Goal: Task Accomplishment & Management: Manage account settings

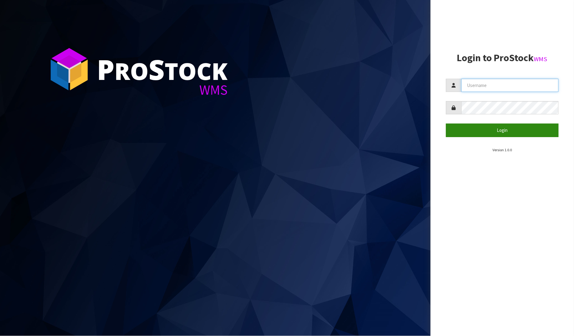
type input "[PERSON_NAME]"
click at [499, 128] on button "Login" at bounding box center [502, 130] width 113 height 13
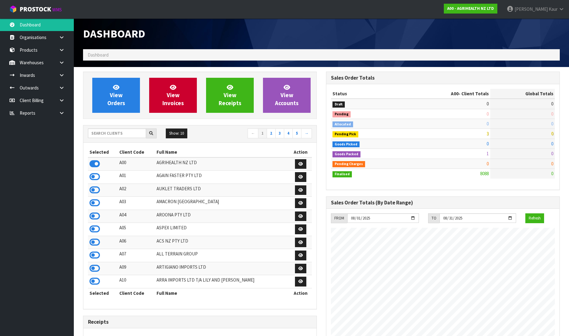
scroll to position [466, 243]
click at [61, 113] on icon at bounding box center [62, 113] width 6 height 5
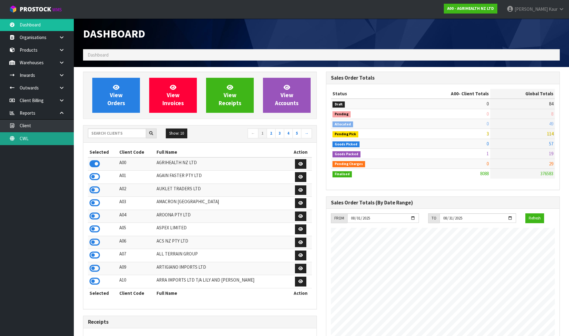
drag, startPoint x: 42, startPoint y: 139, endPoint x: 46, endPoint y: 139, distance: 4.0
click at [42, 139] on link "CWL" at bounding box center [37, 138] width 74 height 13
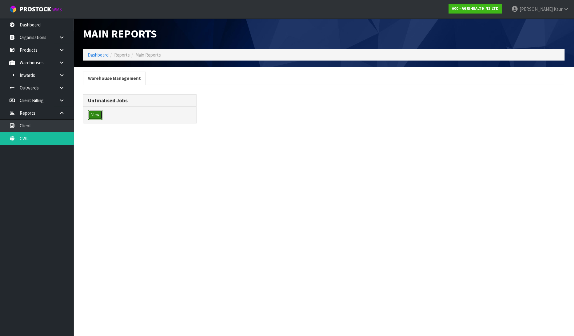
click at [99, 117] on button "View" at bounding box center [95, 115] width 14 height 10
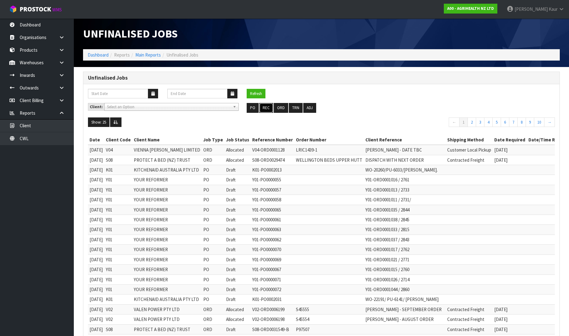
click at [269, 106] on button "REC" at bounding box center [266, 108] width 14 height 10
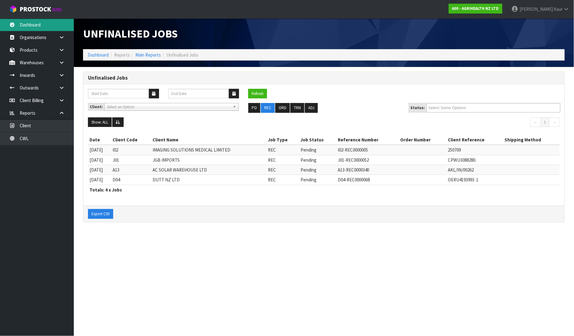
drag, startPoint x: 42, startPoint y: 22, endPoint x: 39, endPoint y: 48, distance: 25.6
click at [42, 22] on link "Dashboard" at bounding box center [37, 24] width 74 height 13
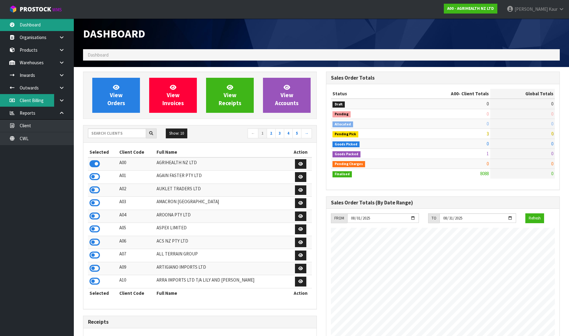
scroll to position [466, 243]
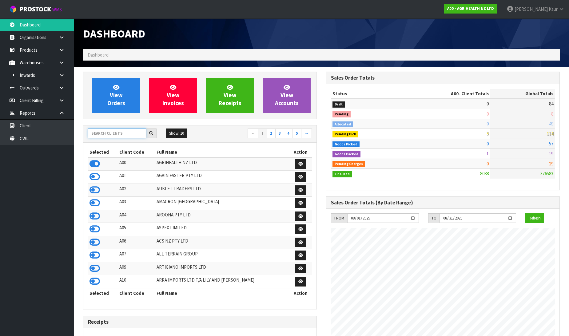
click at [109, 136] on input "text" at bounding box center [117, 134] width 58 height 10
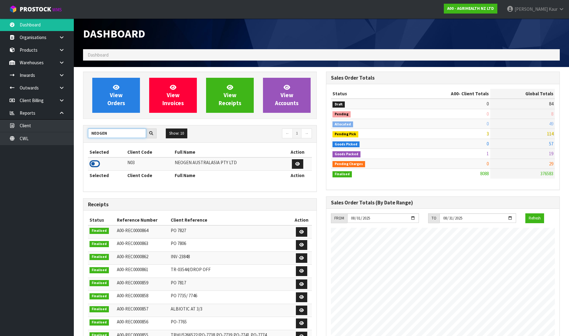
type input "NEOGEN"
click at [95, 162] on icon at bounding box center [94, 163] width 10 height 9
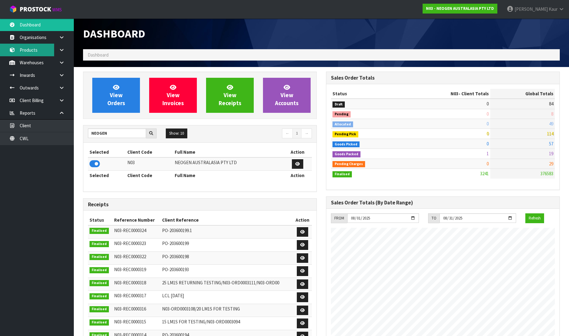
click at [38, 46] on link "Products" at bounding box center [37, 50] width 74 height 13
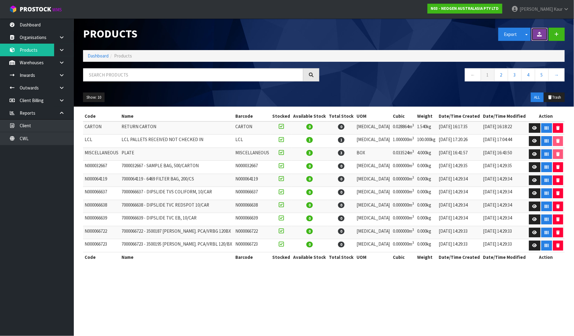
click at [541, 33] on icon at bounding box center [539, 34] width 5 height 5
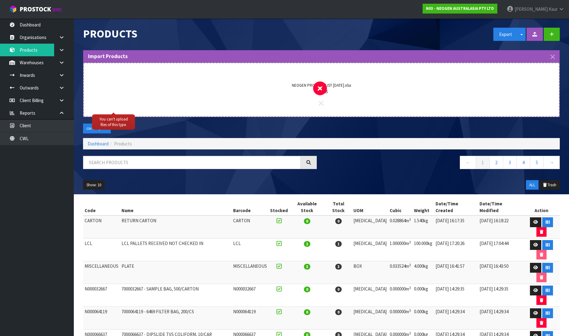
click at [321, 103] on icon at bounding box center [320, 103] width 5 height 8
click at [321, 105] on icon at bounding box center [320, 103] width 5 height 8
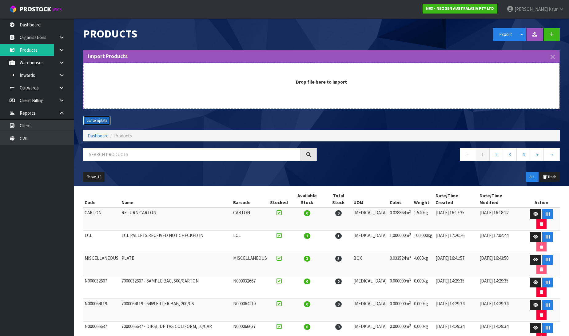
click at [91, 121] on button "csv template" at bounding box center [97, 121] width 28 height 10
click at [553, 54] on icon at bounding box center [552, 56] width 4 height 7
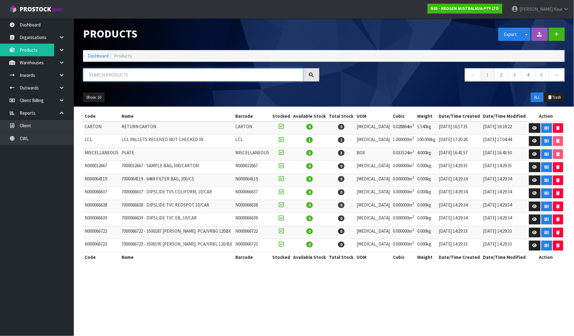
click at [131, 77] on input "text" at bounding box center [193, 74] width 220 height 13
paste input "700000163"
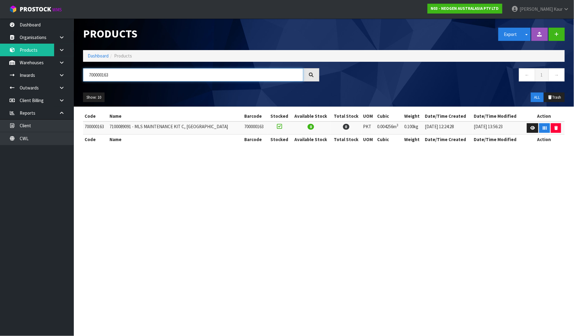
type input "700000163"
drag, startPoint x: 127, startPoint y: 77, endPoint x: 55, endPoint y: 68, distance: 72.5
click at [55, 68] on body "Toggle navigation ProStock WMS N03 - NEOGEN AUSTRALASIA PTY LTD Prabhneet Kaur …" at bounding box center [287, 168] width 574 height 336
paste input "700002340"
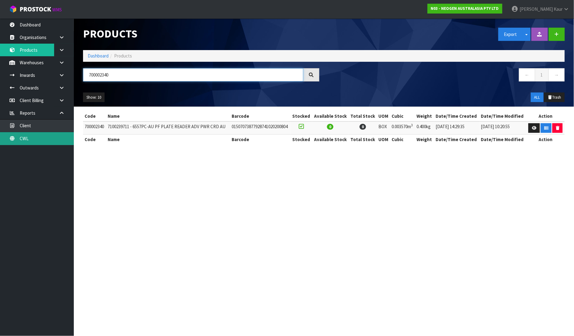
type input "700002340"
drag, startPoint x: 121, startPoint y: 76, endPoint x: 79, endPoint y: 72, distance: 41.7
click at [79, 72] on div "700002340" at bounding box center [200, 77] width 245 height 18
paste input "700006628"
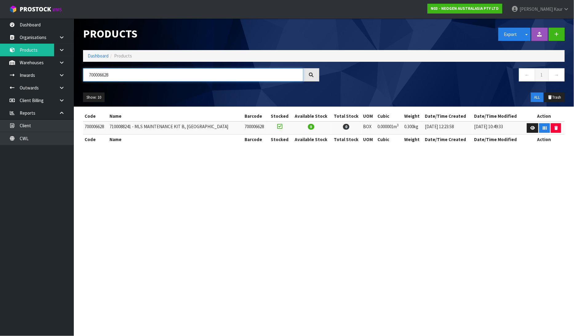
type input "700006628"
drag, startPoint x: 112, startPoint y: 77, endPoint x: 77, endPoint y: 70, distance: 36.2
click at [77, 70] on header "Products Export Split button! SOH Summary Measurements Dangerous Goods Import P…" at bounding box center [324, 62] width 500 height 88
paste input "700006634"
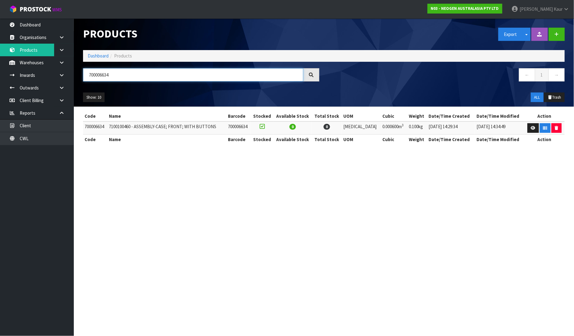
type input "700006634"
drag, startPoint x: 111, startPoint y: 77, endPoint x: 74, endPoint y: 69, distance: 37.9
click at [74, 69] on header "Products Export Split button! SOH Summary Measurements Dangerous Goods Import P…" at bounding box center [324, 62] width 500 height 88
paste input "700006637"
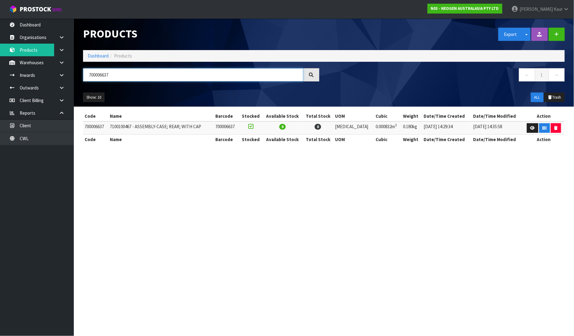
type input "700006637"
drag, startPoint x: 115, startPoint y: 79, endPoint x: 86, endPoint y: 73, distance: 29.5
click at [86, 73] on input "700006637" at bounding box center [193, 74] width 220 height 13
paste input "700007475"
type input "700007475"
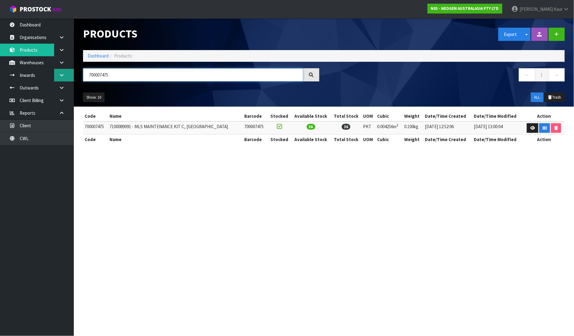
drag, startPoint x: 121, startPoint y: 75, endPoint x: 62, endPoint y: 73, distance: 58.8
click at [62, 73] on body "Toggle navigation ProStock WMS N03 - NEOGEN AUSTRALASIA PTY LTD Prabhneet Kaur …" at bounding box center [287, 168] width 574 height 336
paste input "700007468"
type input "700007468"
drag, startPoint x: 111, startPoint y: 74, endPoint x: 83, endPoint y: 71, distance: 27.9
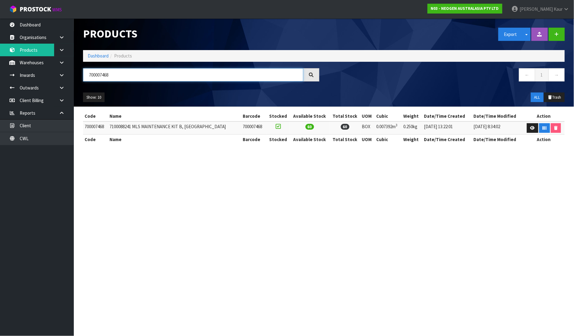
click at [83, 71] on input "700007468" at bounding box center [193, 74] width 220 height 13
paste input "700007474"
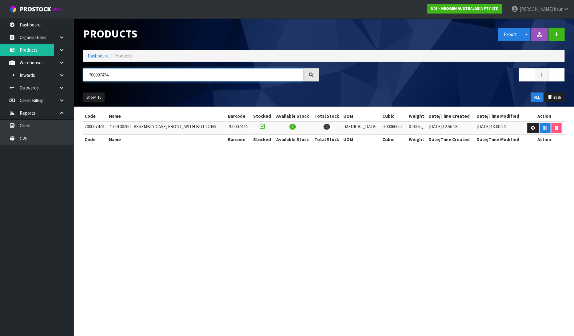
type input "700007474"
drag, startPoint x: 119, startPoint y: 76, endPoint x: 85, endPoint y: 70, distance: 33.8
click at [85, 70] on input "700007474" at bounding box center [193, 74] width 220 height 13
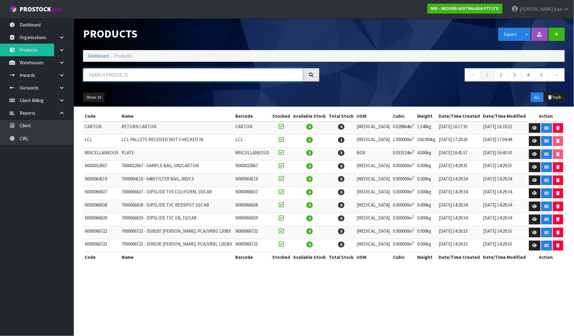
paste input "700007477"
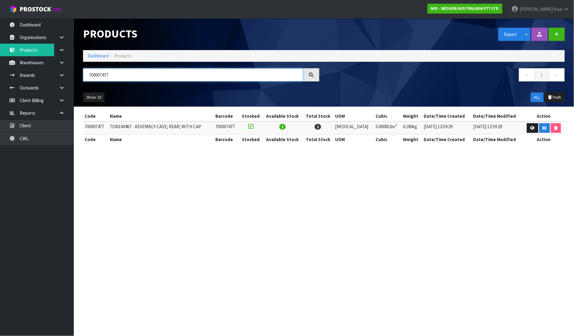
type input "700007477"
drag, startPoint x: 118, startPoint y: 77, endPoint x: 63, endPoint y: 75, distance: 55.4
click at [63, 75] on body "Toggle navigation ProStock WMS N03 - NEOGEN AUSTRALASIA PTY LTD Prabhneet Kaur …" at bounding box center [287, 168] width 574 height 336
paste input "700007632"
type input "700007632"
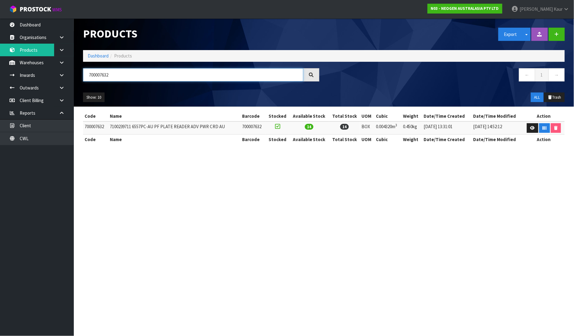
drag, startPoint x: 113, startPoint y: 75, endPoint x: 79, endPoint y: 66, distance: 35.0
click at [79, 66] on div "Products Export Split button! SOH Summary Measurements Dangerous Goods Import P…" at bounding box center [323, 62] width 491 height 88
paste input "700007660"
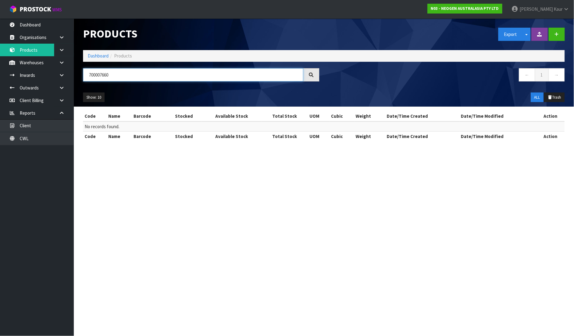
type input "700007660"
click at [536, 34] on button at bounding box center [539, 34] width 16 height 13
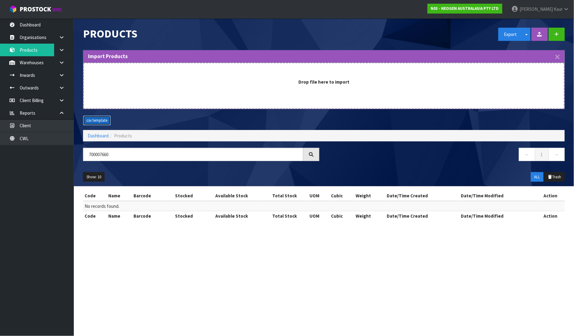
click at [103, 123] on button "csv template" at bounding box center [97, 121] width 28 height 10
click at [290, 20] on div "Products" at bounding box center [200, 33] width 245 height 31
click at [551, 37] on button "button" at bounding box center [556, 34] width 16 height 13
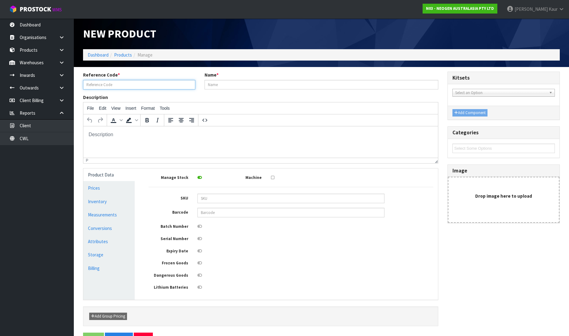
click at [124, 82] on input "text" at bounding box center [139, 85] width 112 height 10
click at [146, 85] on input "text" at bounding box center [139, 85] width 112 height 10
paste input "700007660"
type input "700007660"
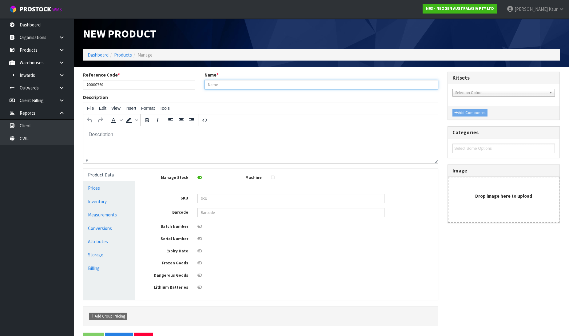
click at [219, 85] on input "text" at bounding box center [321, 85] width 234 height 10
paste input "MDALRN96, MOLECULAR DETECTION ASSAY - LISTERIA RIGHT NOW 96TESTS"
type input "MDALRN96, MOLECULAR DETECTION ASSAY - LISTERIA RIGHT NOW 96TESTS"
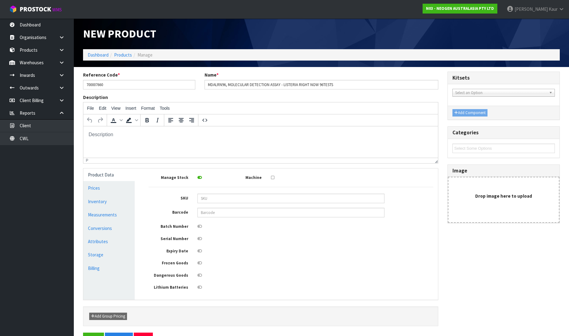
click at [198, 226] on icon at bounding box center [199, 226] width 5 height 4
click at [0, 0] on input "checkbox" at bounding box center [0, 0] width 0 height 0
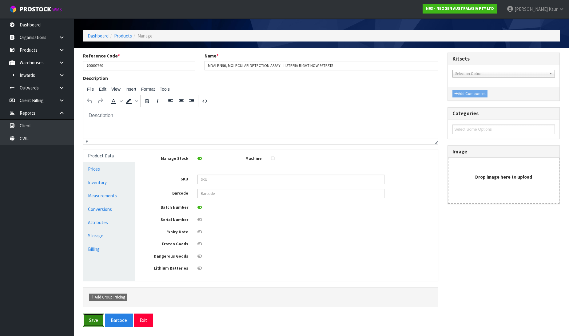
click at [93, 319] on button "Save" at bounding box center [93, 320] width 21 height 13
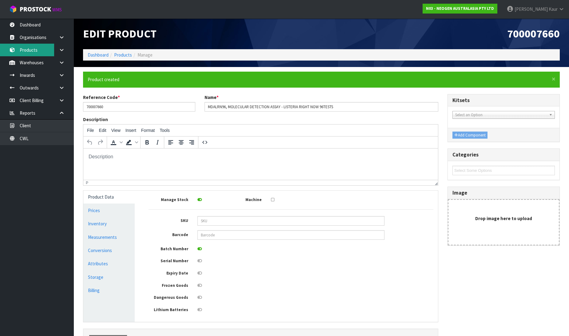
click at [43, 53] on link "Products" at bounding box center [37, 50] width 74 height 13
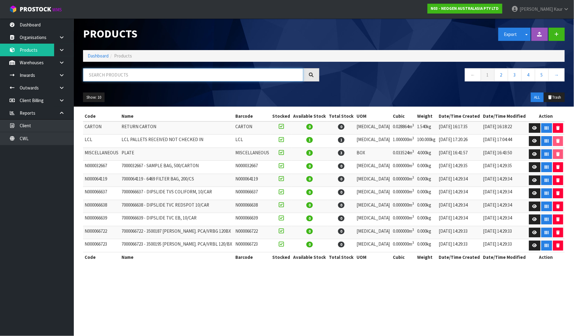
click at [103, 78] on input "text" at bounding box center [193, 74] width 220 height 13
paste input "MDALRN96, Molecular Detection Assay - Listeria Right Now 96tests"
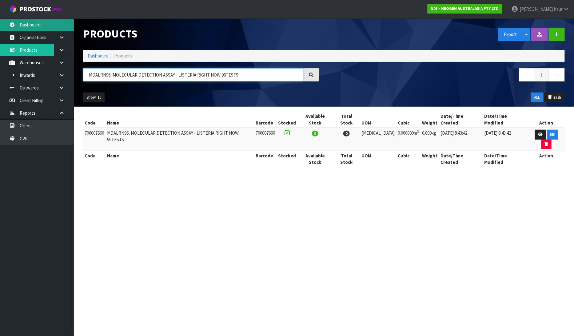
type input "MDALRN96, MOLECULAR DETECTION ASSAY - LISTERIA RIGHT NOW 96TESTS"
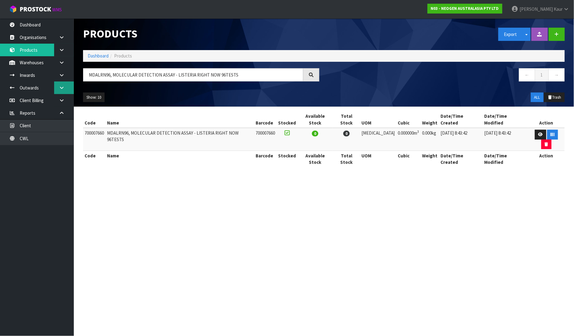
click at [62, 84] on link at bounding box center [64, 87] width 20 height 13
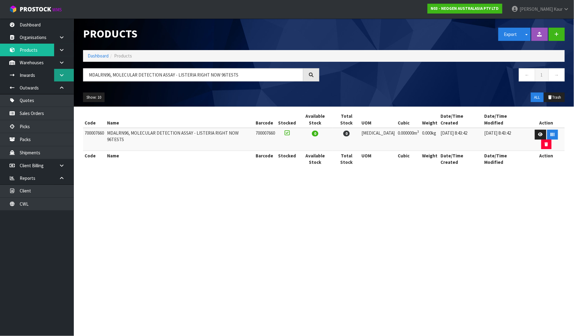
click at [63, 72] on link at bounding box center [64, 75] width 20 height 13
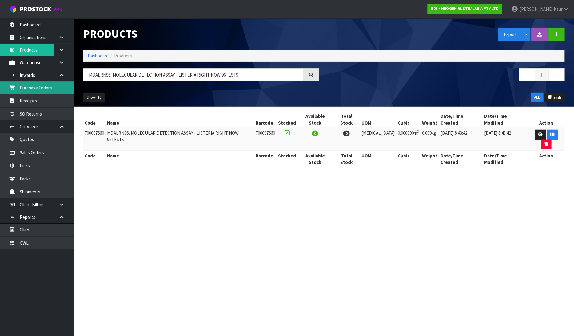
click at [50, 92] on link "Purchase Orders" at bounding box center [37, 87] width 74 height 13
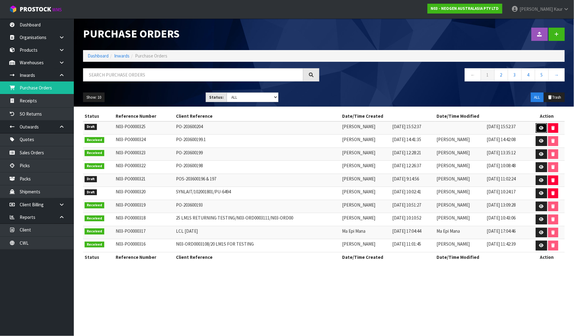
click at [542, 123] on link at bounding box center [541, 128] width 11 height 10
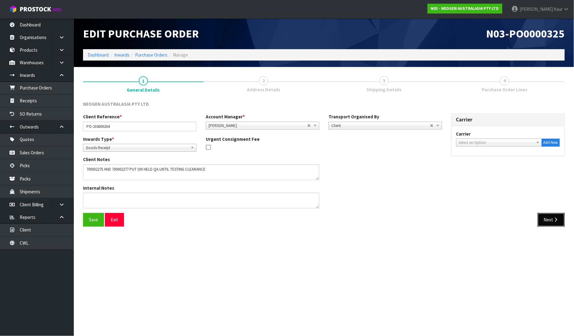
click at [555, 220] on icon "button" at bounding box center [556, 219] width 6 height 5
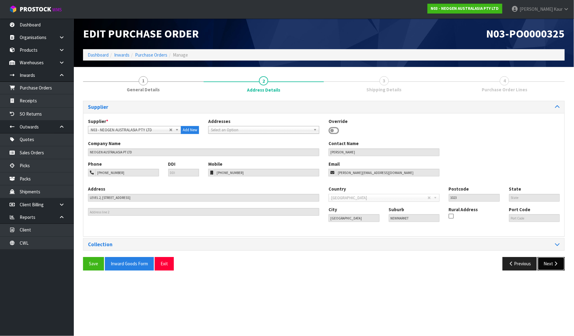
click at [551, 262] on button "Next" at bounding box center [550, 263] width 27 height 13
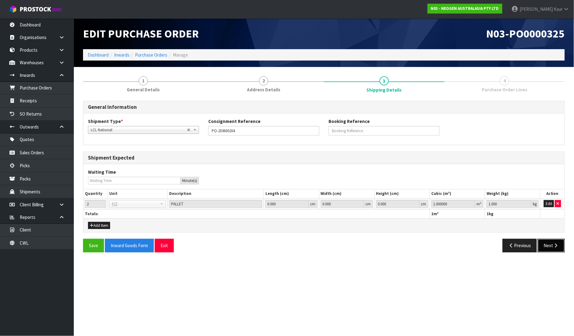
click at [553, 245] on icon "button" at bounding box center [556, 245] width 6 height 5
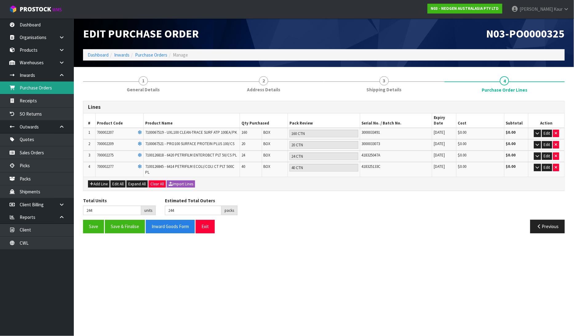
click at [53, 88] on link "Purchase Orders" at bounding box center [37, 87] width 74 height 13
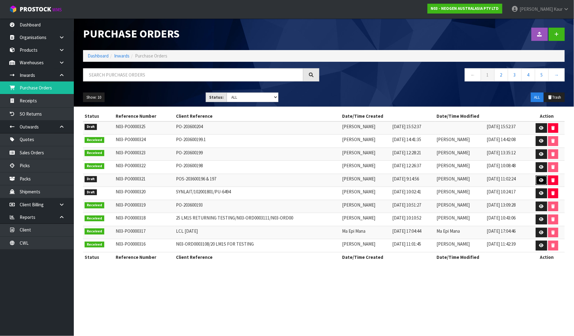
click at [543, 182] on icon at bounding box center [541, 180] width 5 height 4
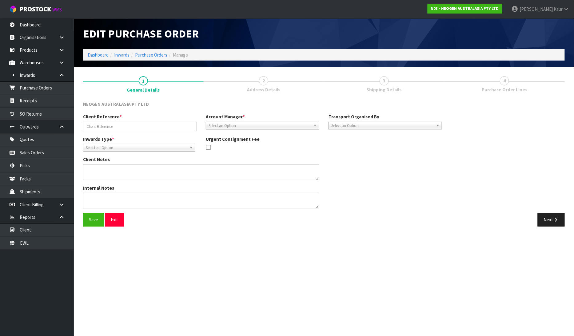
type input "POS-203600196 & 197"
type textarea "700002138 AND 700002120 PUT ON HELD QA UNTIL TESTING CLEARANCE"
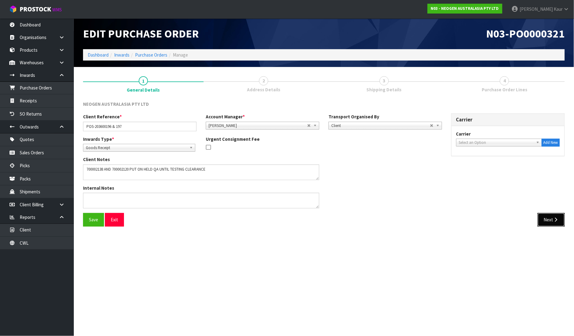
click at [557, 221] on icon "button" at bounding box center [556, 219] width 6 height 5
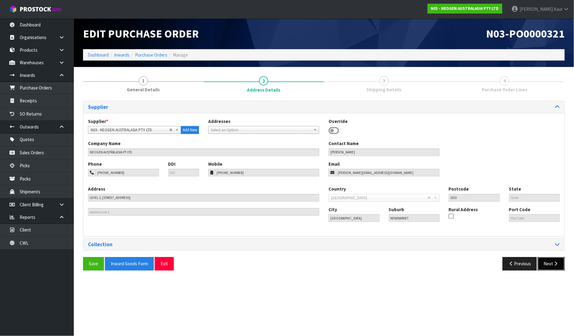
click at [554, 265] on icon "button" at bounding box center [556, 263] width 6 height 5
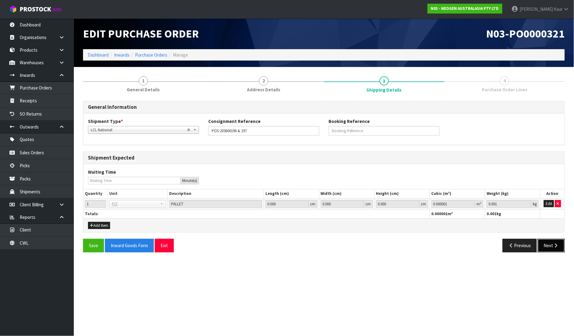
click at [548, 248] on button "Next" at bounding box center [550, 245] width 27 height 13
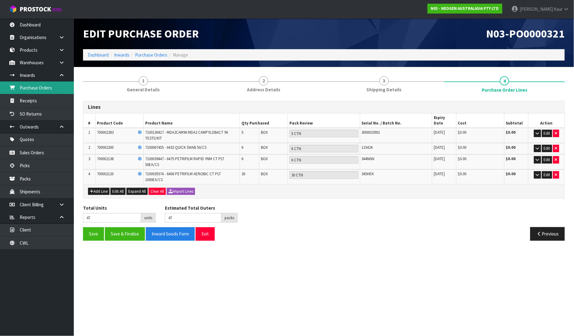
click at [42, 87] on link "Purchase Orders" at bounding box center [37, 87] width 74 height 13
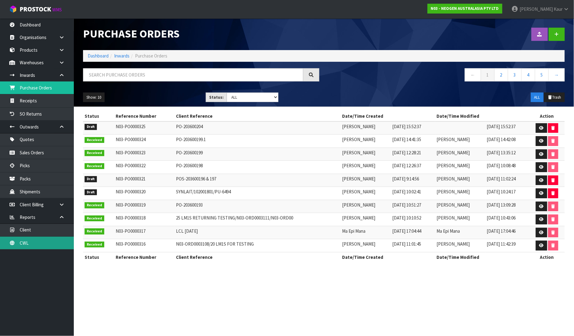
click at [44, 248] on link "CWL" at bounding box center [37, 243] width 74 height 13
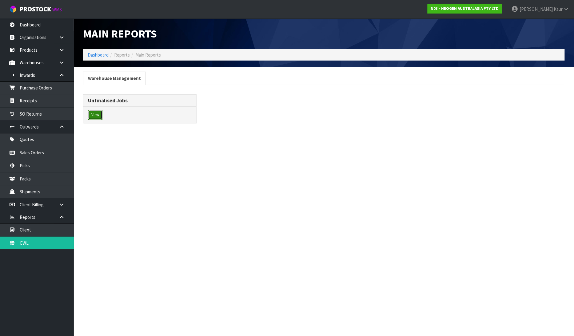
click at [99, 114] on button "View" at bounding box center [95, 115] width 14 height 10
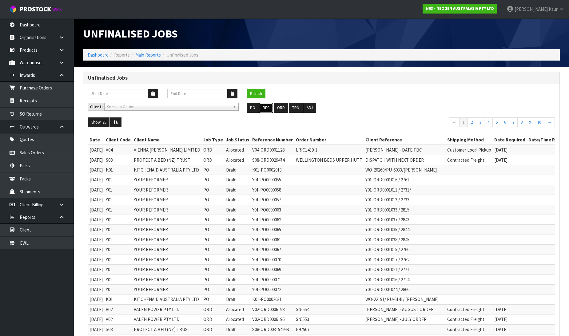
click at [266, 106] on button "REC" at bounding box center [266, 108] width 14 height 10
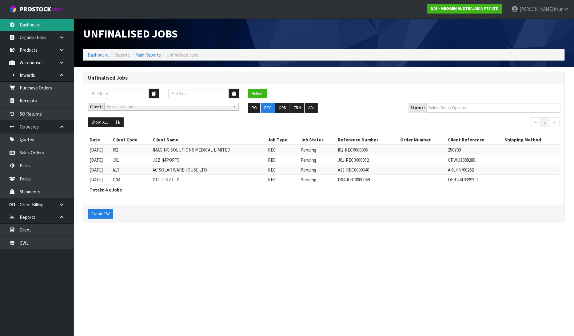
click at [30, 27] on link "Dashboard" at bounding box center [37, 24] width 74 height 13
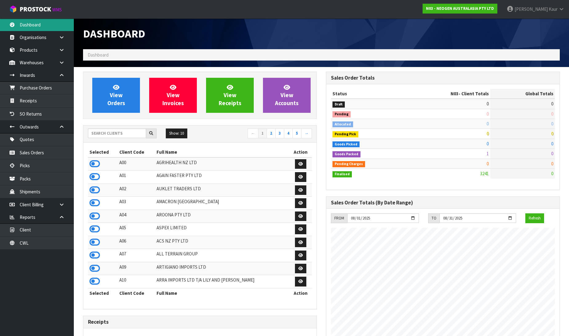
scroll to position [466, 243]
click at [112, 136] on input "text" at bounding box center [117, 134] width 58 height 10
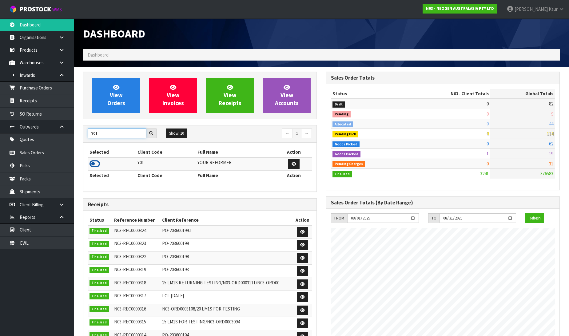
type input "Y01"
click at [94, 165] on icon at bounding box center [94, 163] width 10 height 9
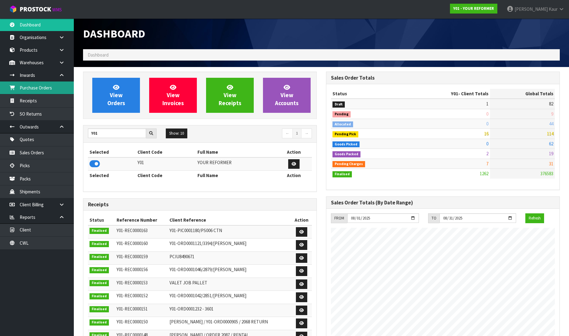
click at [42, 85] on link "Purchase Orders" at bounding box center [37, 87] width 74 height 13
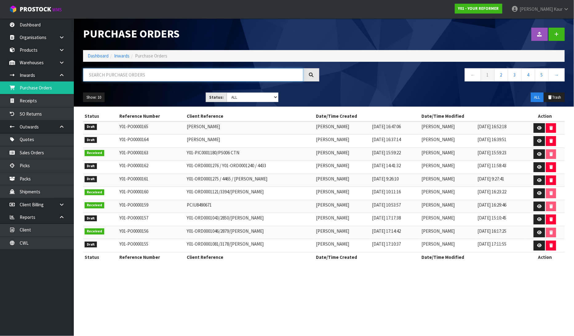
click at [89, 76] on input "text" at bounding box center [193, 74] width 220 height 13
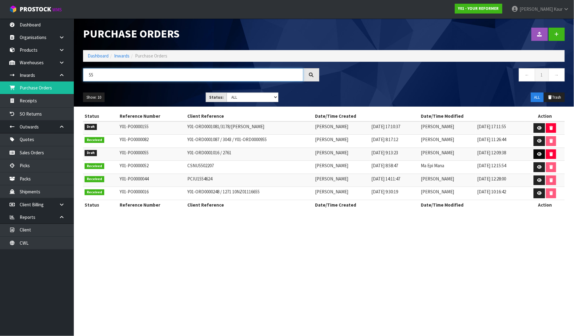
type input "55"
click at [541, 154] on icon at bounding box center [539, 154] width 5 height 4
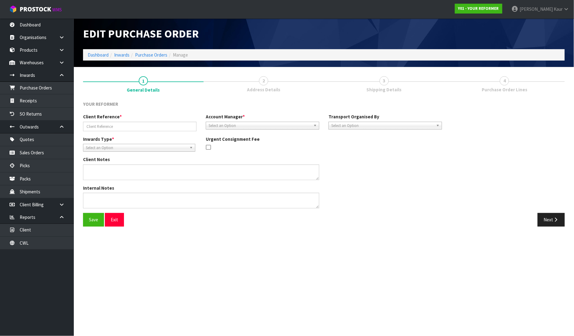
type input "Y01-ORD0001016 / 2761"
type textarea "PLEASE HOLD THIS RENTAL RETURN, THE CUSTOMER MAY PURCHASE A REFORMER."
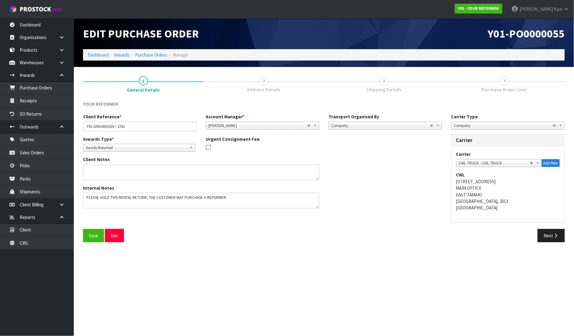
click at [559, 242] on div "Save Exit Next" at bounding box center [323, 238] width 491 height 18
click at [555, 236] on icon "button" at bounding box center [556, 235] width 6 height 5
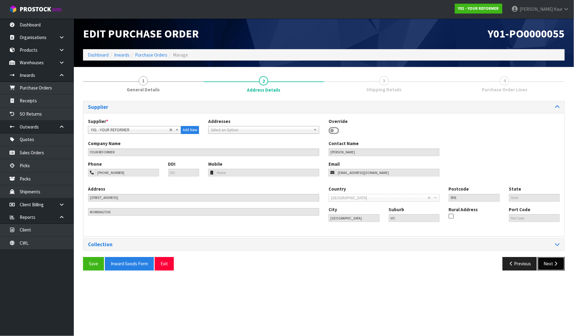
click at [551, 262] on button "Next" at bounding box center [550, 263] width 27 height 13
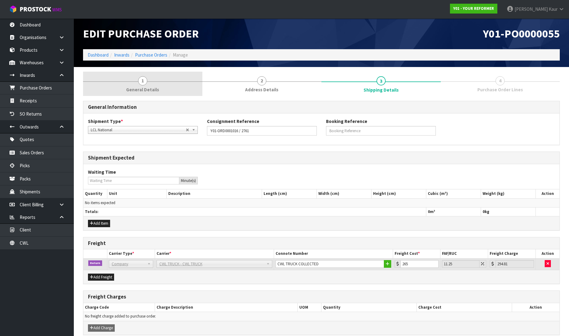
click at [144, 85] on link "1 General Details" at bounding box center [142, 84] width 119 height 24
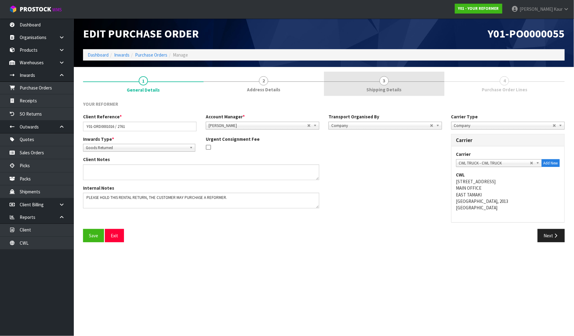
click at [389, 87] on span "Shipping Details" at bounding box center [383, 89] width 35 height 6
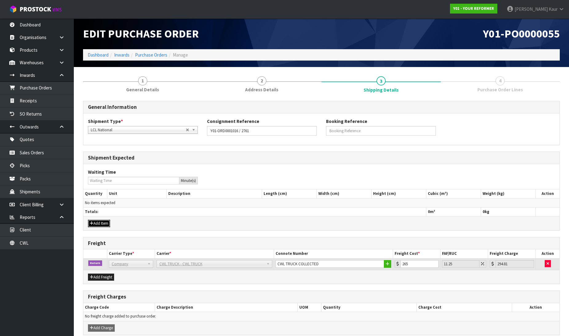
drag, startPoint x: 99, startPoint y: 225, endPoint x: 99, endPoint y: 218, distance: 6.5
click at [99, 224] on button "Add Item" at bounding box center [99, 223] width 22 height 7
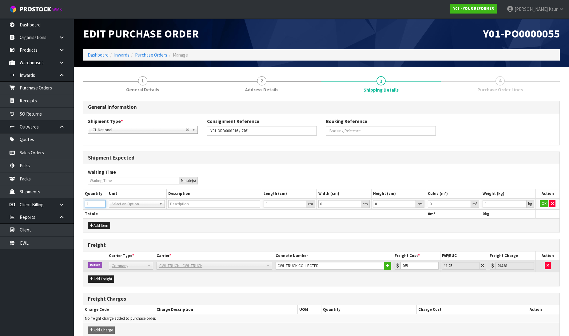
type input "1"
click at [101, 202] on input "1" at bounding box center [95, 204] width 21 height 8
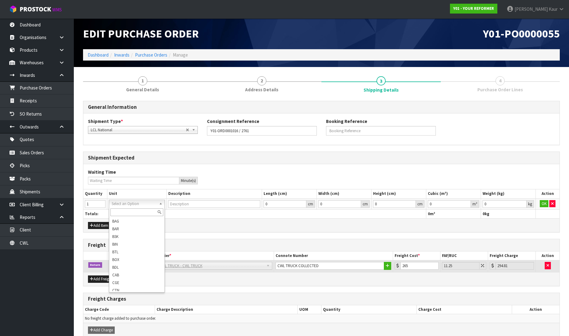
click at [121, 214] on input "text" at bounding box center [136, 212] width 53 height 8
type input "r"
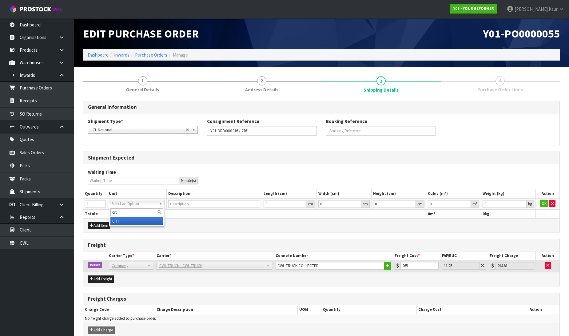
type input "crt"
type input "CRATE"
type input "0.000001"
click at [466, 201] on input "0.000001" at bounding box center [449, 204] width 43 height 8
type input "0.001"
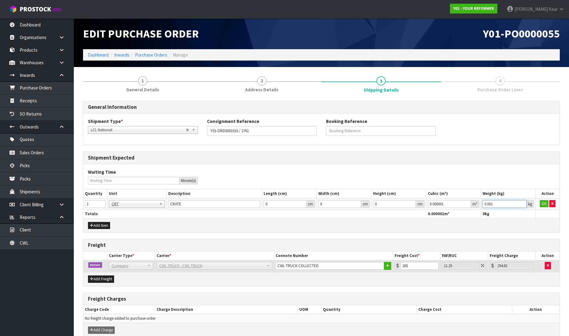
click at [522, 203] on input "0.001" at bounding box center [504, 204] width 44 height 8
click at [542, 205] on button "OK" at bounding box center [544, 203] width 9 height 7
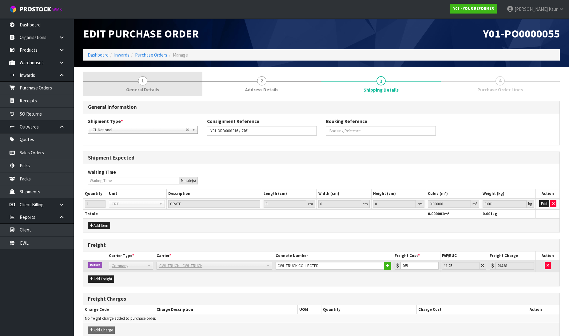
click at [137, 91] on span "General Details" at bounding box center [142, 89] width 33 height 6
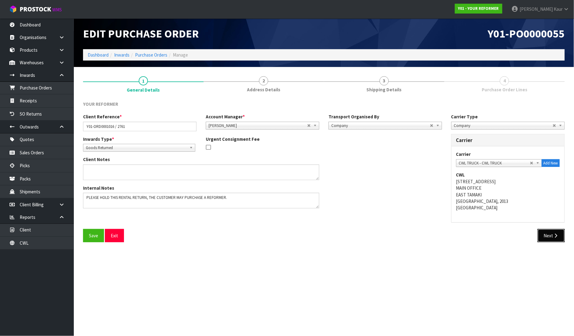
click at [550, 239] on button "Next" at bounding box center [550, 235] width 27 height 13
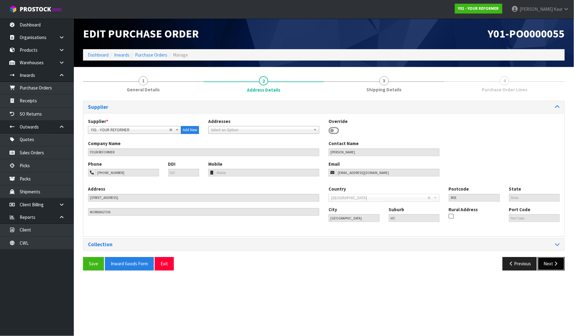
click at [548, 263] on button "Next" at bounding box center [550, 263] width 27 height 13
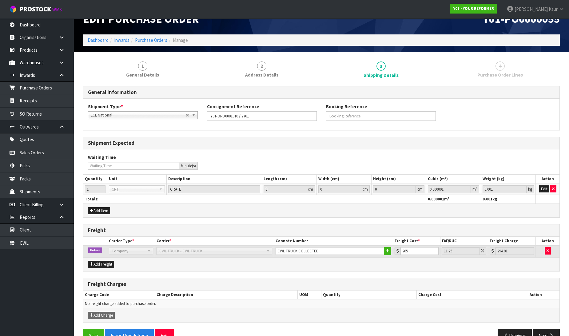
scroll to position [30, 0]
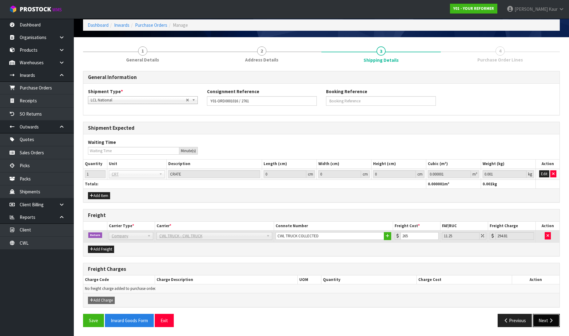
click at [545, 323] on button "Next" at bounding box center [545, 320] width 27 height 13
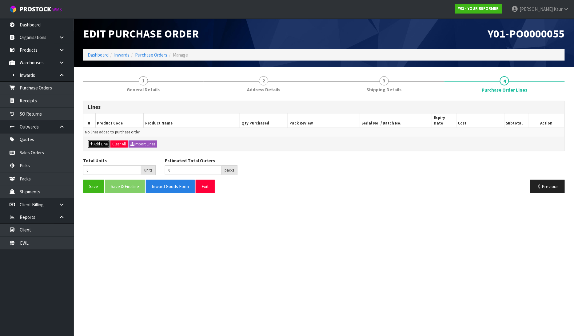
click at [103, 140] on button "Add Line" at bounding box center [99, 143] width 22 height 7
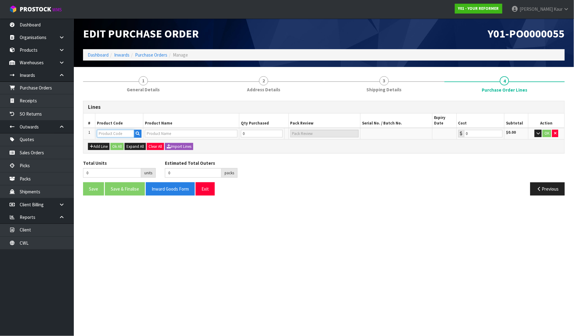
click at [103, 130] on input "text" at bounding box center [115, 134] width 37 height 8
type input "ENVY"
click at [114, 151] on link "ENVY -RENT-01-ASS" at bounding box center [122, 155] width 50 height 8
type input "ENVY-RENT-01-ASS"
type input "ENVY RENTAL ASSEMBLED"
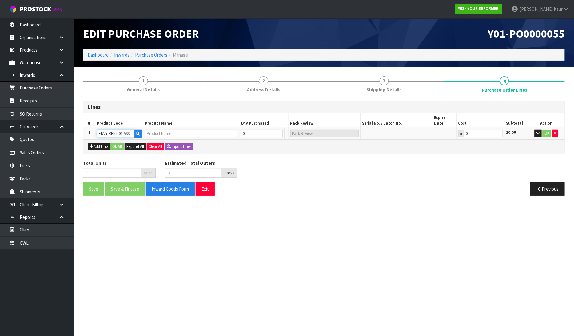
type input "0.00"
click at [248, 130] on input "0" at bounding box center [257, 134] width 37 height 8
type input "1"
type input "1 PLT"
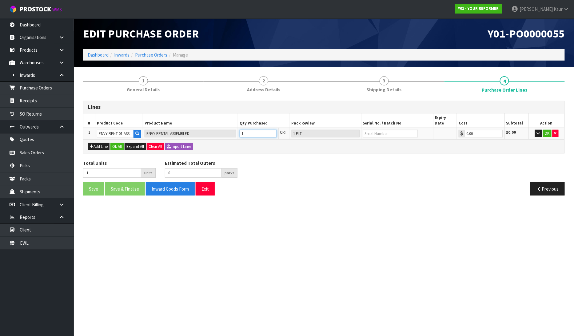
type input "1"
click at [368, 131] on input "text" at bounding box center [390, 134] width 55 height 8
type input "YRENV240012047"
click at [547, 130] on button "OK" at bounding box center [547, 133] width 9 height 7
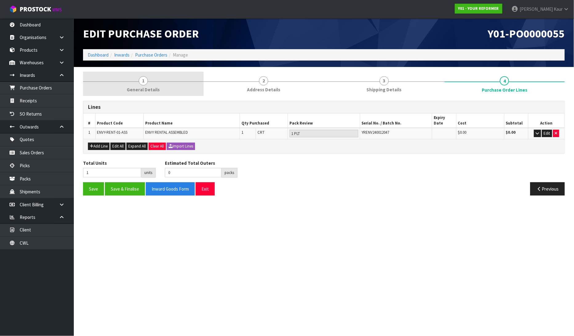
click at [141, 82] on span "1" at bounding box center [143, 80] width 9 height 9
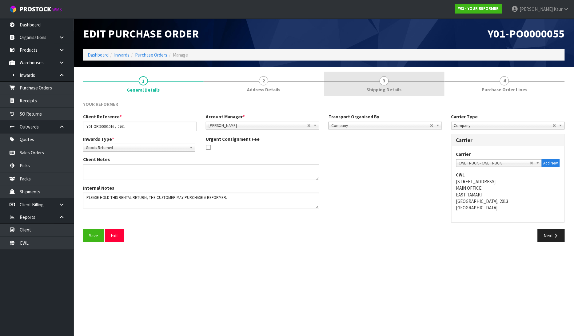
click at [378, 91] on span "Shipping Details" at bounding box center [383, 89] width 35 height 6
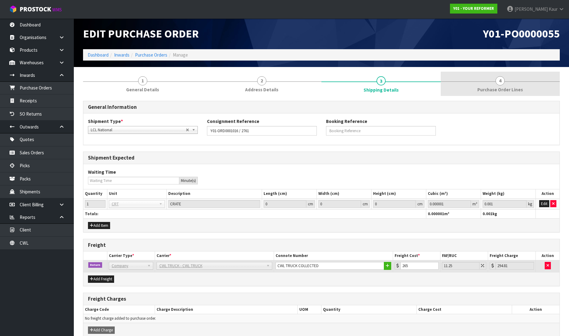
click at [497, 87] on span "Purchase Order Lines" at bounding box center [499, 89] width 45 height 6
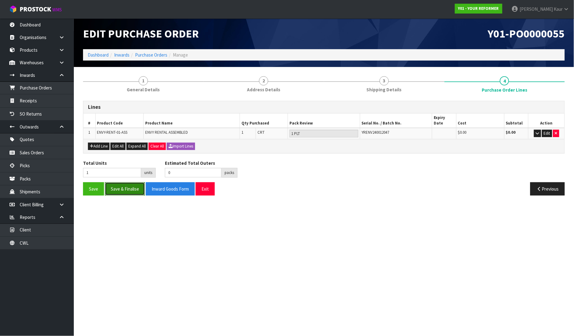
click at [131, 183] on button "Save & Finalise" at bounding box center [125, 188] width 40 height 13
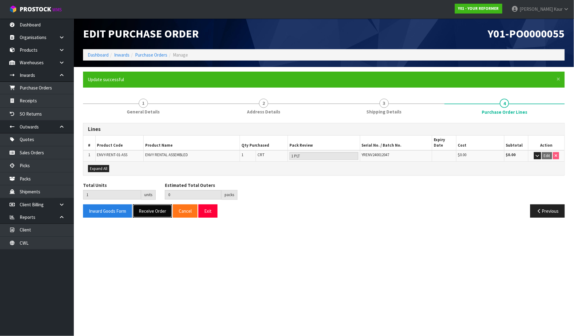
click at [161, 205] on button "Receive Order" at bounding box center [152, 210] width 39 height 13
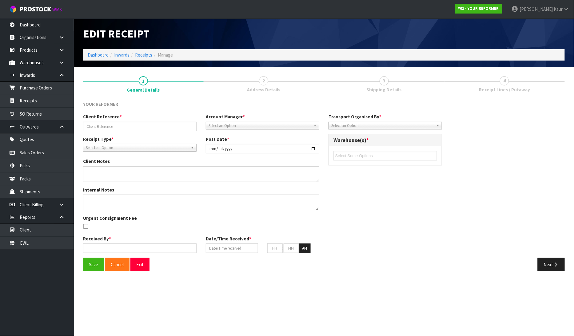
type input "Y01-ORD0001016 / 2761"
type input "[DATE]"
type textarea "PLEASE HOLD THIS RENTAL RETURN, THE CUSTOMER MAY PURCHASE A REFORMER."
type input "[PERSON_NAME]"
type input "[DATE]"
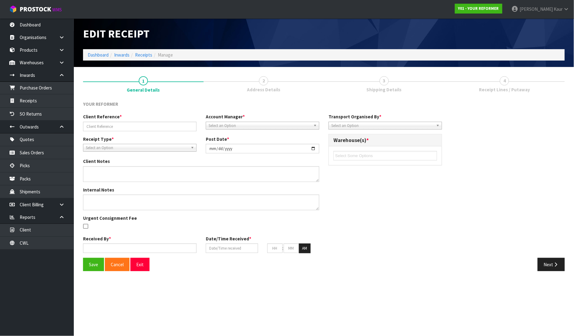
type input "09"
type input "00"
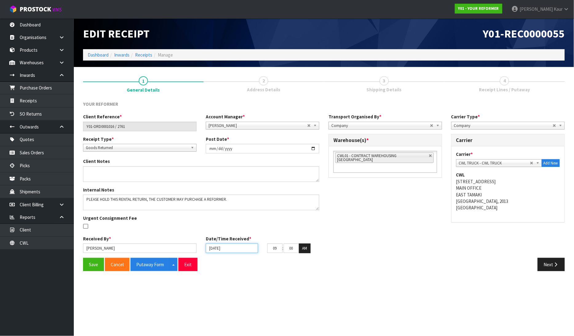
click at [211, 252] on input "[DATE]" at bounding box center [232, 248] width 52 height 10
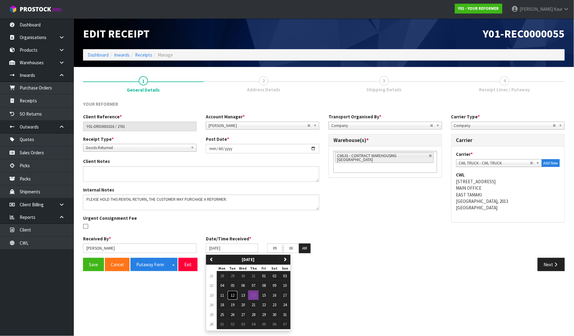
click at [231, 293] on button "12" at bounding box center [232, 296] width 10 height 10
type input "12/08/2025"
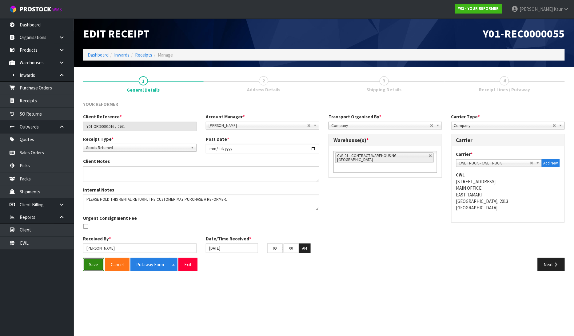
click at [98, 265] on button "Save" at bounding box center [93, 264] width 21 height 13
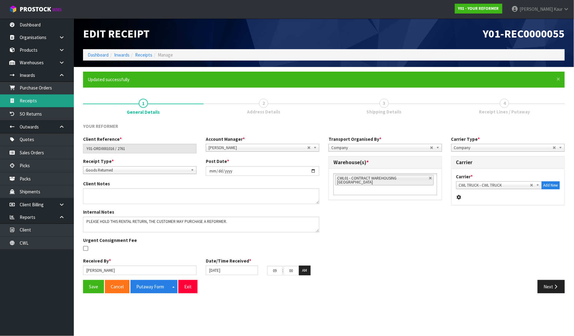
click at [38, 98] on link "Receipts" at bounding box center [37, 100] width 74 height 13
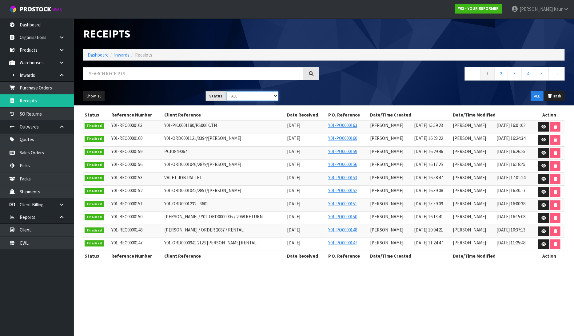
click at [274, 99] on select "Draft Pending Goods Checked Goods Putaway Pending Charges Finalised Cancelled A…" at bounding box center [253, 96] width 52 height 10
select select "string:1"
click at [227, 91] on select "Draft Pending Goods Checked Goods Putaway Pending Charges Finalised Cancelled A…" at bounding box center [253, 96] width 52 height 10
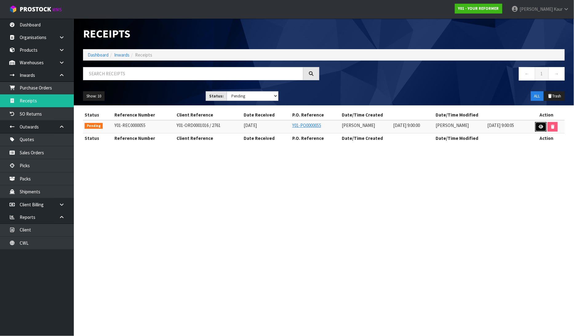
click at [541, 128] on icon at bounding box center [540, 127] width 5 height 4
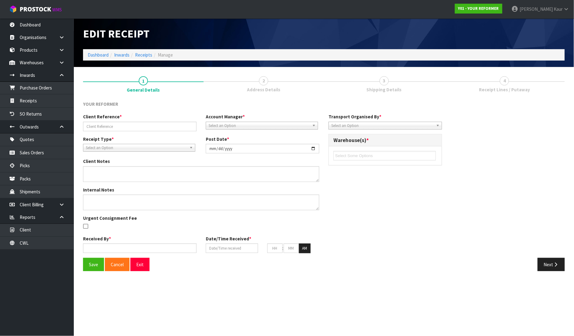
type input "Y01-ORD0001016 / 2761"
type input "[DATE]"
type textarea "PLEASE HOLD THIS RENTAL RETURN, THE CUSTOMER MAY PURCHASE A REFORMER."
type input "[PERSON_NAME]"
type input "12/08/2025"
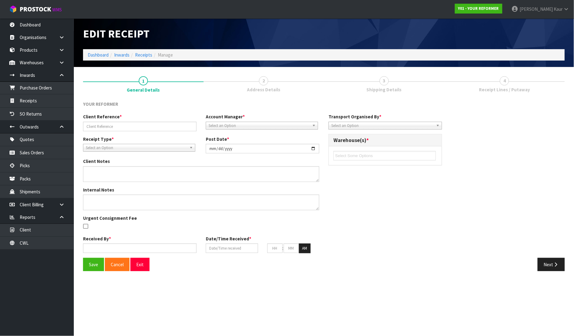
type input "09"
type input "00"
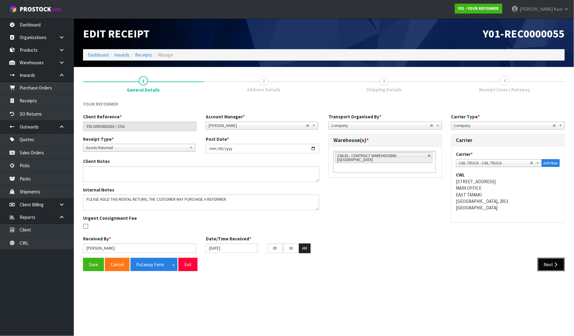
click at [540, 260] on button "Next" at bounding box center [550, 264] width 27 height 13
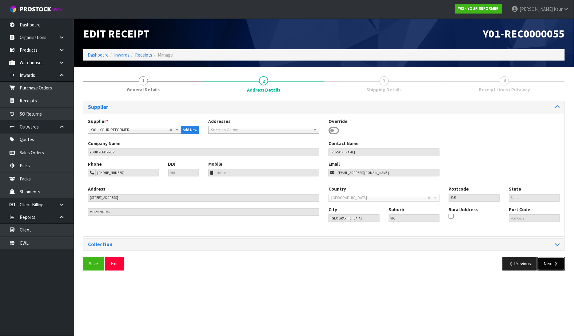
click at [545, 268] on button "Next" at bounding box center [550, 263] width 27 height 13
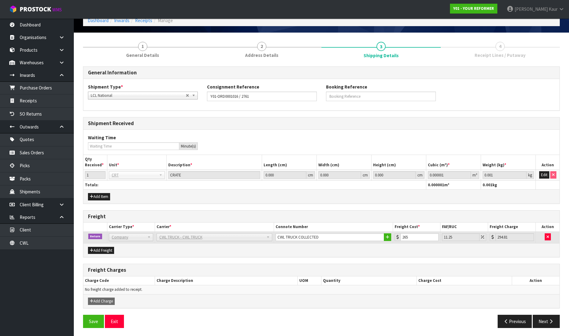
scroll to position [36, 0]
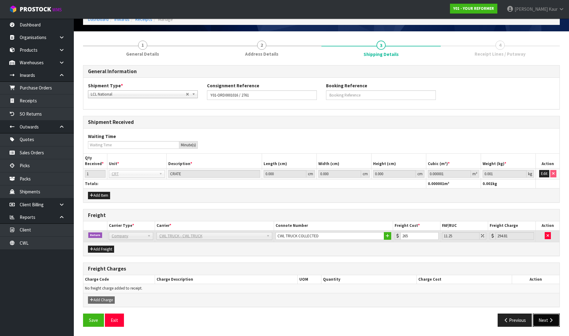
click at [541, 319] on button "Next" at bounding box center [545, 320] width 27 height 13
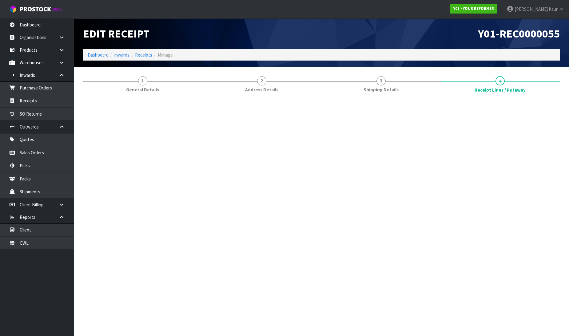
scroll to position [0, 0]
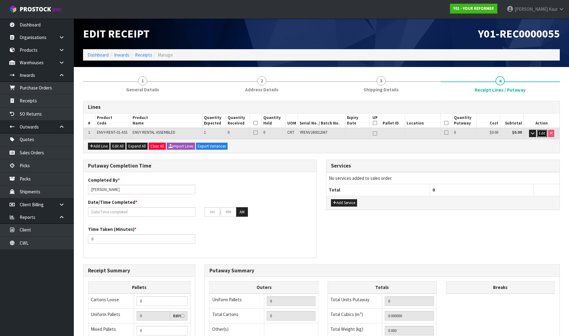
click at [541, 134] on span "Edit" at bounding box center [542, 133] width 6 height 5
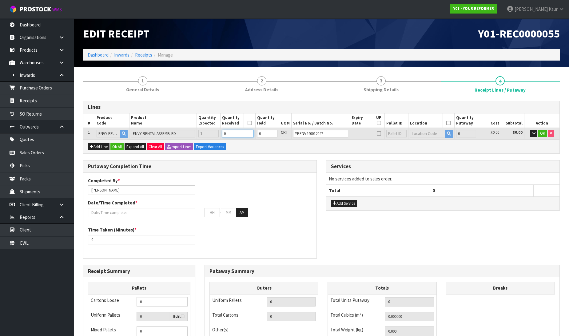
click at [247, 133] on input "0" at bounding box center [238, 134] width 32 height 8
type input "1"
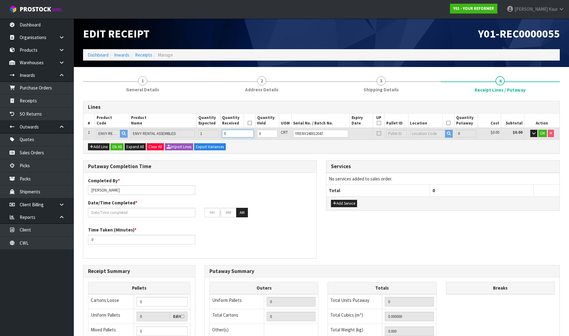
type input "0.825484"
type input "112"
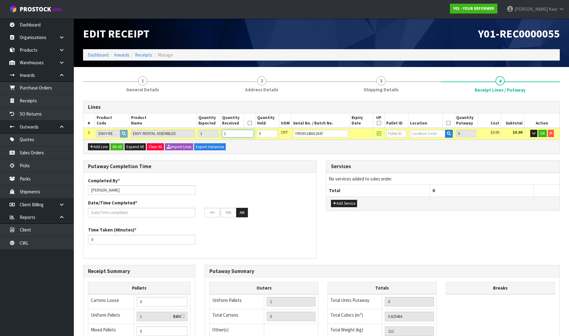
type input "1"
click at [411, 133] on input "text" at bounding box center [427, 134] width 35 height 8
type input "54"
click at [419, 143] on link "54 -01-1-A" at bounding box center [432, 144] width 49 height 8
type input "1"
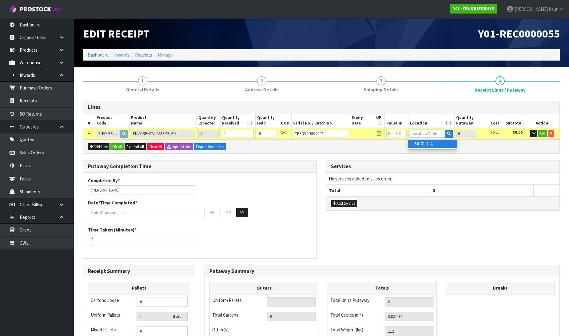
type input "54-01-1-A"
type input "1"
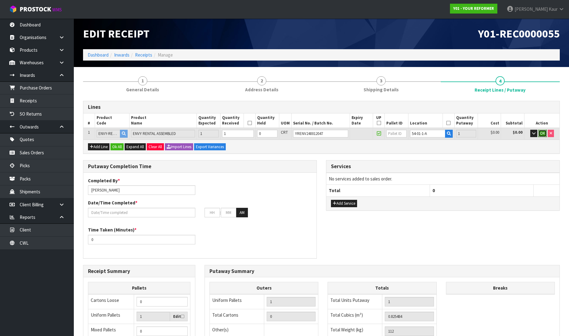
click at [538, 132] on button "OK" at bounding box center [542, 133] width 9 height 7
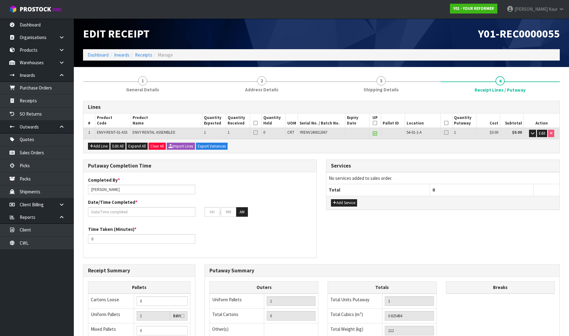
click at [255, 123] on icon at bounding box center [255, 123] width 4 height 0
click at [377, 121] on th "UP" at bounding box center [375, 120] width 12 height 15
click at [376, 123] on icon at bounding box center [375, 123] width 4 height 0
click at [447, 123] on icon at bounding box center [446, 123] width 4 height 0
click at [124, 185] on input "[PERSON_NAME]" at bounding box center [141, 190] width 107 height 10
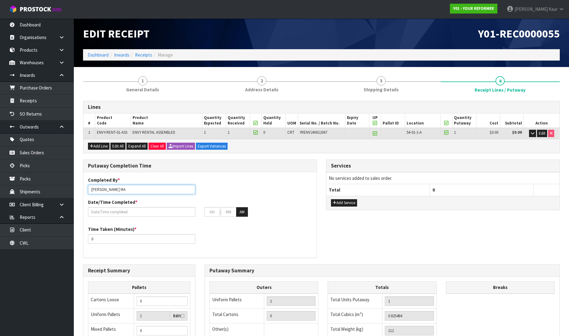
drag, startPoint x: 116, startPoint y: 191, endPoint x: 92, endPoint y: 193, distance: 24.7
click at [92, 193] on input "Prabhneet Kaur MA" at bounding box center [141, 190] width 107 height 10
type input "Ma Epi Mana"
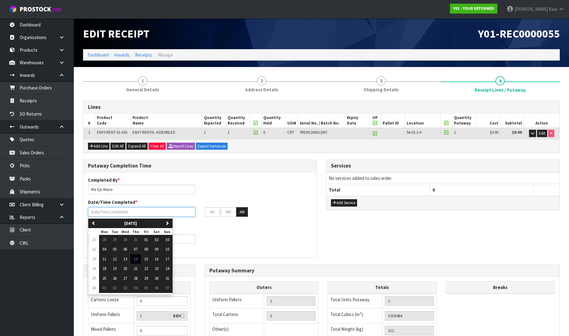
click at [125, 209] on input "text" at bounding box center [141, 212] width 107 height 10
click at [134, 262] on button "14" at bounding box center [135, 259] width 10 height 10
type input "[DATE]"
type input "12"
type input "00"
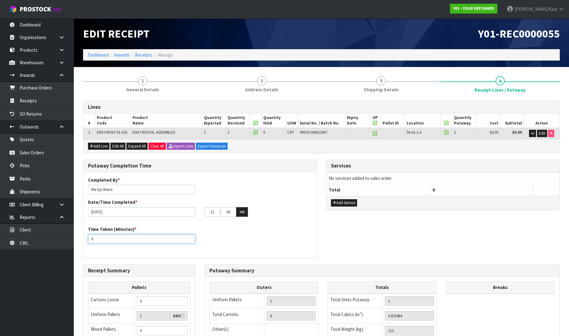
drag, startPoint x: 96, startPoint y: 237, endPoint x: 80, endPoint y: 239, distance: 15.8
click at [80, 239] on div "Putaway Completion Time Completed By * Ma Epi Mana Date/Time Completed * 14/08/…" at bounding box center [199, 212] width 243 height 105
type input "15"
drag, startPoint x: 217, startPoint y: 210, endPoint x: 204, endPoint y: 214, distance: 13.5
click at [204, 214] on input "12" at bounding box center [211, 212] width 15 height 10
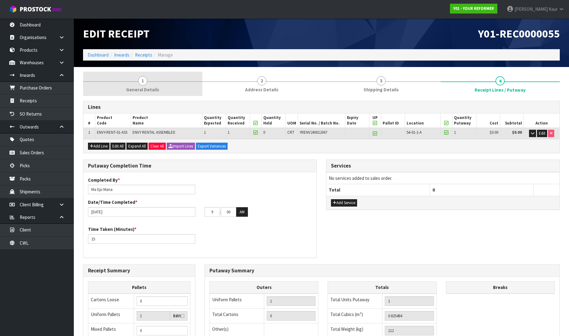
type input "09"
click at [132, 82] on link "1 General Details" at bounding box center [142, 84] width 119 height 24
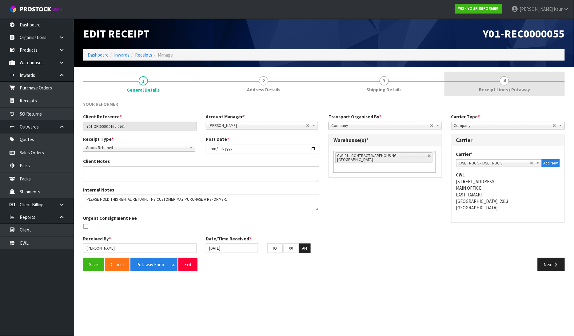
click at [511, 84] on link "4 Receipt Lines / Putaway" at bounding box center [504, 84] width 121 height 24
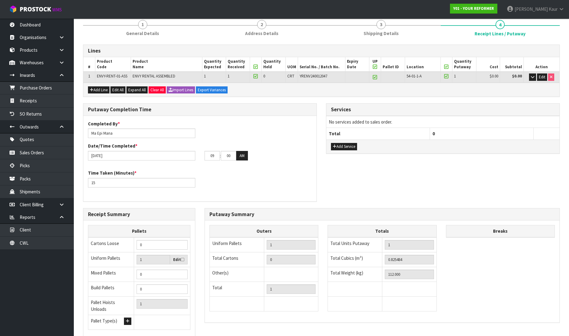
scroll to position [101, 0]
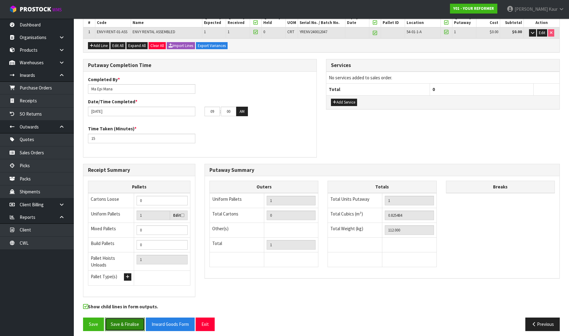
click at [124, 319] on button "Save & Finalise" at bounding box center [125, 324] width 40 height 13
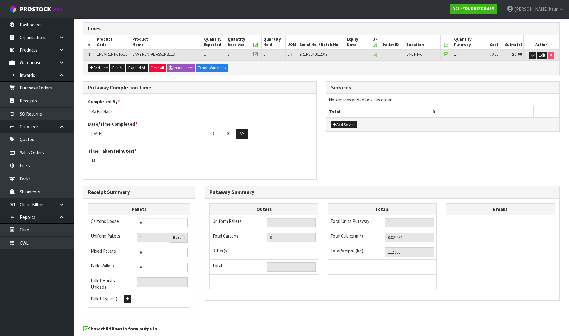
scroll to position [0, 0]
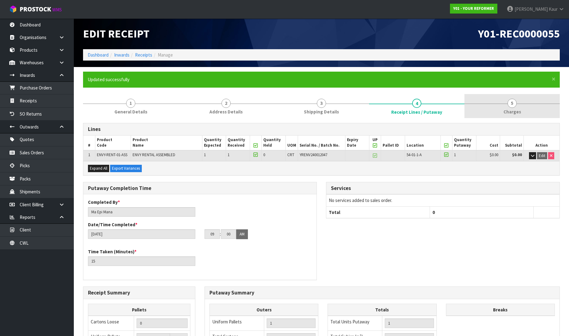
click at [513, 111] on span "Charges" at bounding box center [512, 112] width 18 height 6
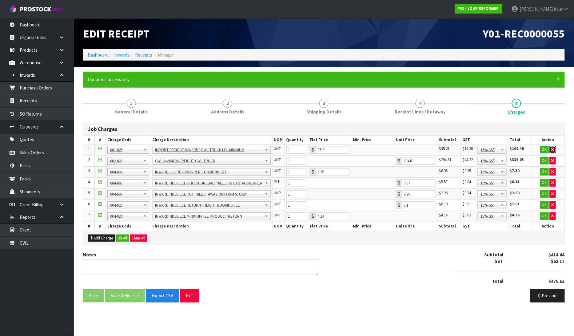
click at [552, 150] on icon "button" at bounding box center [552, 150] width 2 height 4
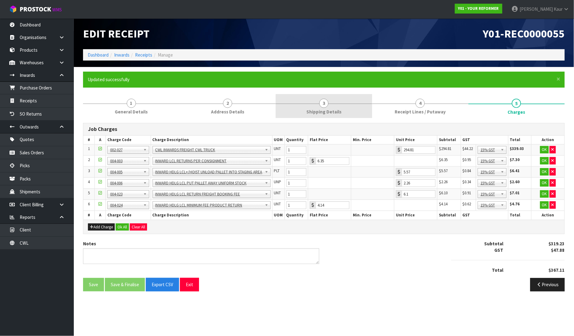
click at [315, 107] on link "3 Shipping Details" at bounding box center [323, 106] width 96 height 24
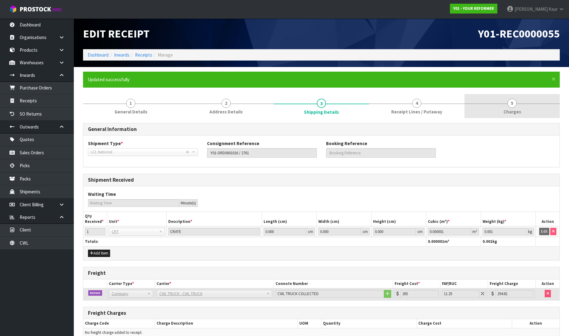
click at [526, 111] on link "5 Charges" at bounding box center [511, 106] width 95 height 24
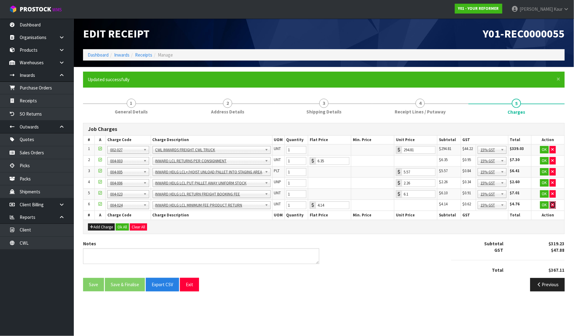
click at [553, 203] on icon "button" at bounding box center [552, 205] width 2 height 4
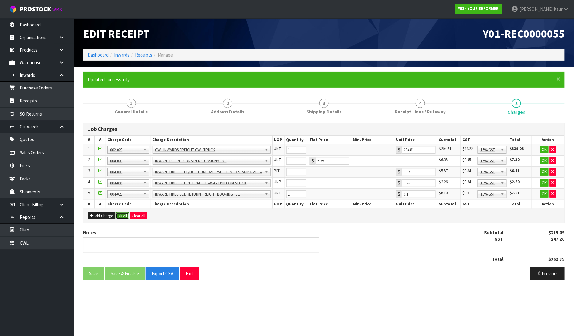
click at [124, 215] on button "Ok All" at bounding box center [122, 215] width 13 height 7
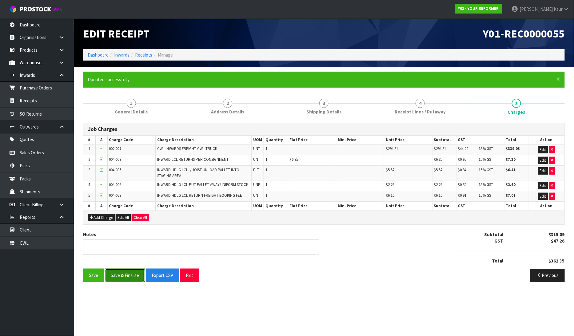
click at [128, 274] on button "Save & Finalise" at bounding box center [125, 275] width 40 height 13
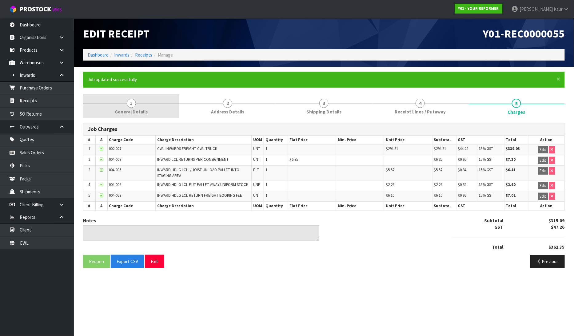
click at [122, 113] on span "General Details" at bounding box center [131, 112] width 33 height 6
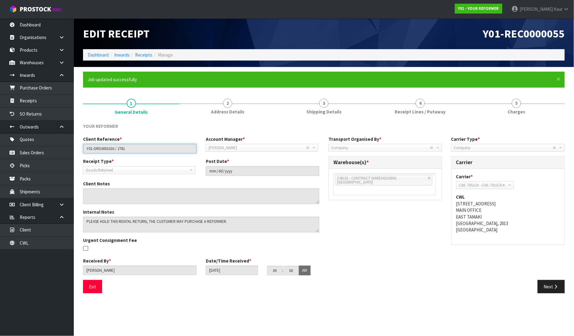
drag, startPoint x: 149, startPoint y: 151, endPoint x: 84, endPoint y: 152, distance: 65.2
click at [84, 152] on input "Y01-ORD0001016 / 2761" at bounding box center [139, 149] width 113 height 10
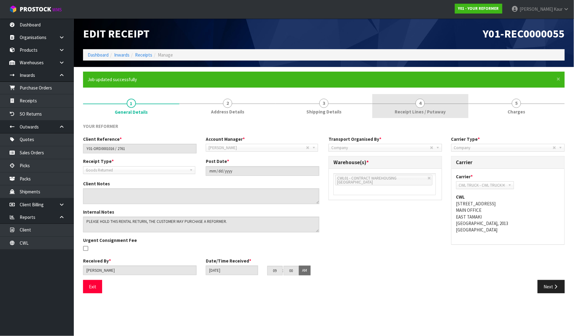
click at [400, 113] on span "Receipt Lines / Putaway" at bounding box center [419, 112] width 51 height 6
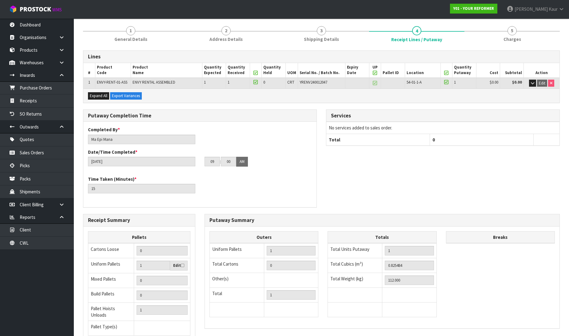
scroll to position [123, 0]
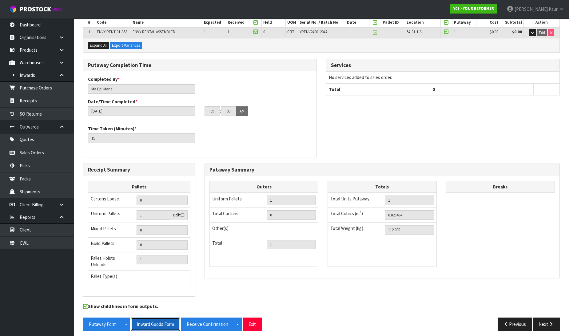
click at [160, 321] on button "Inward Goods Form" at bounding box center [155, 324] width 49 height 13
click at [31, 241] on link "CWL" at bounding box center [37, 243] width 74 height 13
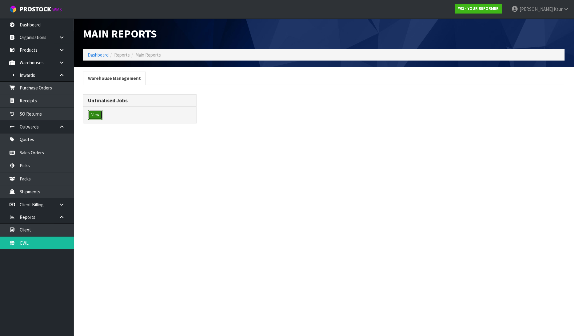
click at [97, 116] on button "View" at bounding box center [95, 115] width 14 height 10
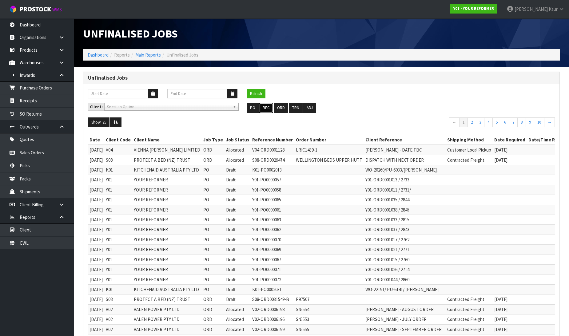
click at [267, 109] on button "REC" at bounding box center [266, 108] width 14 height 10
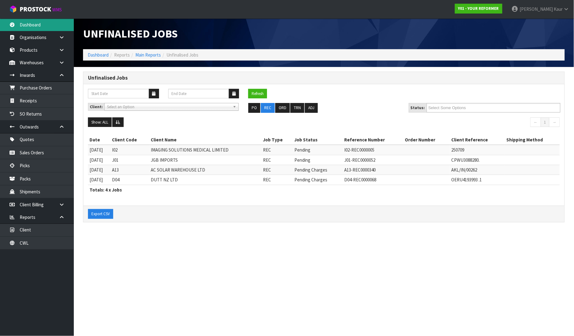
click at [23, 29] on link "Dashboard" at bounding box center [37, 24] width 74 height 13
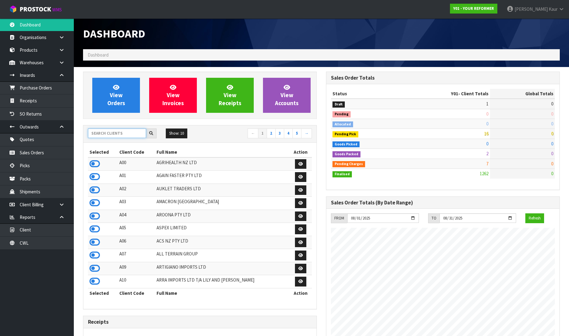
click at [122, 133] on input "text" at bounding box center [117, 134] width 58 height 10
type input "AC"
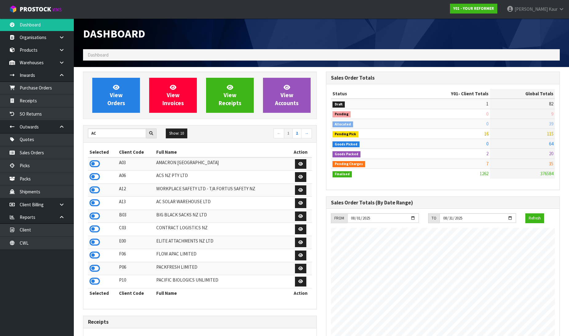
drag, startPoint x: 98, startPoint y: 206, endPoint x: 89, endPoint y: 184, distance: 24.3
click at [98, 206] on icon at bounding box center [94, 202] width 10 height 9
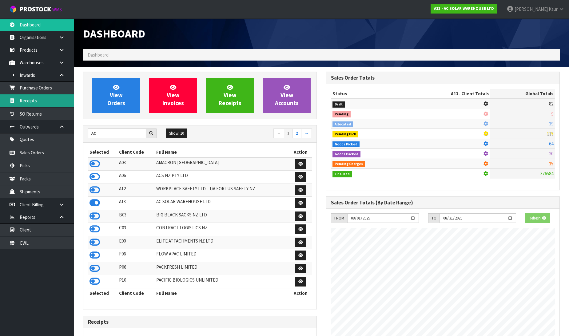
scroll to position [419, 243]
click at [51, 102] on link "Receipts" at bounding box center [37, 100] width 74 height 13
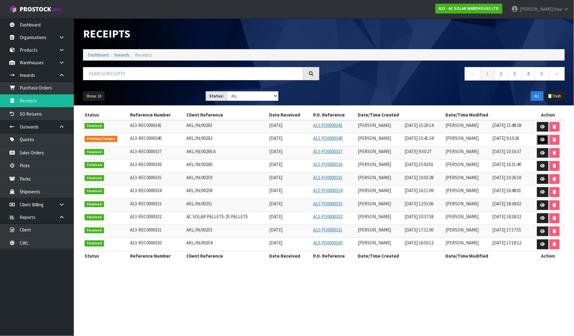
click at [542, 140] on icon at bounding box center [542, 140] width 5 height 4
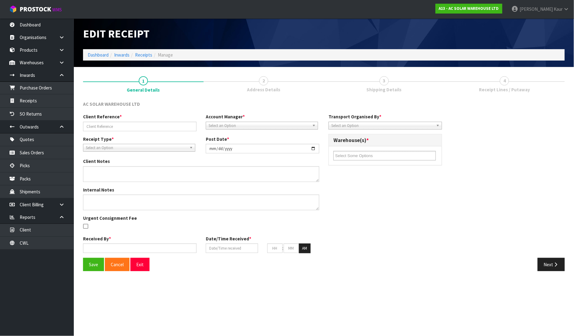
type input "AKL/IN/00262"
type input "2025-08-11"
type textarea "PLEASE FIND BELOW VARIANCE WE DID NOT RECEIVED CODE:1303 QTY:4"
type input "[PERSON_NAME]"
type input "11/08/2025"
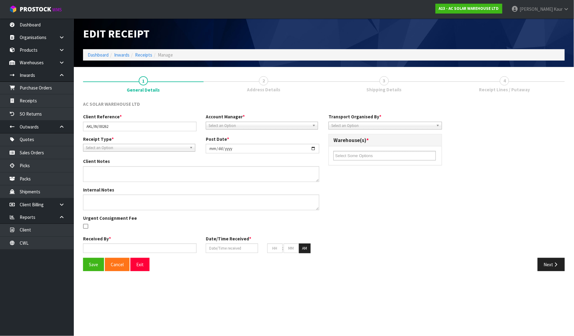
type input "03"
type input "41"
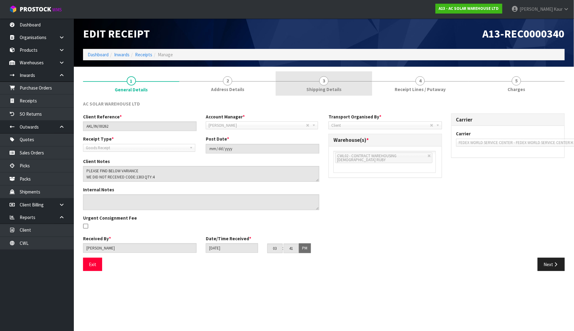
click at [315, 84] on link "3 Shipping Details" at bounding box center [323, 83] width 96 height 24
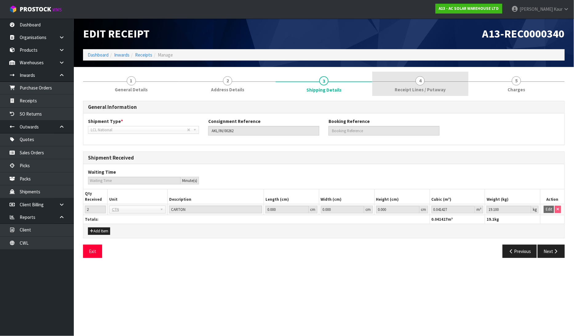
click at [423, 84] on span "4" at bounding box center [419, 80] width 9 height 9
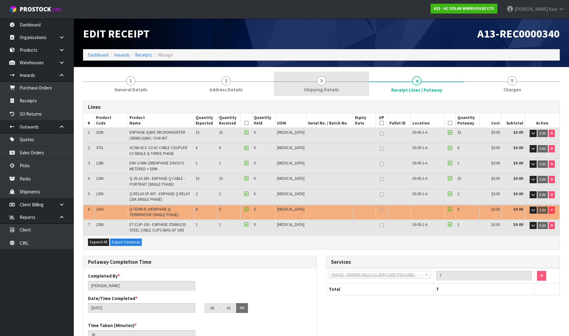
click at [317, 78] on link "3 Shipping Details" at bounding box center [321, 84] width 95 height 24
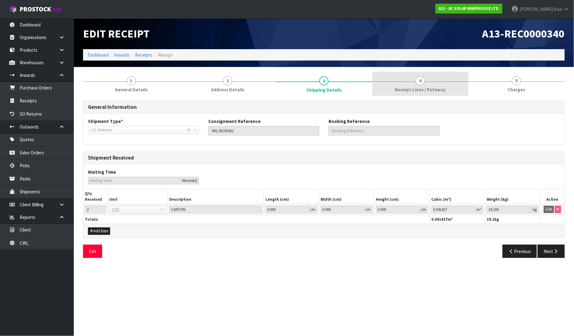
click at [421, 85] on link "4 Receipt Lines / Putaway" at bounding box center [420, 84] width 96 height 24
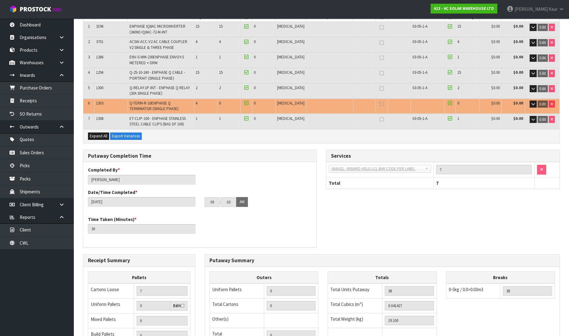
scroll to position [195, 0]
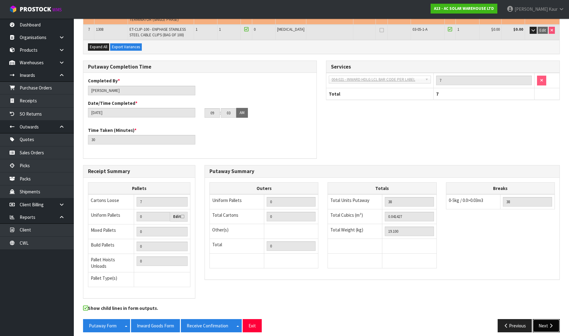
click at [552, 323] on icon "button" at bounding box center [551, 325] width 6 height 5
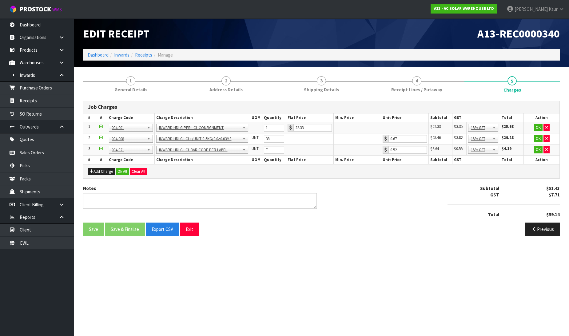
scroll to position [0, 0]
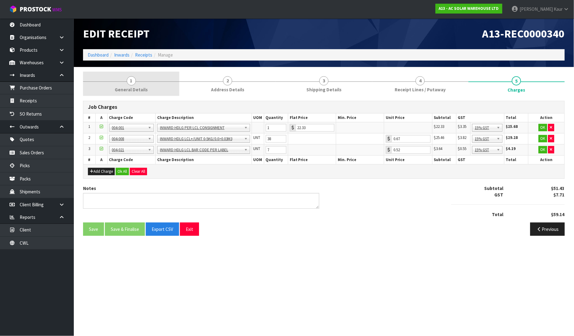
click at [138, 81] on link "1 General Details" at bounding box center [131, 84] width 96 height 24
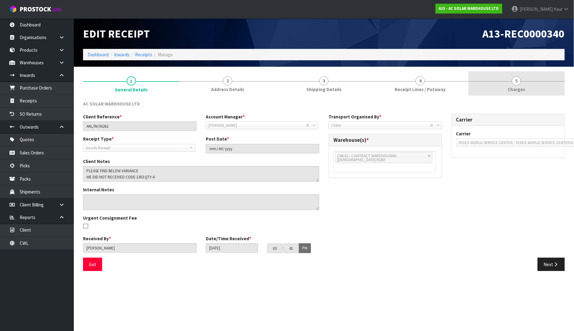
drag, startPoint x: 511, startPoint y: 81, endPoint x: 499, endPoint y: 84, distance: 12.5
click at [512, 81] on link "5 Charges" at bounding box center [516, 83] width 96 height 24
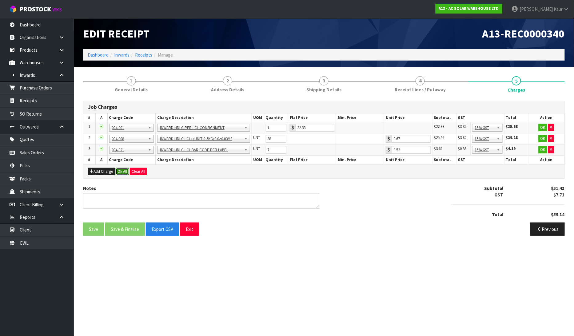
click at [125, 171] on button "Ok All" at bounding box center [122, 171] width 13 height 7
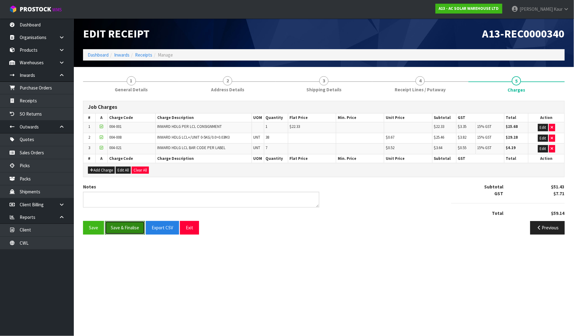
click at [132, 227] on button "Save & Finalise" at bounding box center [125, 227] width 40 height 13
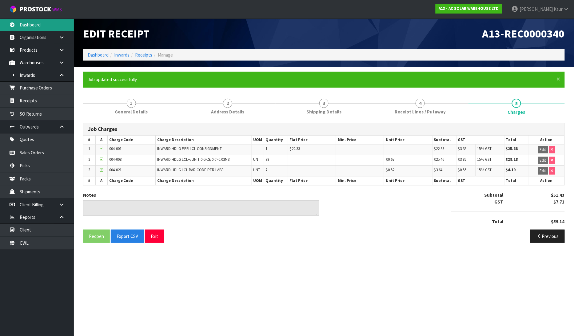
click at [22, 23] on link "Dashboard" at bounding box center [37, 24] width 74 height 13
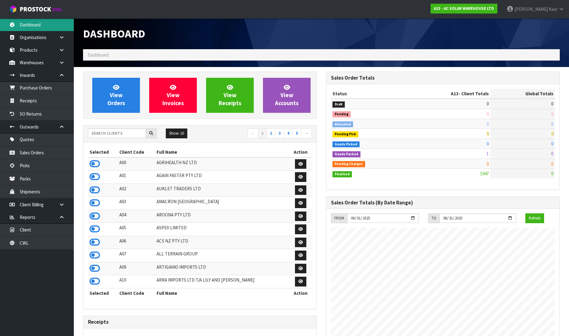
scroll to position [419, 243]
click at [111, 136] on input "text" at bounding box center [117, 134] width 58 height 10
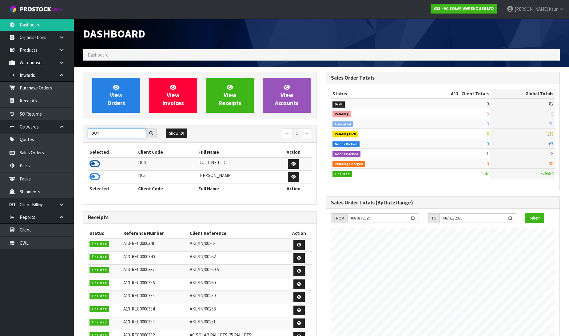
type input "DUT"
click at [94, 164] on icon at bounding box center [94, 163] width 10 height 9
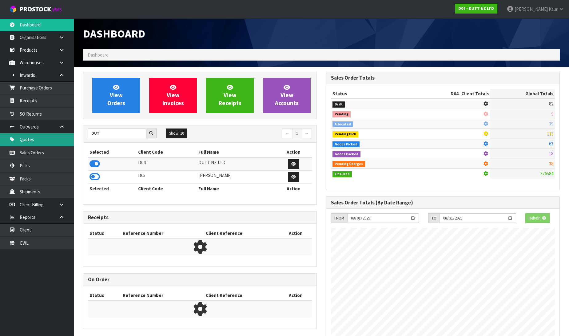
scroll to position [307047, 307180]
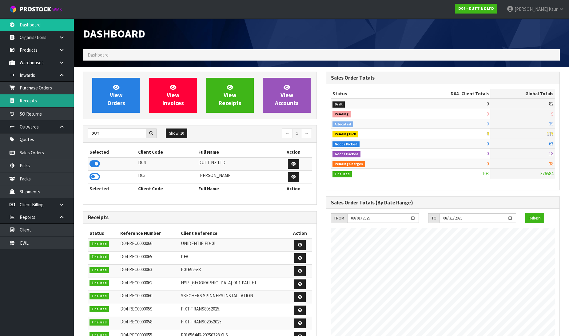
click at [34, 95] on link "Receipts" at bounding box center [37, 100] width 74 height 13
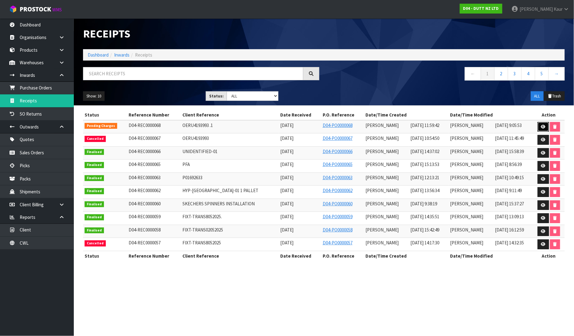
click at [541, 125] on icon at bounding box center [543, 127] width 5 height 4
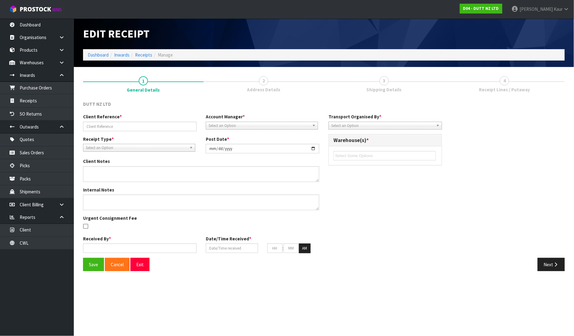
type input "OERU4193993 .1"
type input "2025-08-13"
type textarea "PLEASE NOTE THE FOLLOWING VARIANCES 71002310 -EXPECTED 5 RECIEVED 0 71002309- E…"
type textarea "REMADE PO FIRST ONE WAS INCOMPLETE. VARIACNES FOR THESE CODES 71002310 -EXPECTE…"
type input "[PERSON_NAME]"
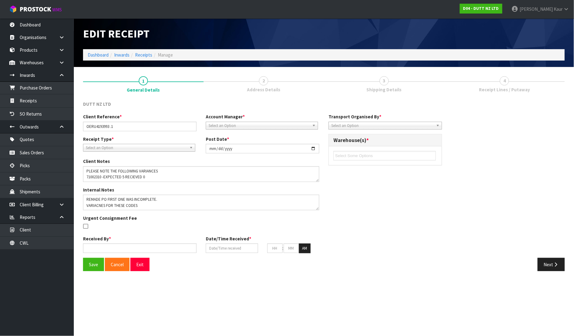
type input "[DATE]"
type input "11"
type input "59"
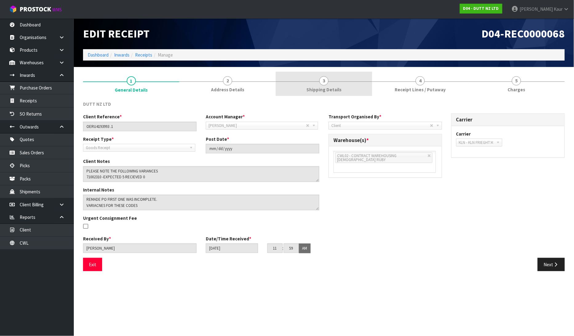
click at [330, 84] on link "3 Shipping Details" at bounding box center [323, 84] width 96 height 24
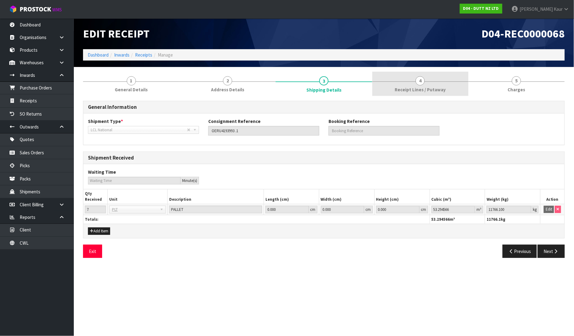
click at [411, 89] on span "Receipt Lines / Putaway" at bounding box center [419, 89] width 51 height 6
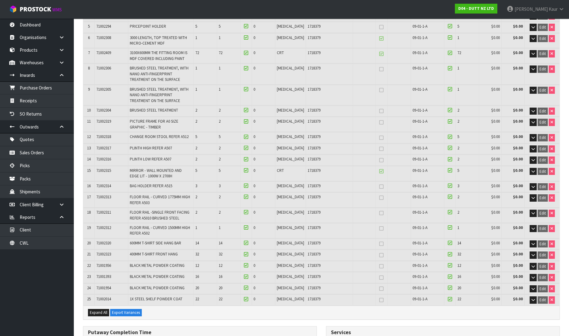
scroll to position [376, 0]
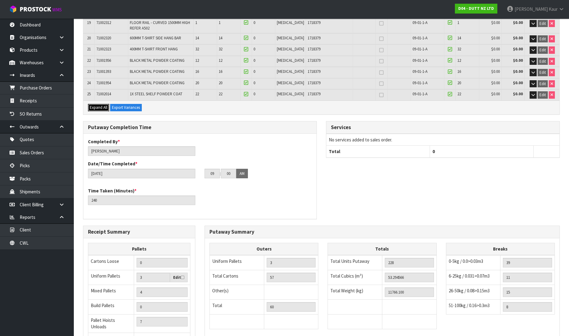
click at [93, 105] on span "Expand All" at bounding box center [99, 107] width 18 height 5
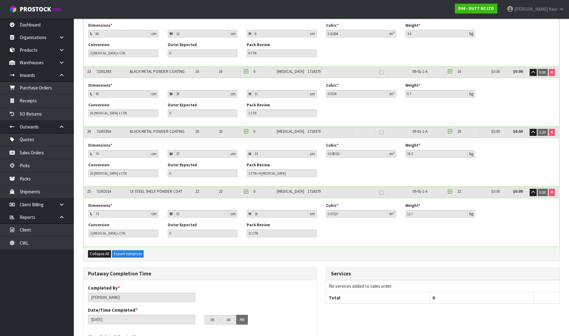
scroll to position [1553, 0]
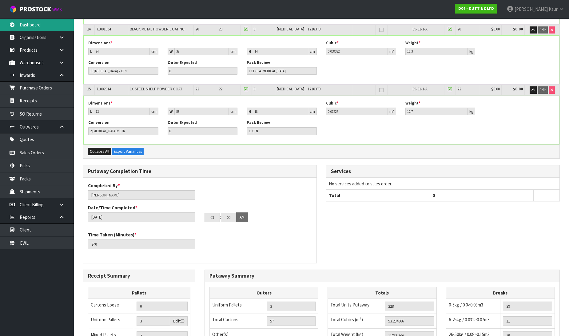
click at [49, 27] on link "Dashboard" at bounding box center [37, 24] width 74 height 13
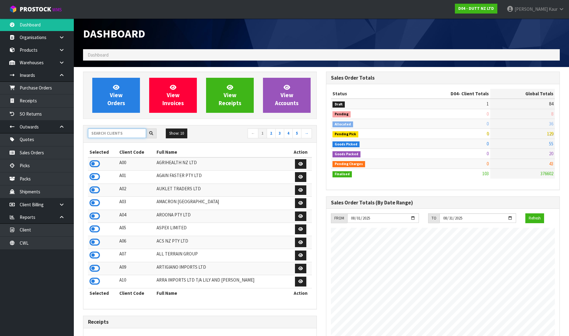
click at [112, 130] on input "text" at bounding box center [117, 134] width 58 height 10
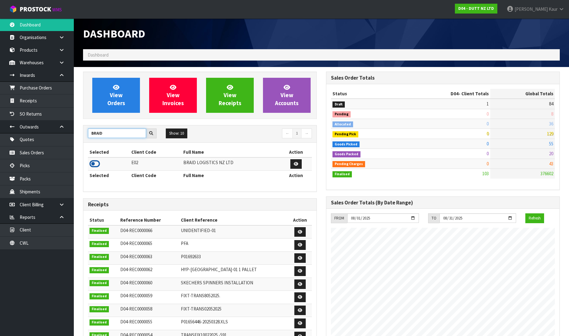
type input "BRAID"
click at [95, 165] on icon at bounding box center [94, 163] width 10 height 9
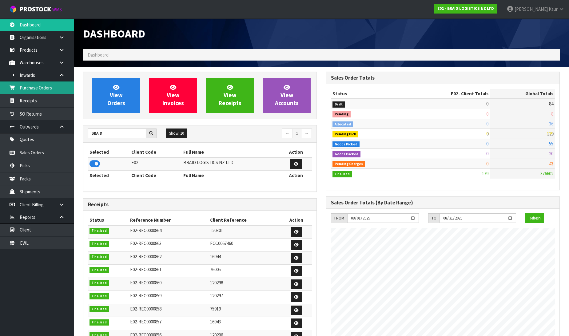
scroll to position [396, 243]
click at [43, 93] on link "Purchase Orders" at bounding box center [37, 87] width 74 height 13
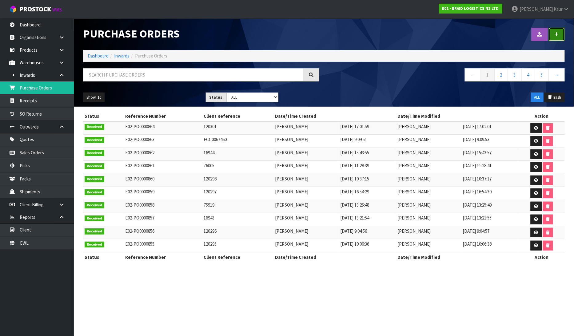
click at [562, 36] on link at bounding box center [556, 34] width 16 height 13
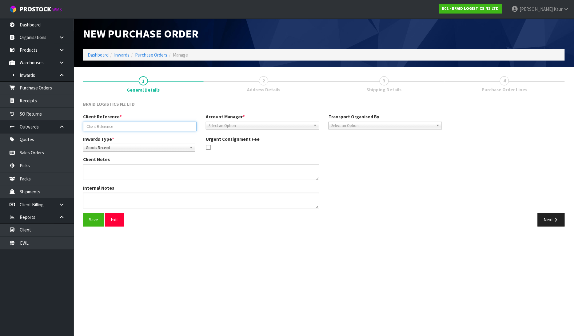
click at [96, 122] on input "text" at bounding box center [139, 127] width 113 height 10
type input "16945"
click at [256, 124] on span "Select an Option" at bounding box center [259, 125] width 102 height 7
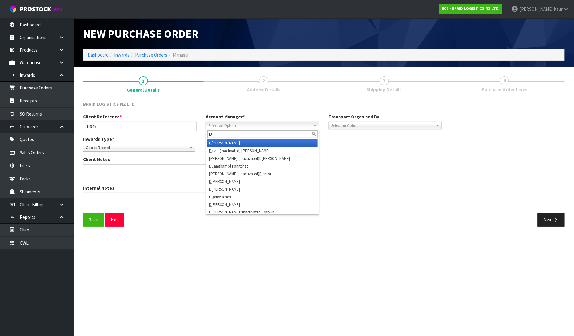
type input "D"
drag, startPoint x: 243, startPoint y: 145, endPoint x: 343, endPoint y: 143, distance: 99.6
click at [243, 145] on li "D ivjot Kaur" at bounding box center [262, 143] width 110 height 8
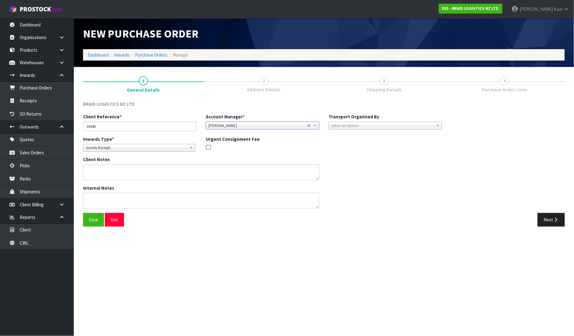
click at [374, 127] on span "Select an Option" at bounding box center [382, 125] width 102 height 7
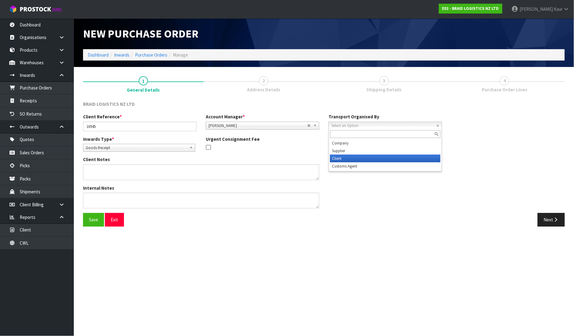
click at [368, 156] on li "Client" at bounding box center [385, 159] width 110 height 8
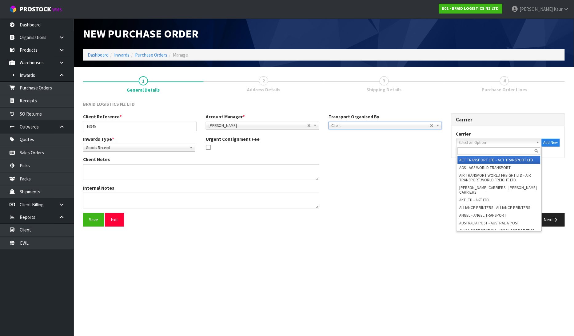
click at [463, 141] on span "Select an Option" at bounding box center [496, 142] width 75 height 7
type input "F"
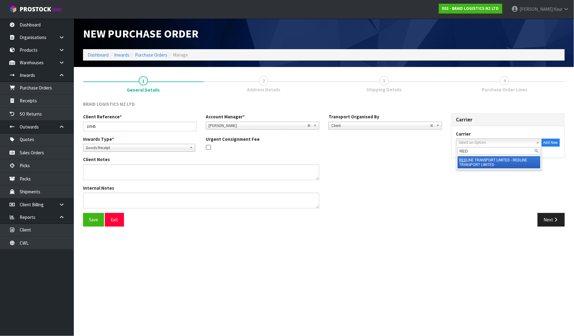
type input "RED"
click at [465, 162] on li "RED LINE TRANSPORT LIMITED - REDLINE TRANSPORT LIMITED" at bounding box center [498, 162] width 83 height 12
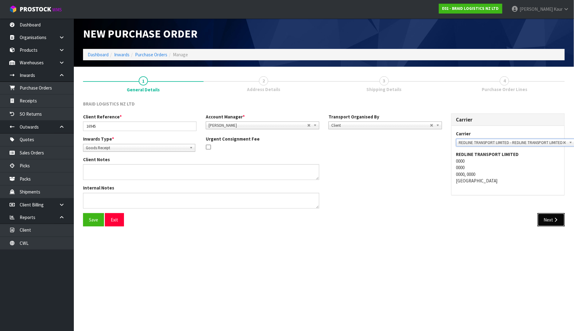
click at [551, 217] on button "Next" at bounding box center [550, 219] width 27 height 13
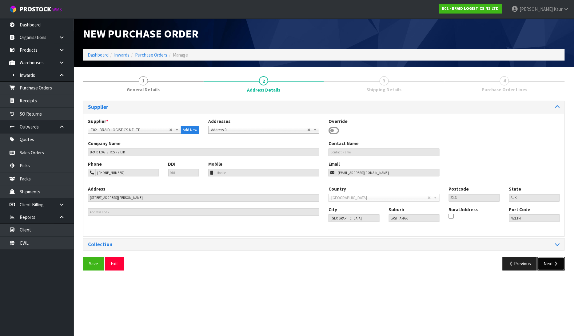
click at [546, 266] on button "Next" at bounding box center [550, 263] width 27 height 13
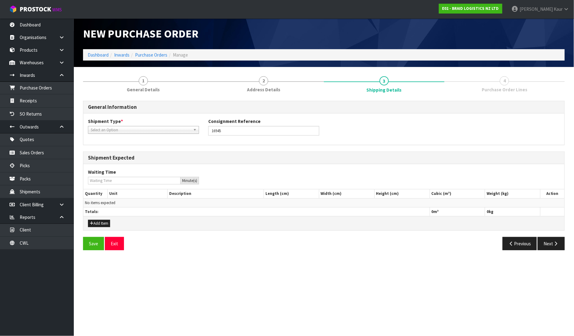
click at [120, 130] on span "Select an Option" at bounding box center [141, 129] width 100 height 7
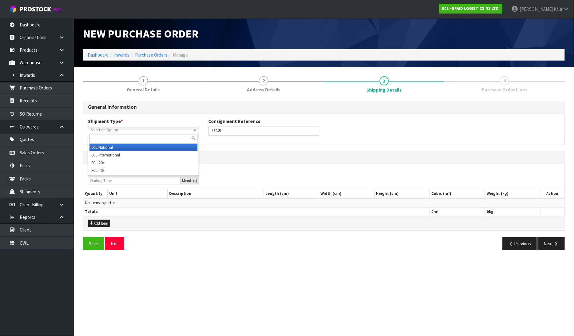
click at [117, 145] on li "LCL National" at bounding box center [143, 148] width 108 height 8
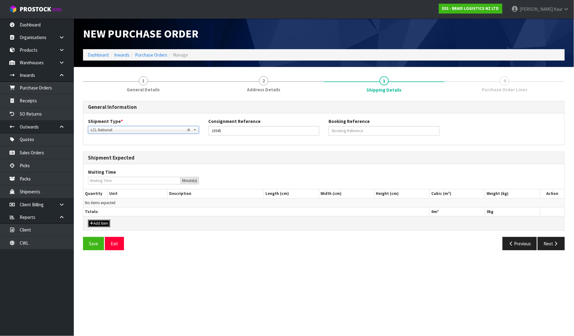
drag, startPoint x: 103, startPoint y: 226, endPoint x: 103, endPoint y: 214, distance: 12.0
click at [103, 225] on button "Add Item" at bounding box center [99, 223] width 22 height 7
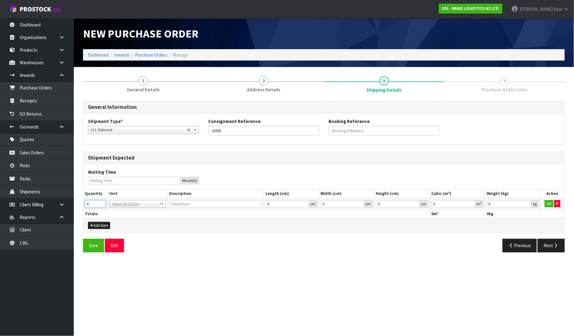
drag, startPoint x: 89, startPoint y: 203, endPoint x: 78, endPoint y: 204, distance: 10.5
click at [78, 204] on div "1 General Details 2 Address Details 3 Shipping Details 4 Purchase Order Lines G…" at bounding box center [323, 164] width 491 height 185
type input "9"
type input "BAG"
type input "0.000001"
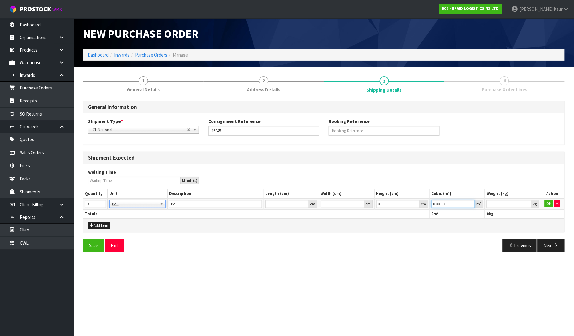
click at [470, 202] on input "0.000001" at bounding box center [453, 204] width 44 height 8
type input "0.001"
click at [527, 202] on input "0.001" at bounding box center [508, 204] width 45 height 8
click at [548, 202] on button "OK" at bounding box center [548, 203] width 9 height 7
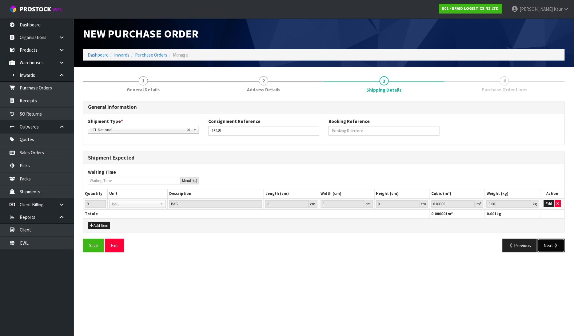
click at [547, 244] on button "Next" at bounding box center [550, 245] width 27 height 13
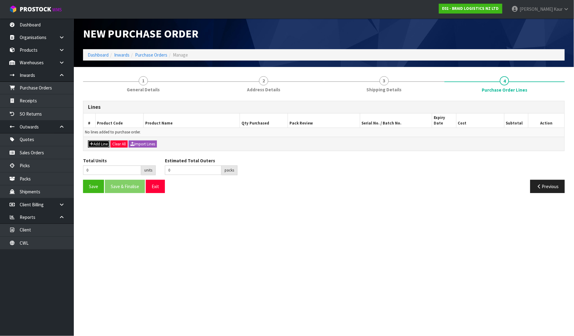
click at [97, 140] on button "Add Line" at bounding box center [99, 143] width 22 height 7
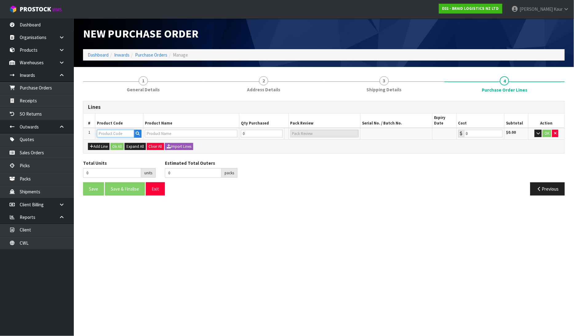
click at [103, 130] on input "text" at bounding box center [115, 134] width 37 height 8
type input "BR"
click at [116, 141] on link "BR -AK-BAG" at bounding box center [121, 138] width 49 height 8
type input "BR-AK-BAG"
type input "BS AKLD-BAG RUBBER CHIPS"
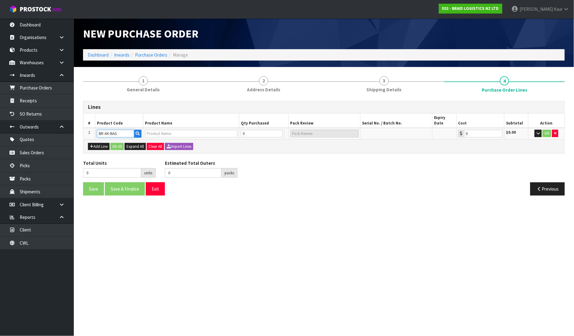
type input "0.00"
drag, startPoint x: 246, startPoint y: 129, endPoint x: 239, endPoint y: 128, distance: 7.2
click at [239, 128] on td "0" at bounding box center [258, 133] width 41 height 11
type input "9"
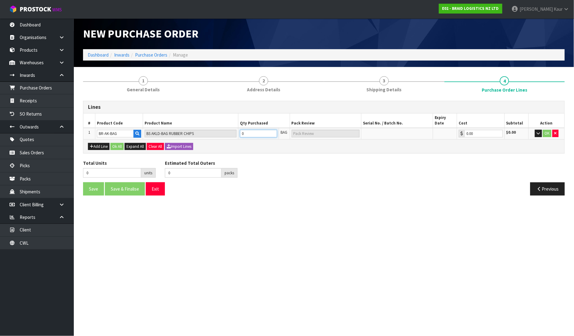
type input "9 BAG"
type input "9"
click at [545, 130] on button "OK" at bounding box center [547, 133] width 9 height 7
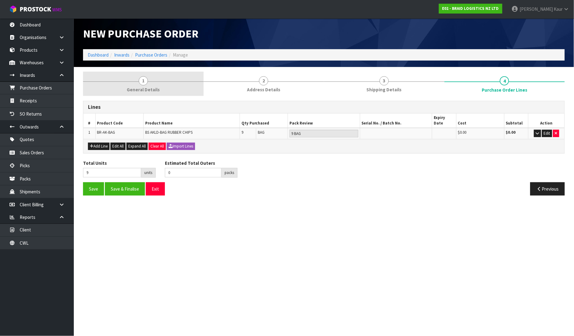
click at [137, 90] on span "General Details" at bounding box center [143, 89] width 33 height 6
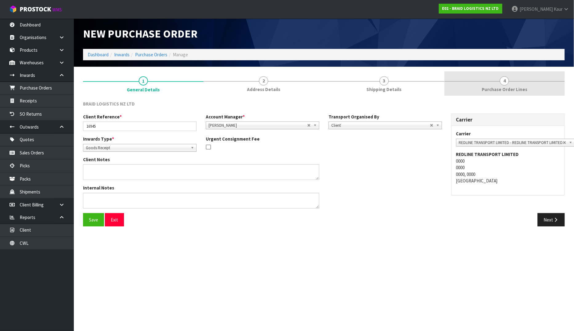
click at [521, 90] on span "Purchase Order Lines" at bounding box center [503, 89] width 45 height 6
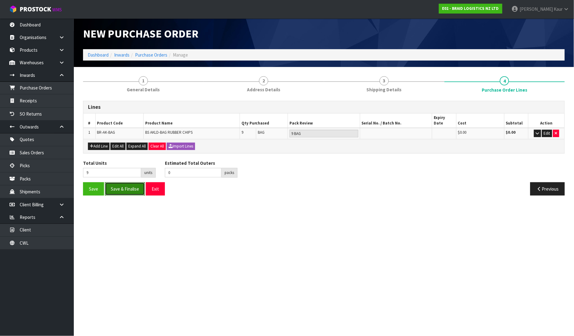
click at [128, 188] on button "Save & Finalise" at bounding box center [125, 188] width 40 height 13
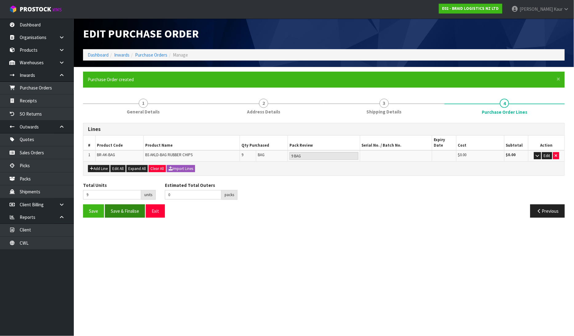
type input "0"
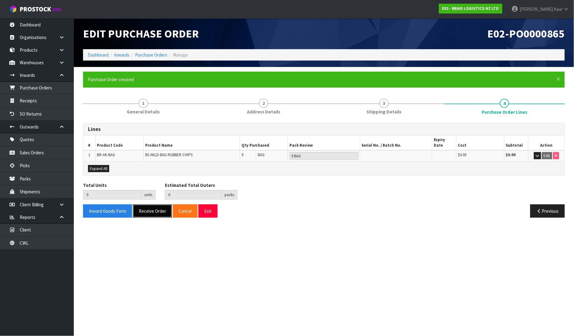
click at [147, 210] on button "Receive Order" at bounding box center [152, 210] width 39 height 13
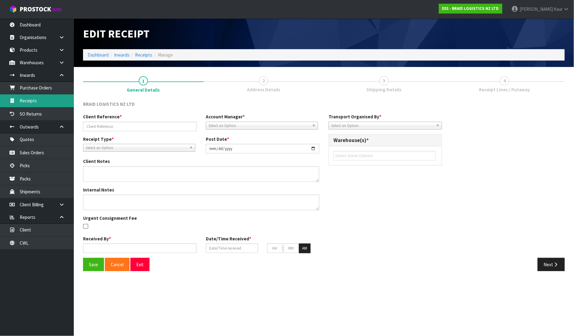
click at [42, 103] on link "Receipts" at bounding box center [37, 100] width 74 height 13
type input "16945"
type input "[DATE]"
type input "[PERSON_NAME]"
type input "[DATE]"
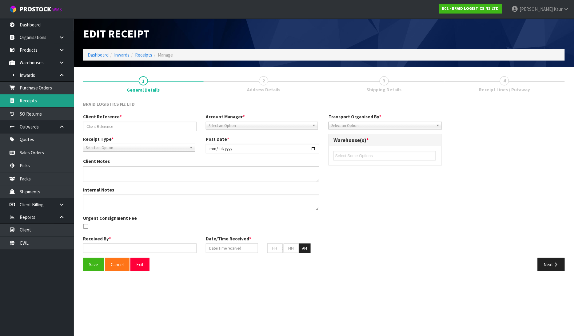
type input "10"
type input "20"
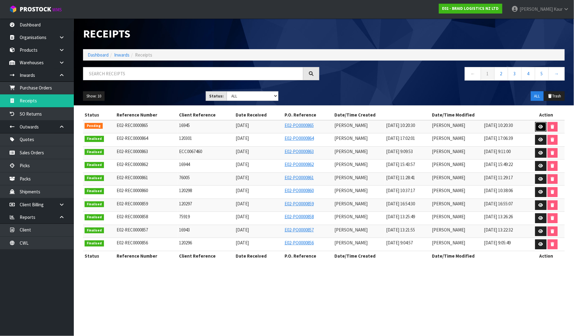
click at [540, 129] on link at bounding box center [540, 127] width 11 height 10
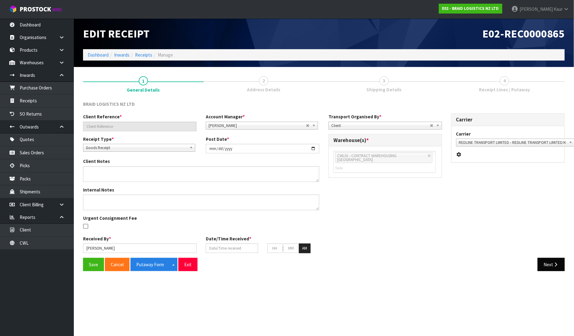
type input "16945"
type input "[DATE]"
type input "[PERSON_NAME]"
type input "[DATE]"
type input "10"
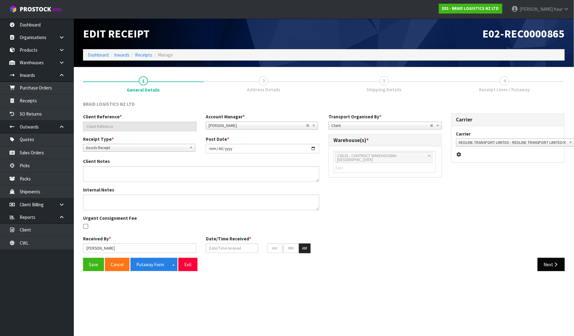
type input "20"
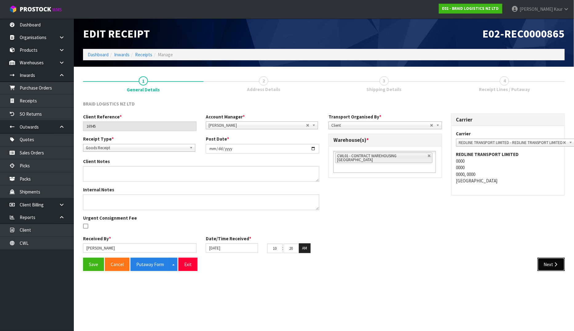
click at [548, 263] on button "Next" at bounding box center [550, 264] width 27 height 13
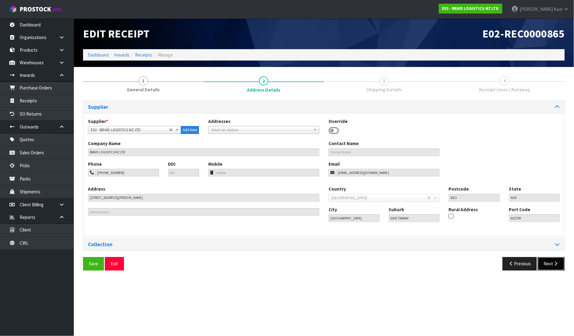
click at [549, 265] on button "Next" at bounding box center [550, 263] width 27 height 13
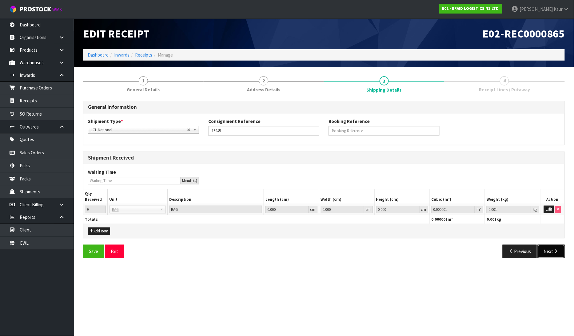
click at [554, 252] on icon "button" at bounding box center [556, 251] width 6 height 5
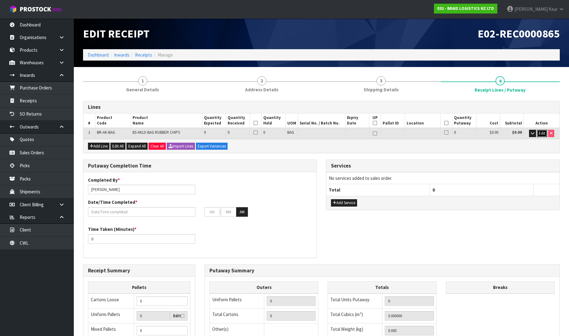
click at [544, 135] on span "Edit" at bounding box center [542, 133] width 6 height 5
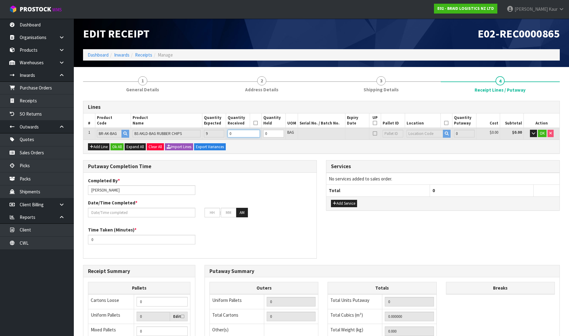
drag, startPoint x: 244, startPoint y: 131, endPoint x: 229, endPoint y: 134, distance: 15.4
click at [229, 134] on input "0" at bounding box center [243, 134] width 32 height 8
type input "9"
type input "6300"
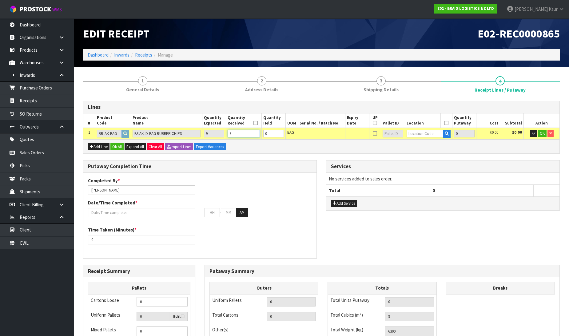
type input "9"
click at [410, 134] on input "text" at bounding box center [424, 134] width 37 height 8
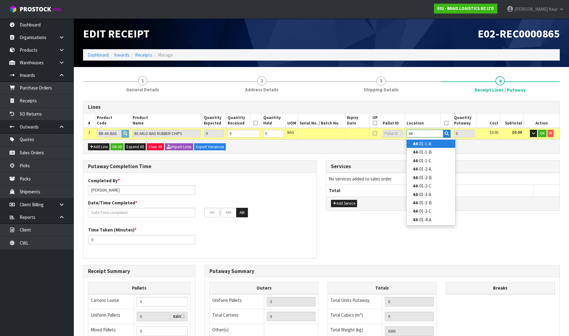
type input "44"
click at [417, 142] on strong "44" at bounding box center [415, 144] width 5 height 6
type input "9"
type input "44-01-1-A"
type input "9"
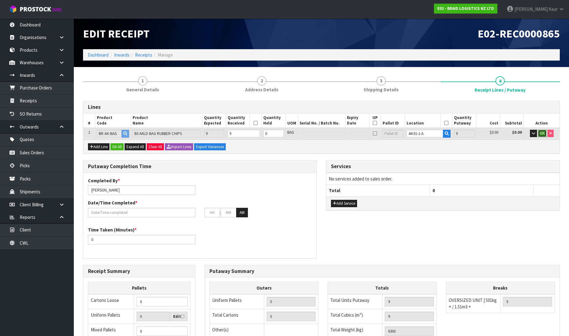
click at [543, 135] on span "OK" at bounding box center [542, 133] width 5 height 5
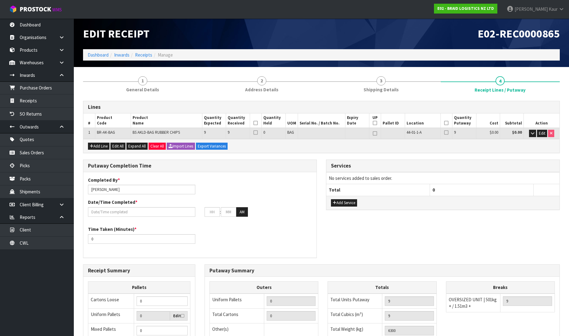
click at [257, 123] on icon at bounding box center [255, 123] width 4 height 0
click at [447, 123] on icon at bounding box center [446, 123] width 4 height 0
click at [109, 209] on input "text" at bounding box center [141, 212] width 107 height 10
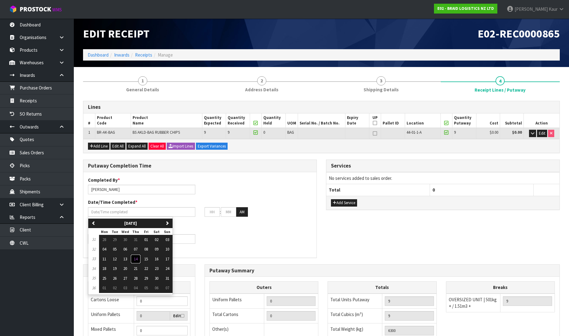
click at [135, 259] on span "14" at bounding box center [136, 258] width 4 height 5
type input "[DATE]"
type input "12"
type input "00"
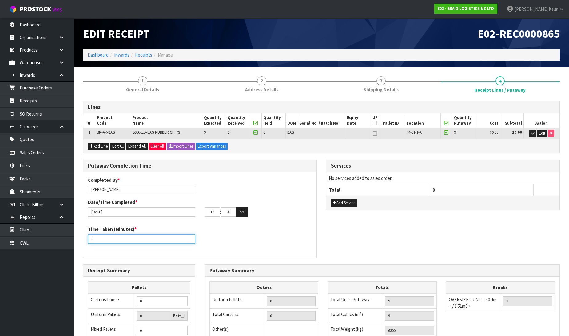
drag, startPoint x: 100, startPoint y: 237, endPoint x: 81, endPoint y: 237, distance: 19.1
click at [81, 237] on div "Putaway Completion Time Completed By * Prabhneet Kaur Date/Time Completed * 14/…" at bounding box center [199, 212] width 243 height 105
type input "15"
drag, startPoint x: 214, startPoint y: 211, endPoint x: 206, endPoint y: 211, distance: 8.0
click at [206, 211] on input "12" at bounding box center [211, 212] width 15 height 10
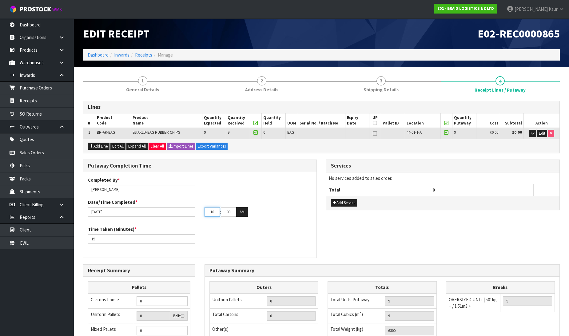
type input "10"
drag, startPoint x: 232, startPoint y: 210, endPoint x: 224, endPoint y: 210, distance: 7.4
click at [224, 210] on input "00" at bounding box center [228, 212] width 15 height 10
type input "20"
click at [243, 230] on div "Time Taken (Minutes) * 15" at bounding box center [199, 237] width 233 height 22
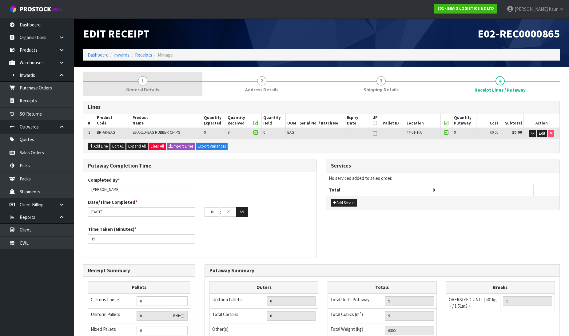
click at [136, 75] on link "1 General Details" at bounding box center [142, 84] width 119 height 24
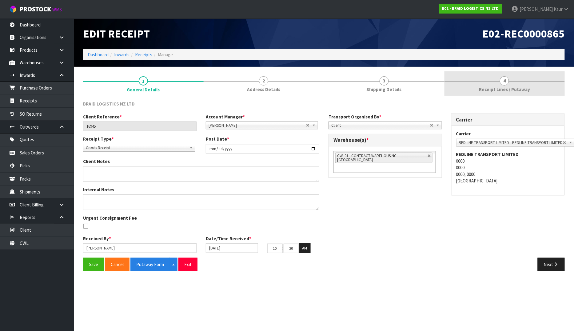
click at [495, 83] on link "4 Receipt Lines / Putaway" at bounding box center [504, 83] width 121 height 24
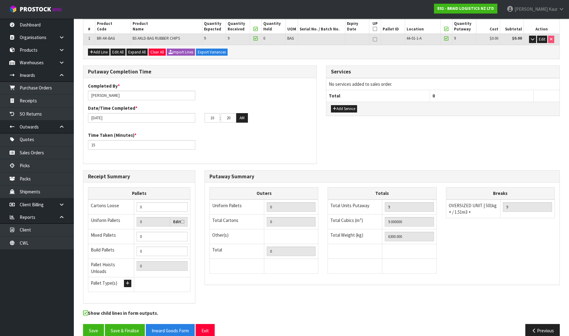
scroll to position [101, 0]
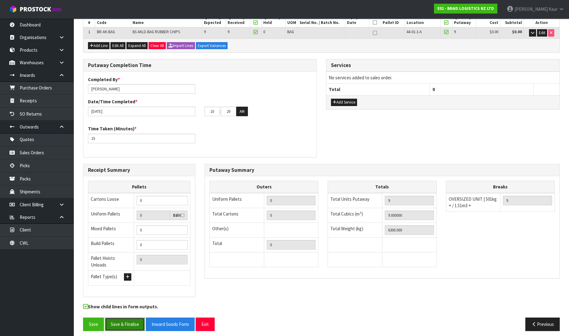
click at [128, 319] on button "Save & Finalise" at bounding box center [125, 324] width 40 height 13
click at [233, 109] on input "20" at bounding box center [228, 112] width 15 height 10
type input "21"
click at [118, 318] on button "Save & Finalise" at bounding box center [125, 324] width 40 height 13
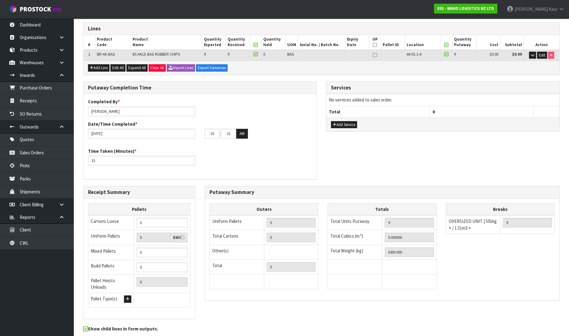
scroll to position [0, 0]
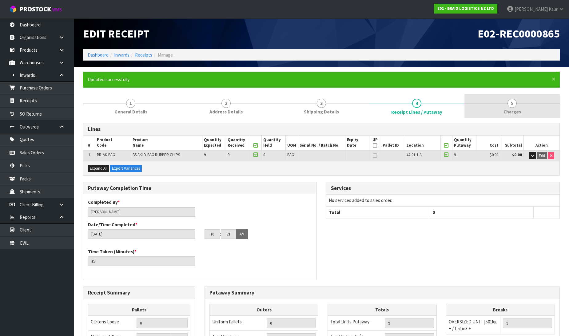
drag, startPoint x: 512, startPoint y: 101, endPoint x: 508, endPoint y: 102, distance: 3.8
click at [512, 101] on span "5" at bounding box center [511, 103] width 9 height 9
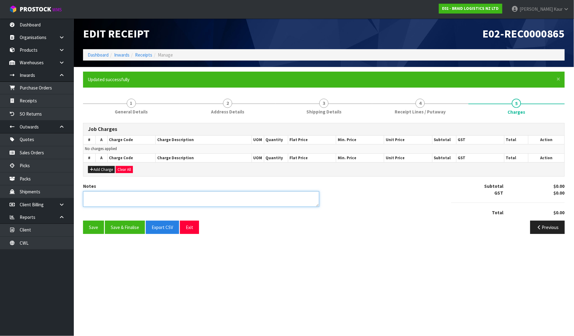
click at [111, 199] on textarea at bounding box center [201, 199] width 236 height 16
type textarea "N"
click at [86, 196] on textarea at bounding box center [201, 199] width 236 height 16
type textarea "NO CHARGES"
click at [116, 225] on button "Save & Finalise" at bounding box center [125, 227] width 40 height 13
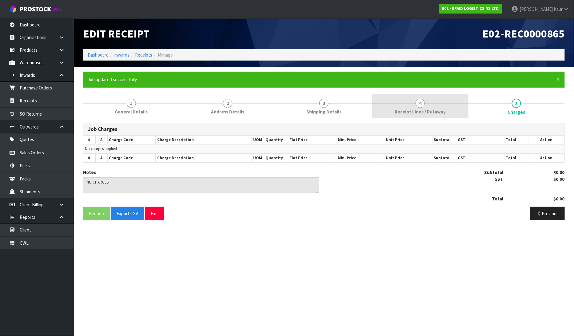
click at [397, 109] on span "Receipt Lines / Putaway" at bounding box center [419, 112] width 51 height 6
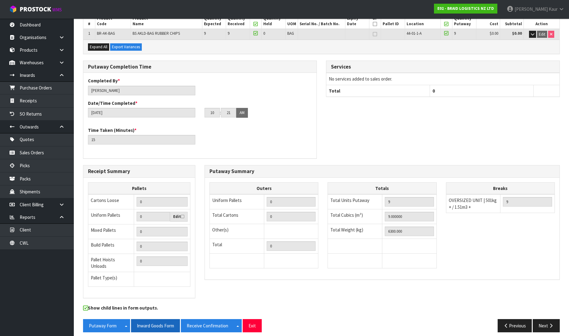
scroll to position [123, 0]
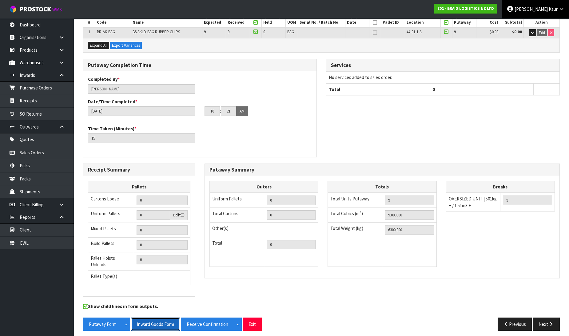
drag, startPoint x: 169, startPoint y: 319, endPoint x: 564, endPoint y: 2, distance: 506.2
click at [169, 319] on button "Inward Goods Form" at bounding box center [155, 324] width 49 height 13
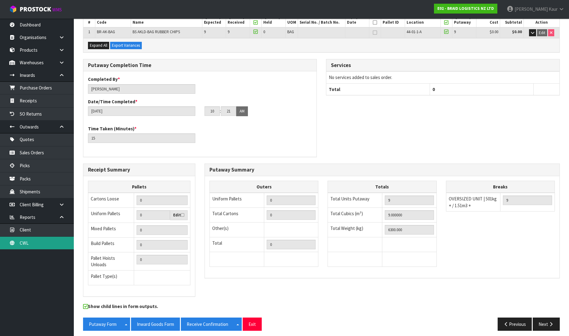
click at [43, 245] on link "CWL" at bounding box center [37, 243] width 74 height 13
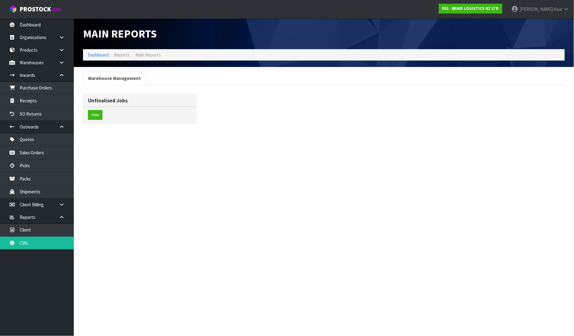
click at [93, 109] on div "View" at bounding box center [139, 115] width 113 height 16
click at [94, 115] on button "View" at bounding box center [95, 115] width 14 height 10
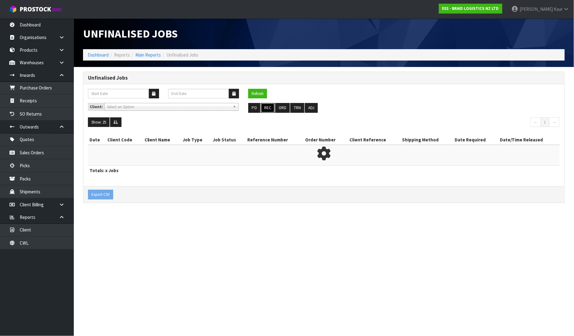
click at [269, 105] on button "REC" at bounding box center [268, 108] width 14 height 10
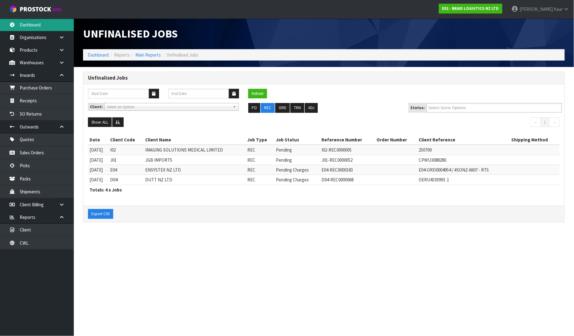
click at [28, 19] on link "Dashboard" at bounding box center [37, 24] width 74 height 13
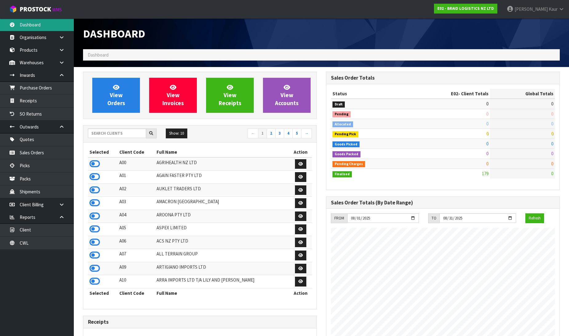
scroll to position [396, 243]
click at [116, 131] on input "text" at bounding box center [117, 134] width 58 height 10
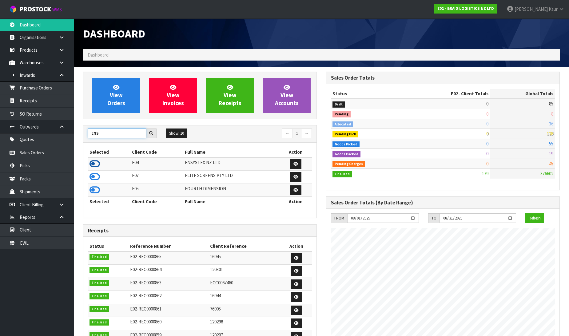
type input "ENS"
click at [90, 161] on icon at bounding box center [94, 163] width 10 height 9
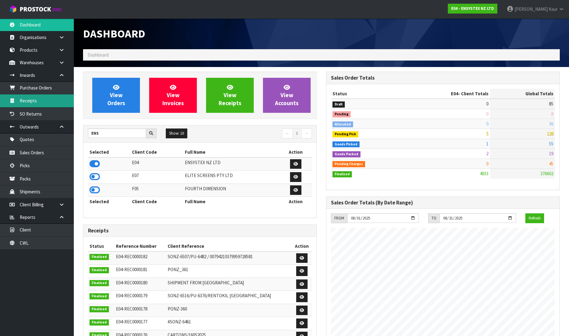
scroll to position [466, 243]
click at [38, 100] on link "Receipts" at bounding box center [37, 100] width 74 height 13
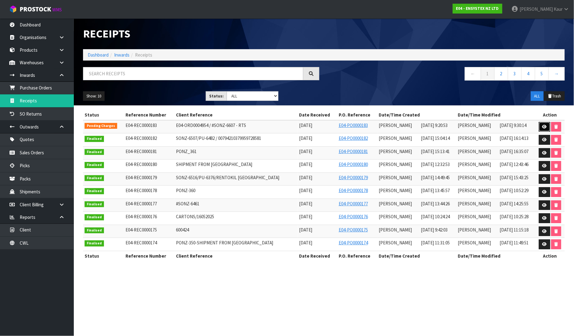
click at [542, 124] on link at bounding box center [544, 127] width 11 height 10
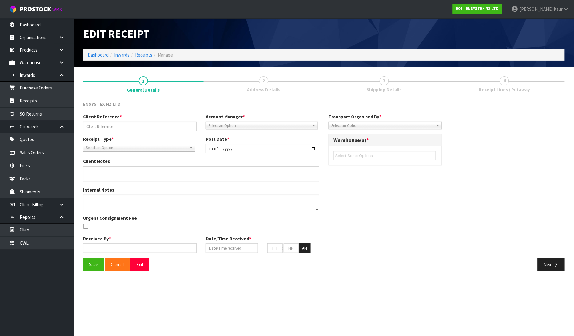
type input "E04-ORD0004954 / #SONZ-6607 - RTS"
type input "2025-08-08"
type textarea "RTS - SO NO FREIGHT CHARGE"
type input "[PERSON_NAME]"
type input "08/08/2025"
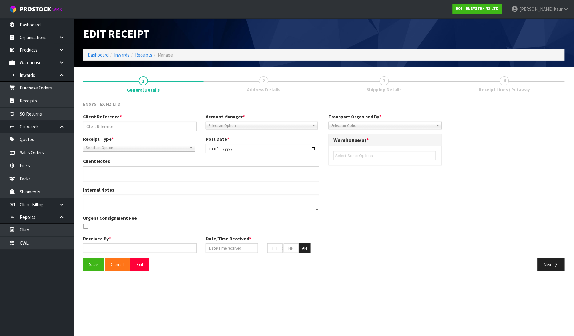
type input "09"
type input "20"
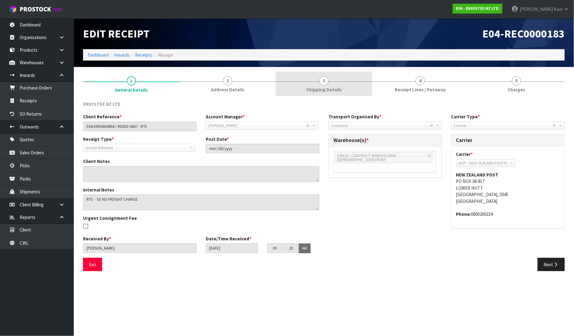
click at [316, 78] on link "3 Shipping Details" at bounding box center [323, 84] width 96 height 24
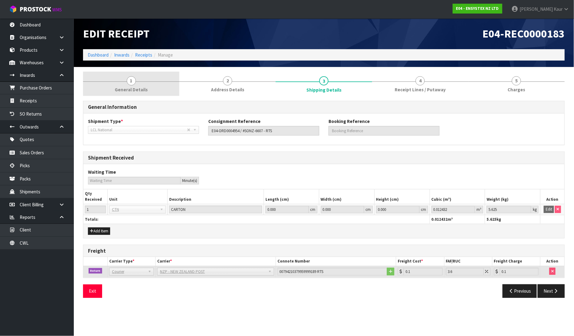
click at [121, 81] on link "1 General Details" at bounding box center [131, 84] width 96 height 24
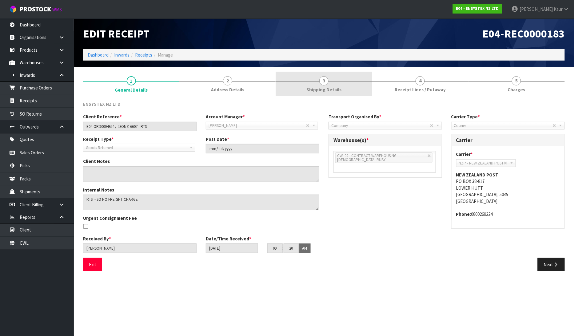
click at [331, 85] on link "3 Shipping Details" at bounding box center [323, 84] width 96 height 24
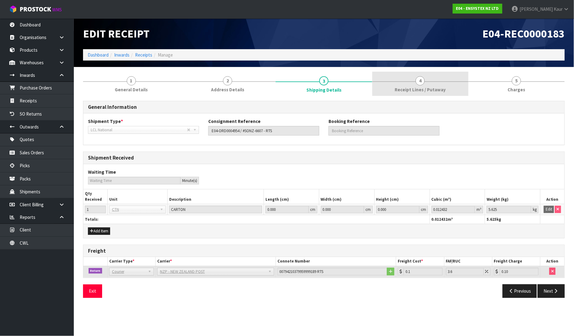
click at [419, 91] on span "Receipt Lines / Putaway" at bounding box center [419, 89] width 51 height 6
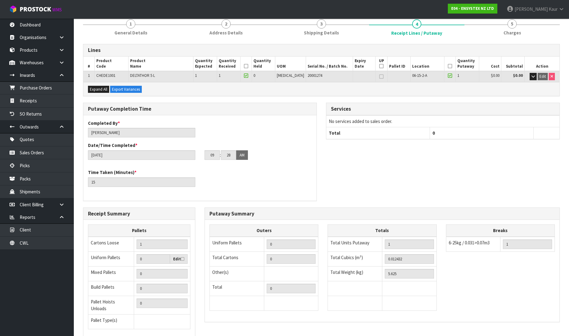
scroll to position [101, 0]
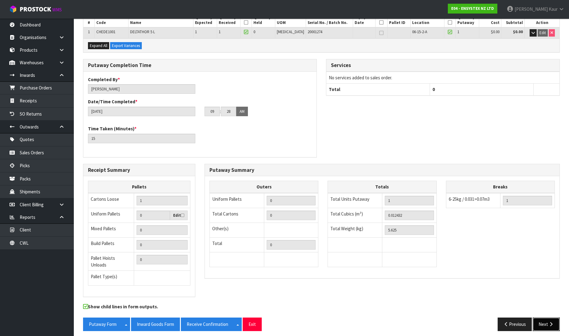
drag, startPoint x: 546, startPoint y: 318, endPoint x: 553, endPoint y: 299, distance: 20.3
click at [546, 318] on button "Next" at bounding box center [545, 324] width 27 height 13
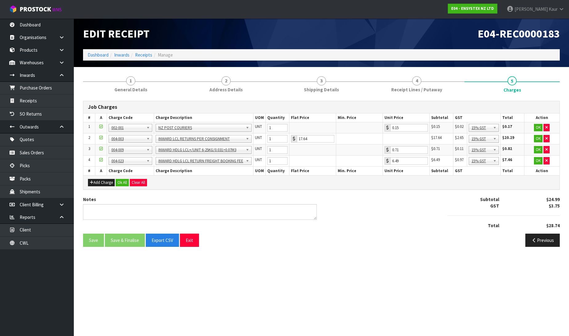
scroll to position [0, 0]
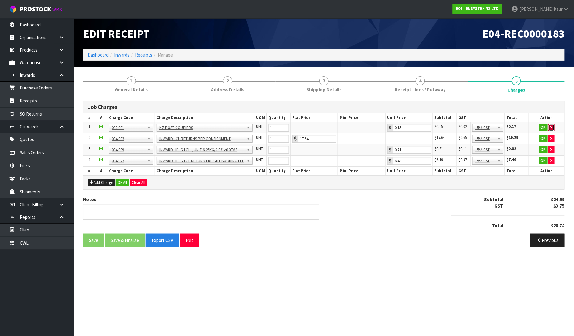
click at [553, 127] on button "button" at bounding box center [551, 127] width 6 height 7
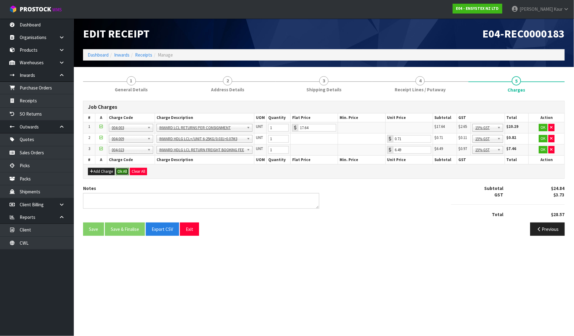
click at [122, 171] on button "Ok All" at bounding box center [122, 171] width 13 height 7
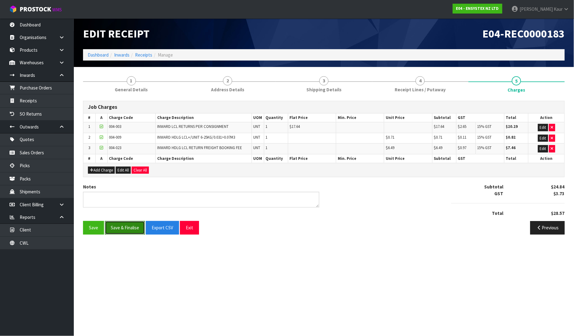
click at [129, 228] on button "Save & Finalise" at bounding box center [125, 227] width 40 height 13
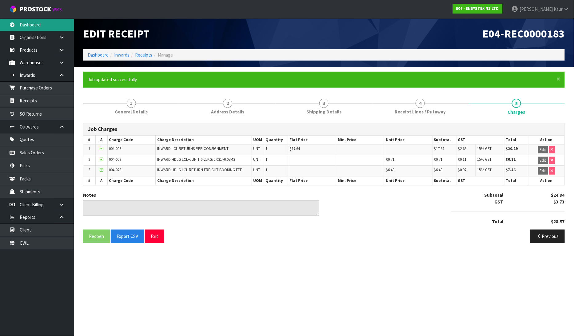
click at [21, 30] on link "Dashboard" at bounding box center [37, 24] width 74 height 13
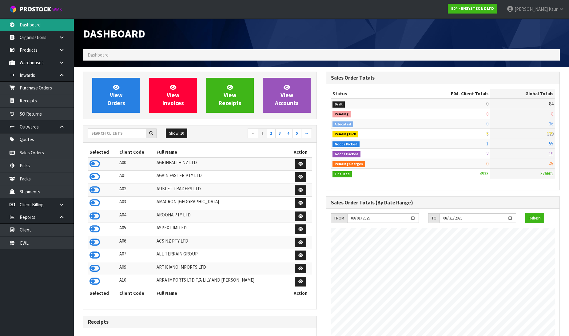
scroll to position [466, 243]
click at [131, 137] on input "text" at bounding box center [117, 134] width 58 height 10
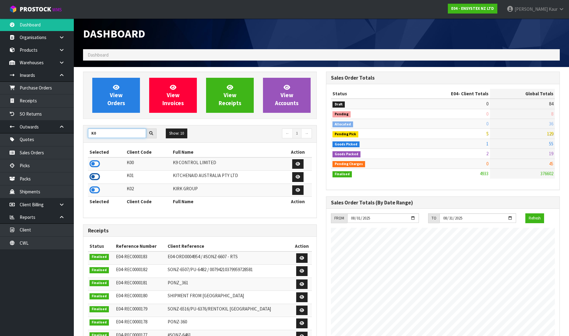
type input "K0"
click at [99, 178] on icon at bounding box center [94, 176] width 10 height 9
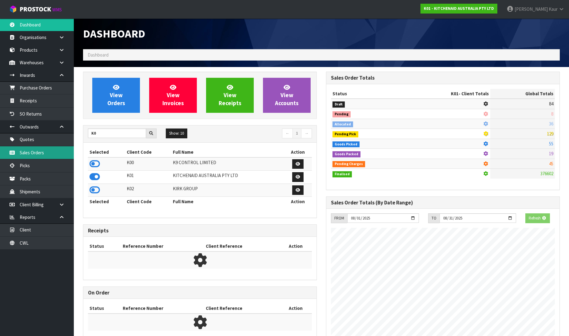
scroll to position [383, 243]
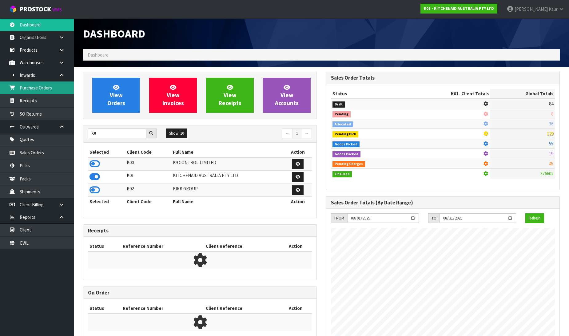
click at [42, 90] on link "Purchase Orders" at bounding box center [37, 87] width 74 height 13
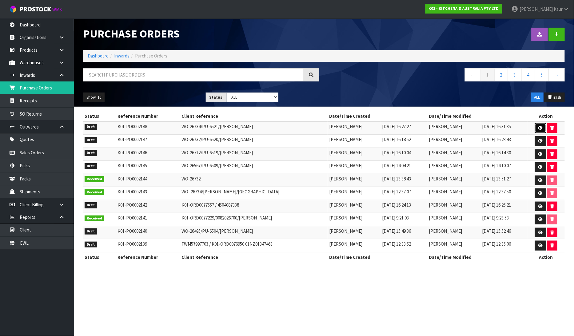
click at [537, 129] on link at bounding box center [540, 128] width 11 height 10
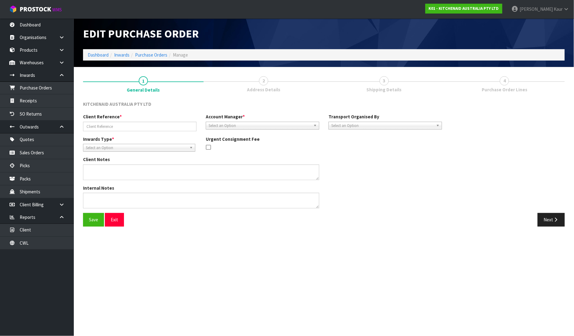
type input "WO-26734/PU-6521/[PERSON_NAME]"
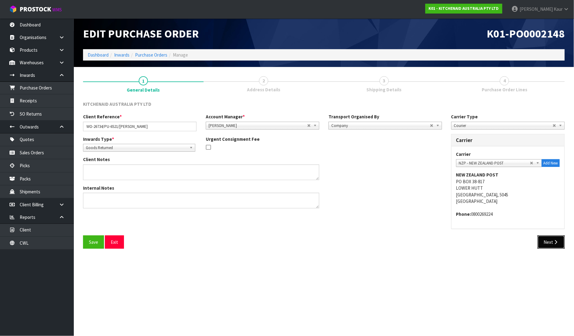
click at [557, 239] on button "Next" at bounding box center [550, 241] width 27 height 13
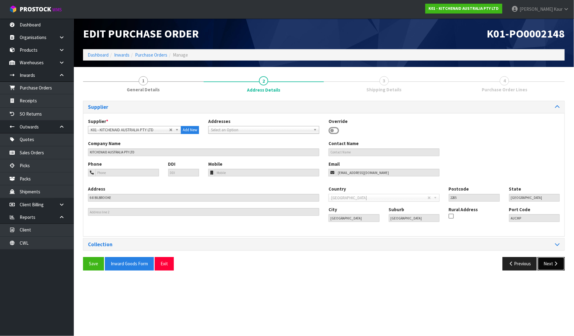
click at [553, 262] on icon "button" at bounding box center [556, 263] width 6 height 5
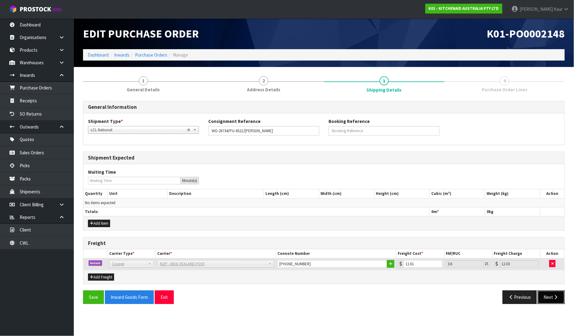
click at [553, 294] on button "Next" at bounding box center [550, 297] width 27 height 13
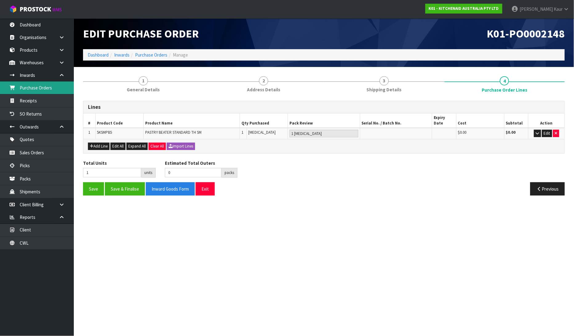
click at [39, 88] on link "Purchase Orders" at bounding box center [37, 87] width 74 height 13
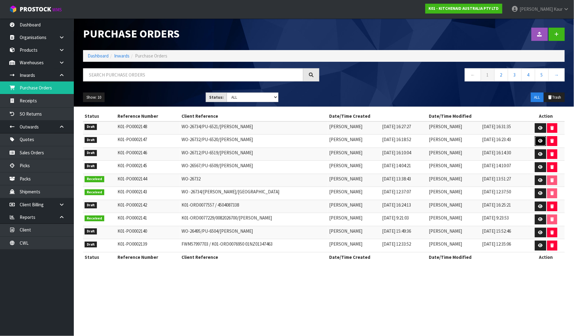
click at [539, 137] on link at bounding box center [540, 141] width 11 height 10
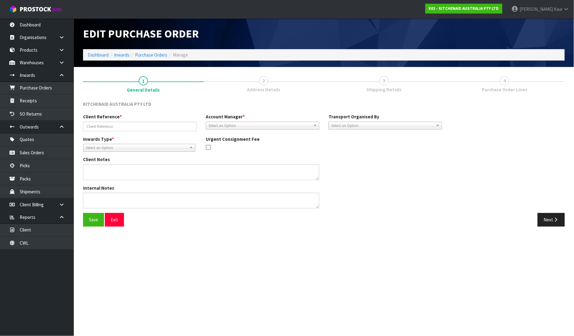
type input "WO-26732/PU-6520/[PERSON_NAME]"
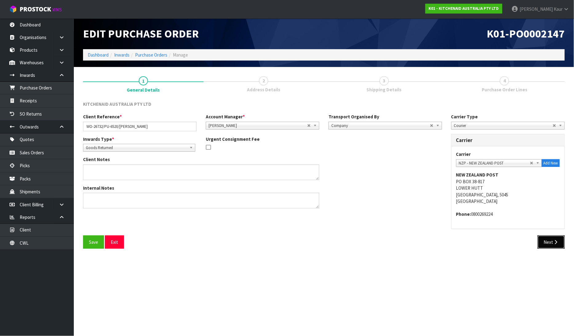
click at [557, 239] on button "Next" at bounding box center [550, 241] width 27 height 13
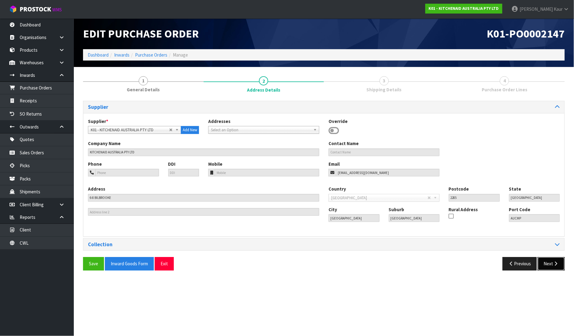
click at [558, 263] on icon "button" at bounding box center [556, 263] width 6 height 5
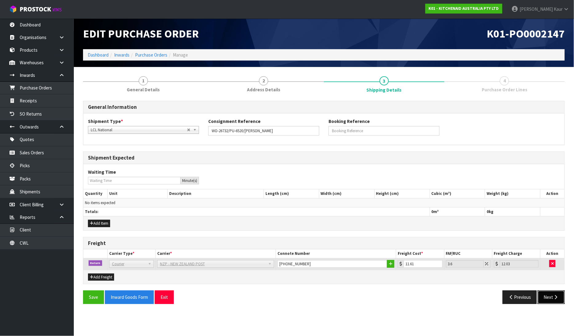
drag, startPoint x: 548, startPoint y: 301, endPoint x: 548, endPoint y: 296, distance: 5.5
click at [548, 301] on button "Next" at bounding box center [550, 297] width 27 height 13
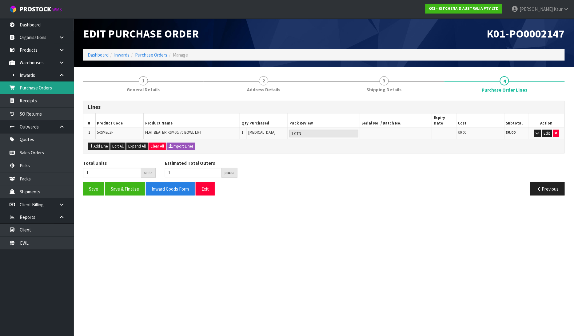
click at [44, 89] on link "Purchase Orders" at bounding box center [37, 87] width 74 height 13
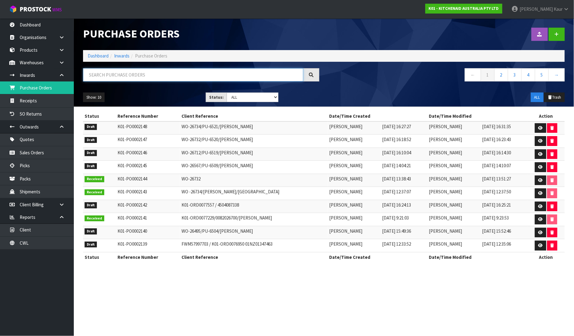
click at [93, 72] on input "text" at bounding box center [193, 74] width 220 height 13
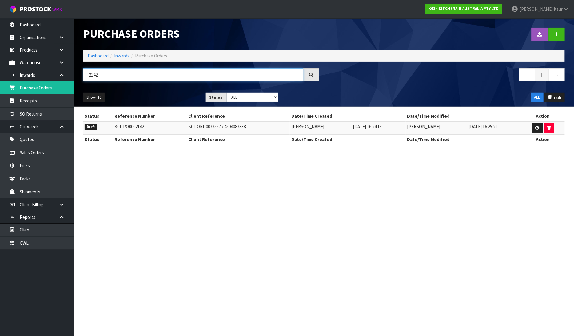
type input "2142"
drag, startPoint x: 244, startPoint y: 124, endPoint x: 177, endPoint y: 124, distance: 67.0
click at [177, 124] on tr "Draft K01-PO0002142 K01-ORD0077557 / 4504087338 Divjot Kaur 08/08/2025 16:24:13…" at bounding box center [323, 127] width 481 height 13
copy tr "K01-ORD0077557 / 4504087338"
click at [538, 127] on icon at bounding box center [537, 128] width 5 height 4
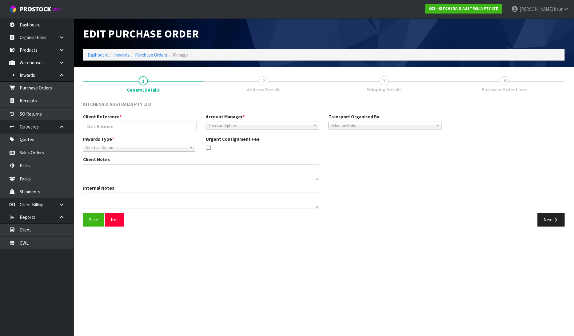
type input "K01-ORD0077557 / 4504087338"
type textarea "IT CAN BE COLLECTED FROM THE OFFICE. DC HAS SENT IT THROUGH TO [GEOGRAPHIC_DATA…"
type textarea "WE HAVE RECEIVED 2 CARTONS OF CODE 5KFE35T - FLEX EDGE BEATERS WHICH LOOKS LIKE…"
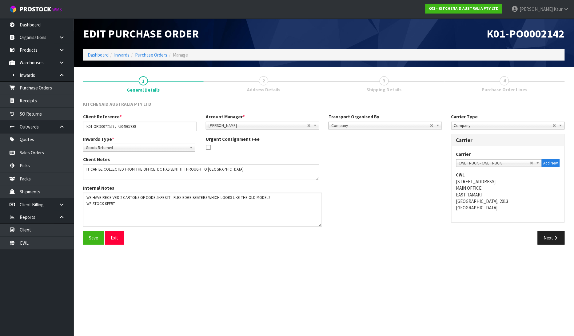
drag, startPoint x: 316, startPoint y: 204, endPoint x: 319, endPoint y: 223, distance: 18.3
click at [319, 223] on textarea at bounding box center [202, 210] width 239 height 34
click at [560, 238] on button "Next" at bounding box center [550, 237] width 27 height 13
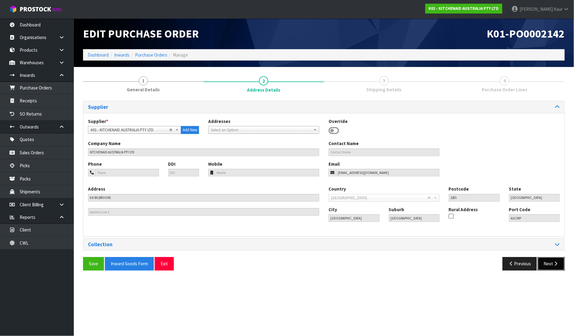
click at [549, 260] on button "Next" at bounding box center [550, 263] width 27 height 13
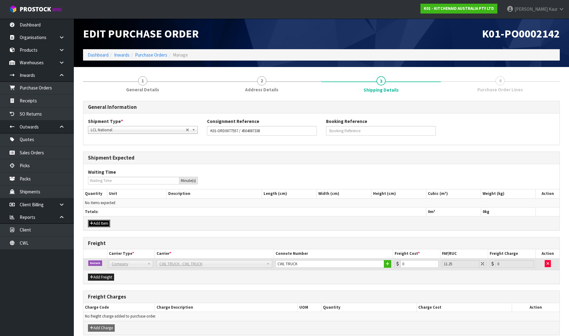
click at [106, 223] on button "Add Item" at bounding box center [99, 223] width 22 height 7
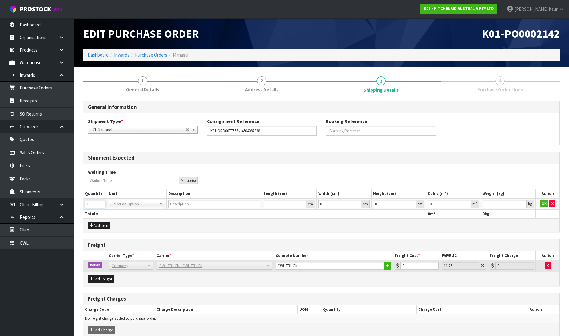
type input "1"
click at [103, 202] on input "1" at bounding box center [95, 204] width 21 height 8
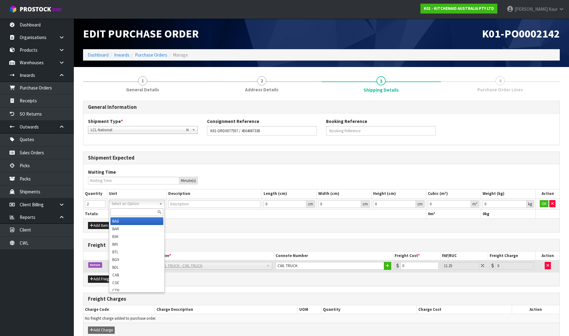
click at [118, 212] on input "text" at bounding box center [136, 212] width 53 height 8
type input "CTN"
type input "CARTON"
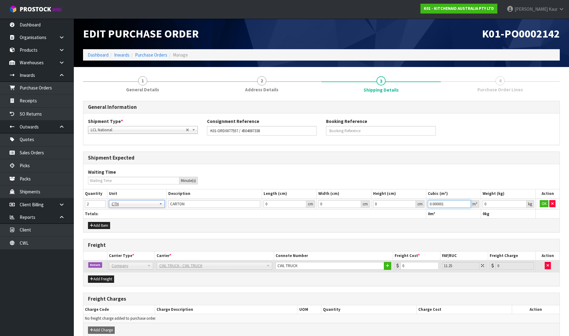
type input "0.000001"
click at [468, 202] on input "0.000001" at bounding box center [449, 204] width 43 height 8
type input "0.001"
click at [520, 202] on input "0.001" at bounding box center [504, 204] width 44 height 8
click at [540, 204] on button "OK" at bounding box center [544, 203] width 9 height 7
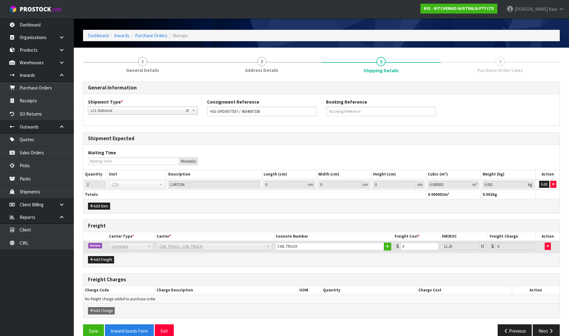
scroll to position [30, 0]
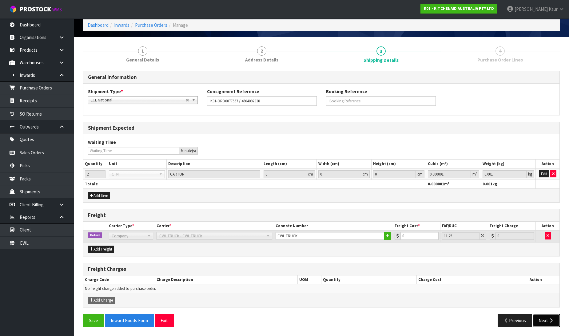
click at [539, 319] on button "Next" at bounding box center [545, 320] width 27 height 13
drag, startPoint x: 87, startPoint y: 320, endPoint x: 101, endPoint y: 291, distance: 32.3
click at [87, 321] on button "Save" at bounding box center [93, 320] width 21 height 13
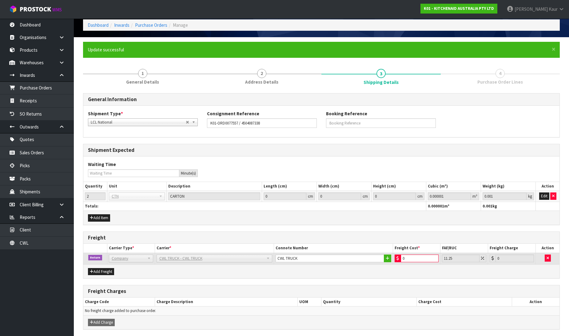
scroll to position [0, 0]
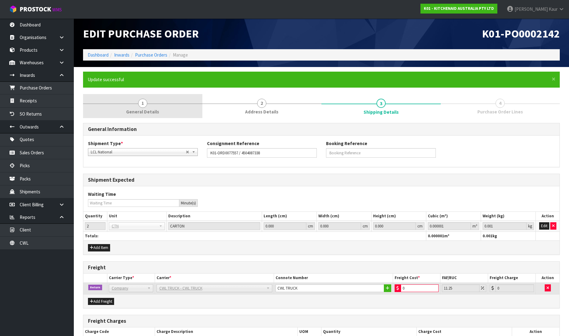
click at [151, 110] on span "General Details" at bounding box center [142, 112] width 33 height 6
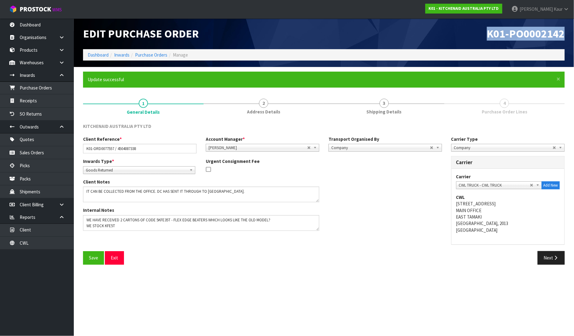
drag, startPoint x: 567, startPoint y: 29, endPoint x: 484, endPoint y: 26, distance: 82.7
click at [484, 26] on div "K01-PO0002142" at bounding box center [446, 33] width 245 height 31
copy span "K01-PO0002142"
click at [51, 90] on link "Purchase Orders" at bounding box center [37, 87] width 74 height 13
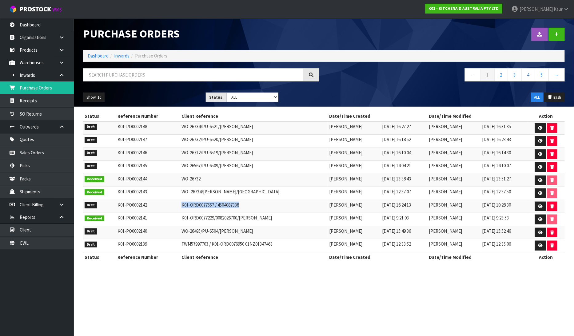
drag, startPoint x: 247, startPoint y: 207, endPoint x: 171, endPoint y: 205, distance: 76.0
click at [171, 205] on tr "Draft K01-PO0002142 K01-ORD0077557 / 4504087338 [PERSON_NAME] [DATE] 16:24:13 […" at bounding box center [323, 206] width 481 height 13
copy tr "K01-ORD0077557 / 4504087338"
click at [229, 304] on section "Purchase Orders Import Purchase Orders Drop file here to import csv template Da…" at bounding box center [287, 168] width 574 height 336
click at [33, 239] on link "CWL" at bounding box center [37, 243] width 74 height 13
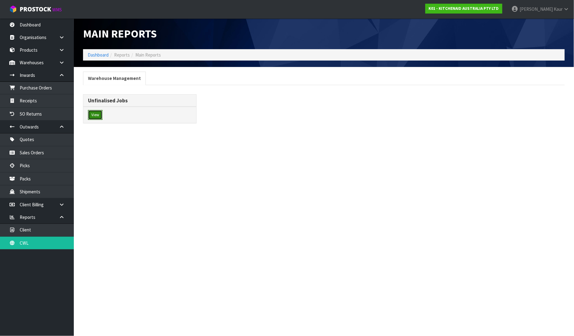
click at [96, 112] on button "View" at bounding box center [95, 115] width 14 height 10
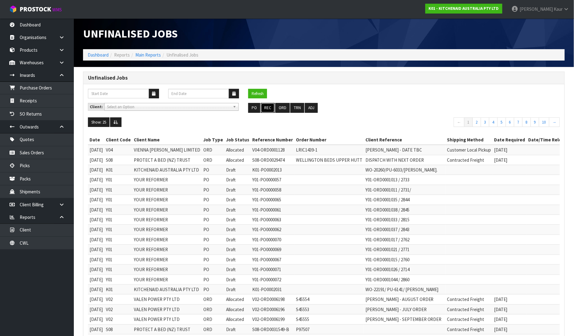
click at [266, 106] on button "REC" at bounding box center [268, 108] width 14 height 10
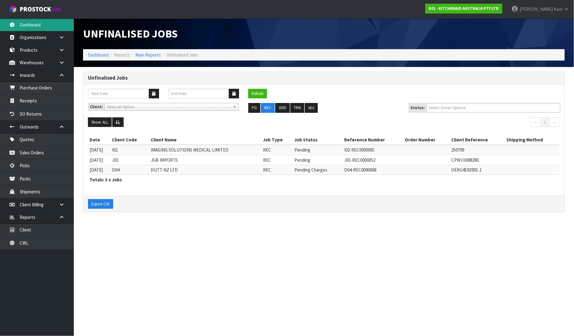
click at [43, 24] on link "Dashboard" at bounding box center [37, 24] width 74 height 13
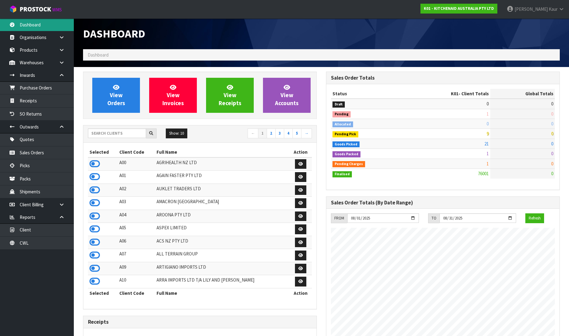
scroll to position [466, 243]
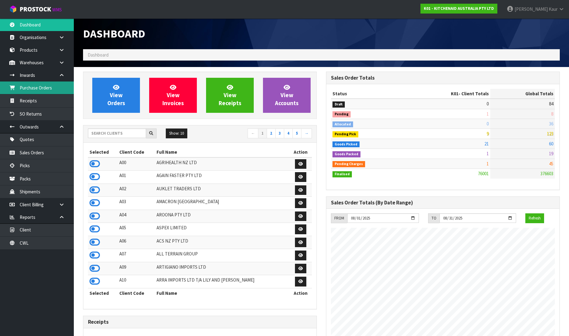
click at [40, 92] on link "Purchase Orders" at bounding box center [37, 87] width 74 height 13
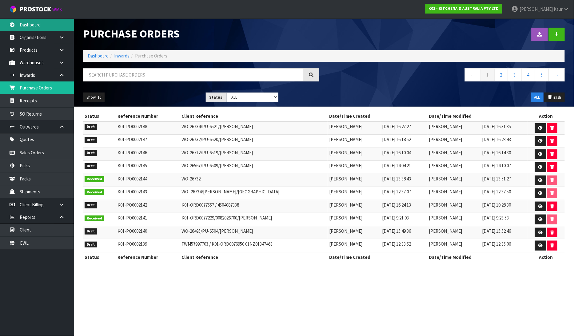
click at [48, 19] on link "Dashboard" at bounding box center [37, 24] width 74 height 13
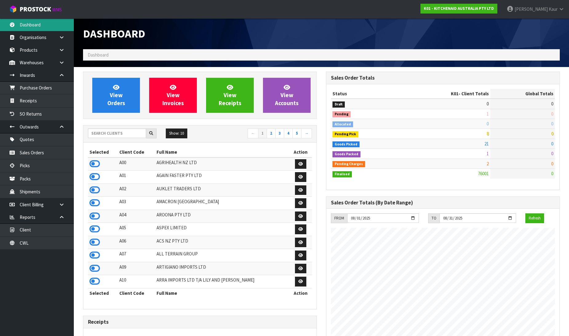
scroll to position [466, 243]
click at [496, 37] on div "Dashboard" at bounding box center [321, 33] width 486 height 31
click at [454, 31] on div "Dashboard" at bounding box center [321, 33] width 486 height 31
click at [91, 161] on icon at bounding box center [94, 163] width 10 height 9
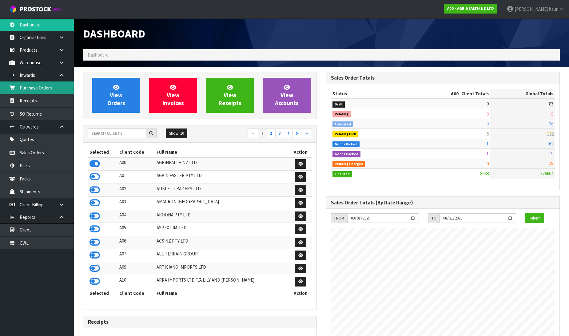
click at [49, 87] on link "Purchase Orders" at bounding box center [37, 87] width 74 height 13
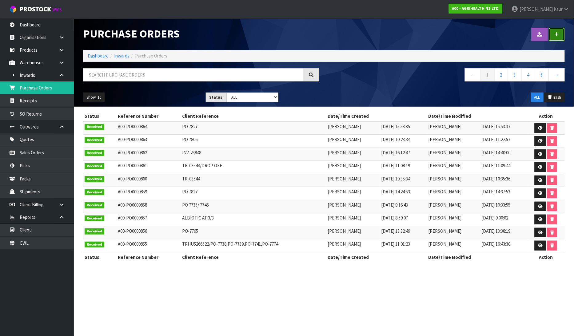
click at [556, 33] on icon at bounding box center [556, 34] width 4 height 5
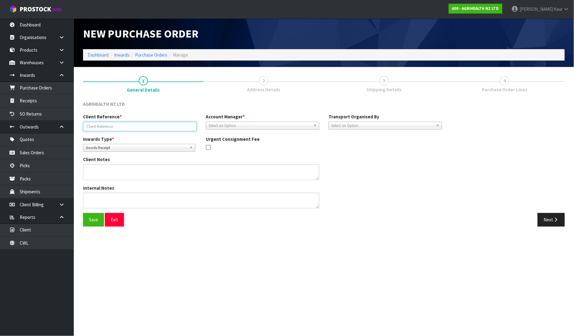
click at [90, 125] on input "text" at bounding box center [139, 127] width 113 height 10
paste input "AHWO-0245 AT"
type input "AHWO-0245 AT"
click at [212, 124] on span "Select an Option" at bounding box center [259, 125] width 102 height 7
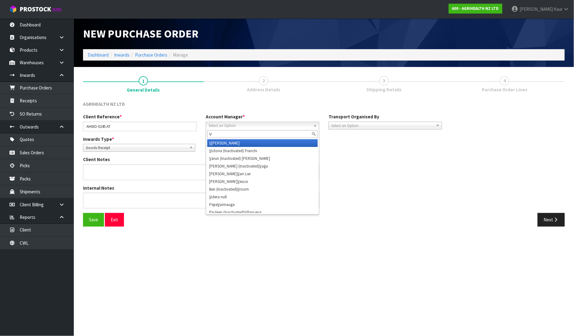
type input "V"
click at [217, 142] on li "V [PERSON_NAME]" at bounding box center [262, 143] width 110 height 8
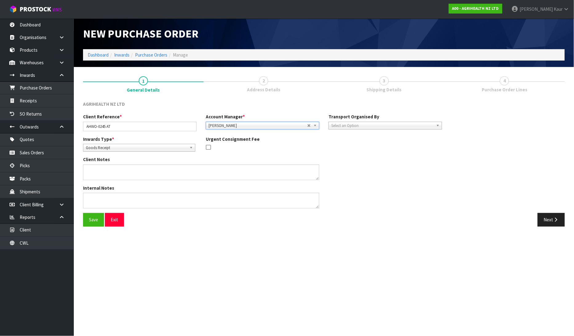
click at [367, 125] on span "Select an Option" at bounding box center [382, 125] width 102 height 7
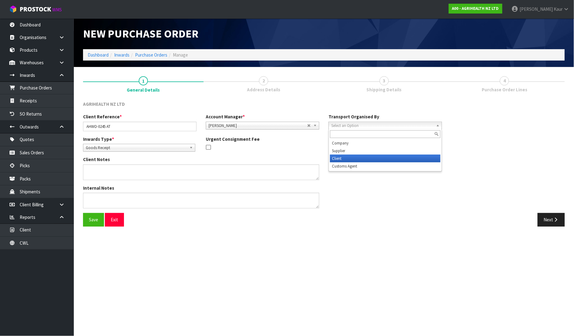
drag, startPoint x: 359, startPoint y: 156, endPoint x: 444, endPoint y: 143, distance: 86.1
click at [359, 156] on li "Client" at bounding box center [385, 159] width 110 height 8
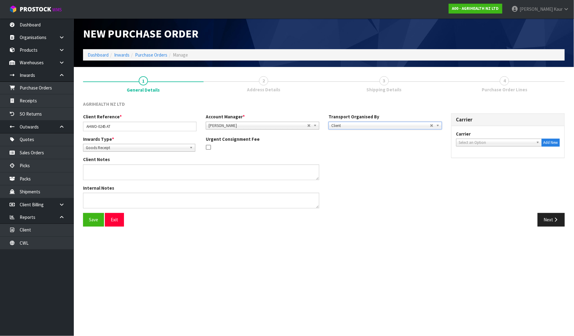
click at [463, 141] on span "Select an Option" at bounding box center [496, 142] width 75 height 7
type input "OP"
click at [468, 177] on li "OP ZEELAND TRANSPORT - OPZEELAND TRANSPORT" at bounding box center [498, 174] width 83 height 12
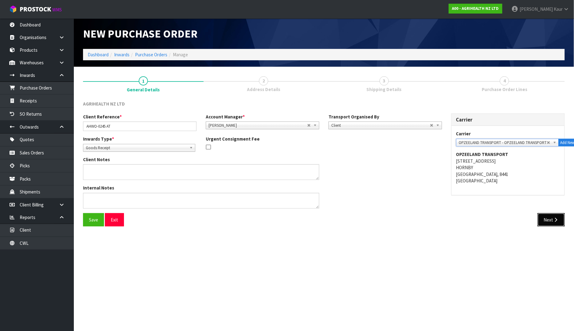
click at [545, 219] on button "Next" at bounding box center [550, 219] width 27 height 13
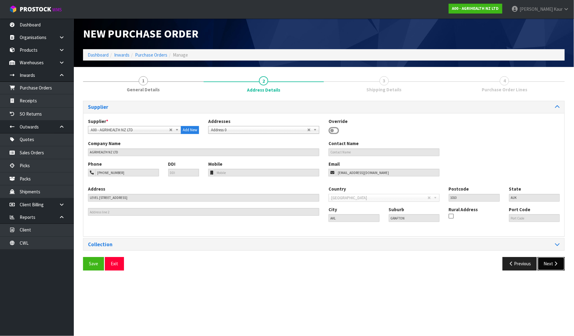
click at [544, 260] on button "Next" at bounding box center [550, 263] width 27 height 13
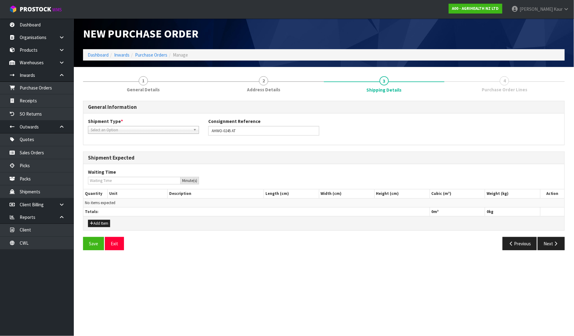
click at [132, 127] on span "Select an Option" at bounding box center [141, 129] width 100 height 7
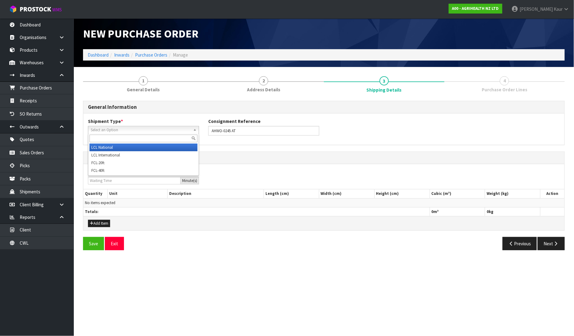
click at [124, 146] on li "LCL National" at bounding box center [143, 148] width 108 height 8
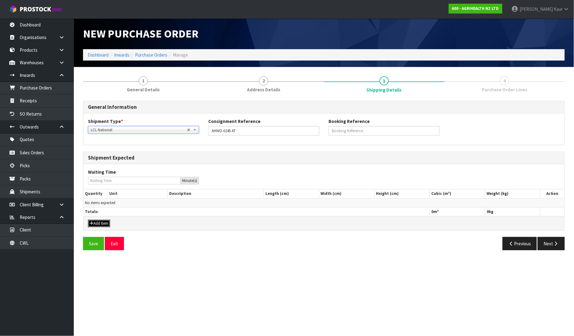
click at [103, 225] on button "Add Item" at bounding box center [99, 223] width 22 height 7
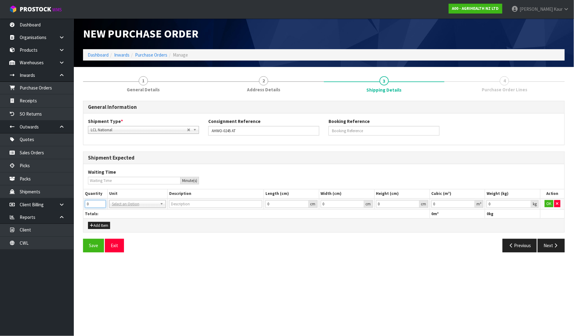
drag, startPoint x: 94, startPoint y: 204, endPoint x: 83, endPoint y: 202, distance: 11.2
click at [83, 202] on td "0" at bounding box center [95, 203] width 24 height 11
type input "3"
click at [125, 209] on input "text" at bounding box center [137, 212] width 53 height 8
type input "PLT"
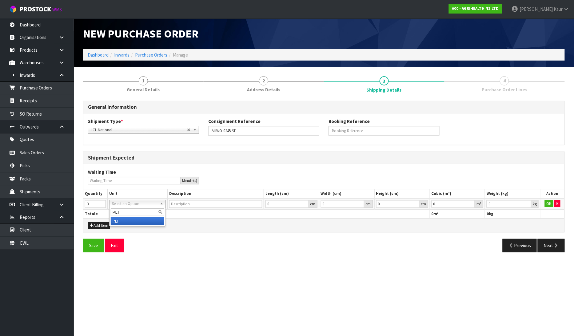
drag, startPoint x: 127, startPoint y: 222, endPoint x: 207, endPoint y: 222, distance: 80.2
type input "PALLET"
type input "0.000001"
click at [471, 202] on input "0.000001" at bounding box center [453, 204] width 44 height 8
type input "0.001"
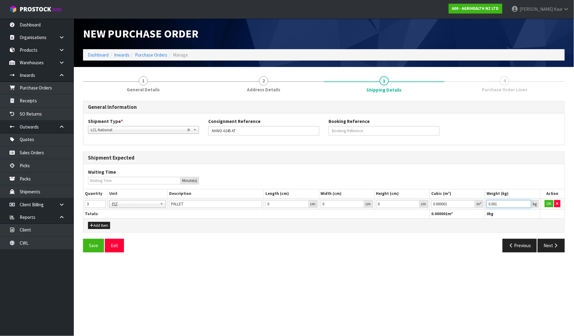
click at [527, 202] on input "0.001" at bounding box center [508, 204] width 45 height 8
click at [545, 202] on button "OK" at bounding box center [548, 203] width 9 height 7
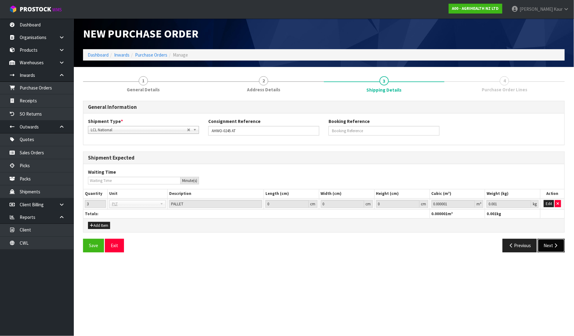
click at [551, 246] on button "Next" at bounding box center [550, 245] width 27 height 13
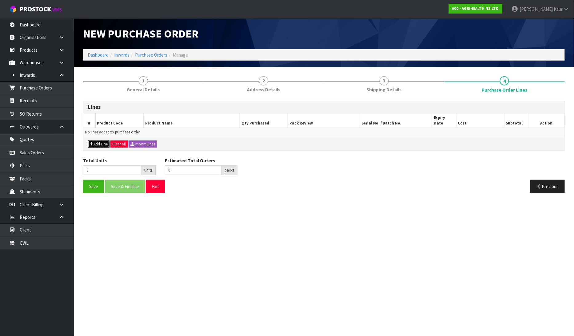
click at [101, 140] on button "Add Line" at bounding box center [99, 143] width 22 height 7
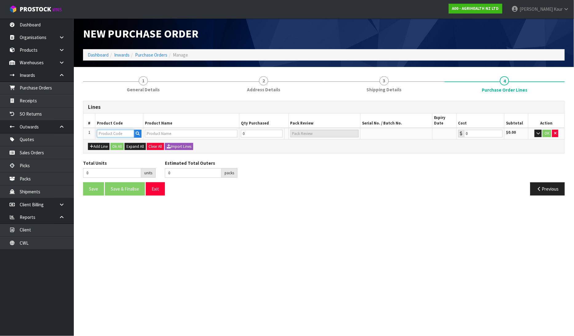
click at [105, 130] on input "text" at bounding box center [115, 134] width 37 height 8
type input "5800"
type input "KETOMAX 15 % COW CARE PACK"
type input "0.00"
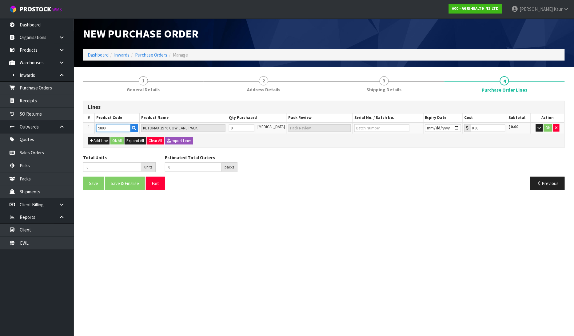
type input "5800"
click at [228, 128] on tr "1 5800 KETOMAX 15 % COW CARE PACK 0 [MEDICAL_DATA] 0.00 $0.00 OK" at bounding box center [323, 127] width 481 height 11
type input "2"
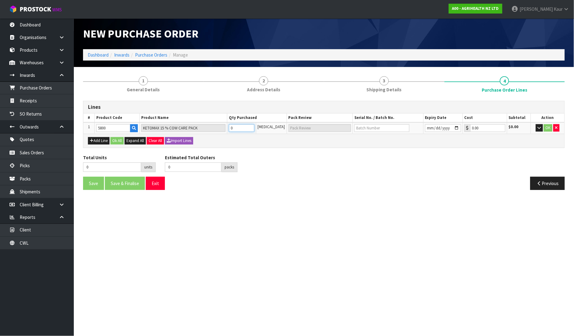
type input "2 CTN"
type input "28"
type input "28 CTN"
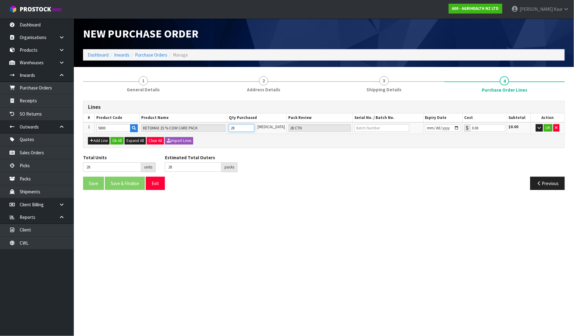
type input "288"
type input "64"
type input "288"
type input "2 PLT + 64 CTN"
type input "288"
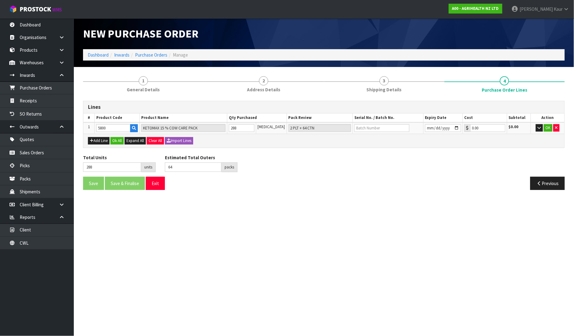
click at [320, 204] on section "New Purchase Order Dashboard Inwards Purchase Orders Manage 1 General Details 2…" at bounding box center [287, 168] width 574 height 336
click at [373, 129] on input "text" at bounding box center [381, 128] width 55 height 8
paste input "777788"
type input "777788"
click at [426, 128] on input "date" at bounding box center [443, 128] width 36 height 8
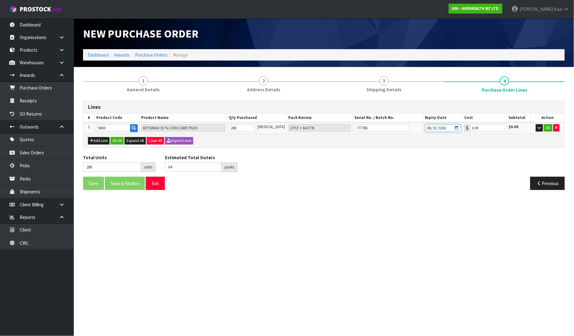
type input "[DATE]"
click at [549, 129] on button "OK" at bounding box center [548, 127] width 9 height 7
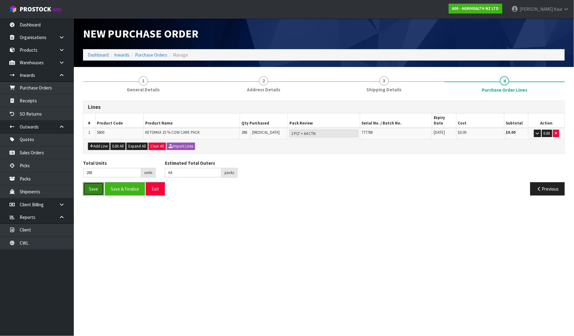
click at [89, 183] on button "Save" at bounding box center [93, 188] width 21 height 13
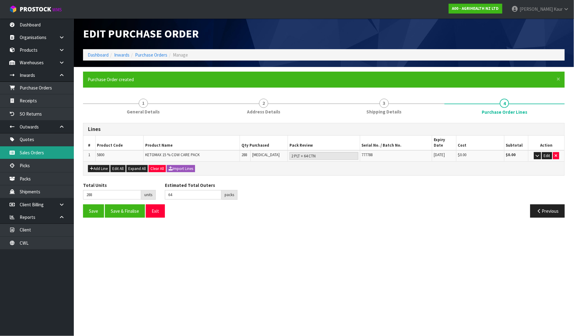
type input "0"
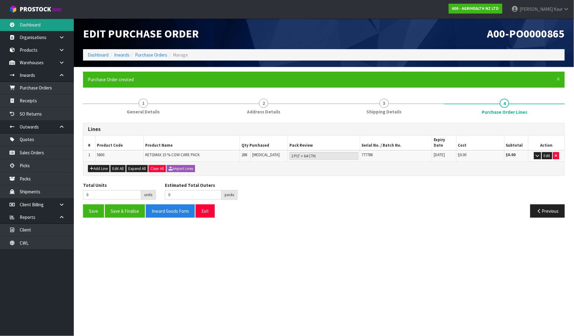
click at [50, 27] on link "Dashboard" at bounding box center [37, 24] width 74 height 13
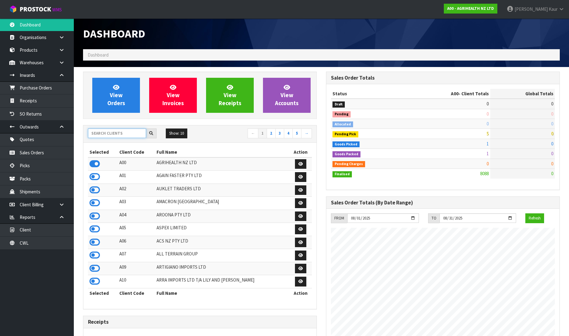
scroll to position [466, 243]
click at [109, 136] on input "text" at bounding box center [117, 134] width 58 height 10
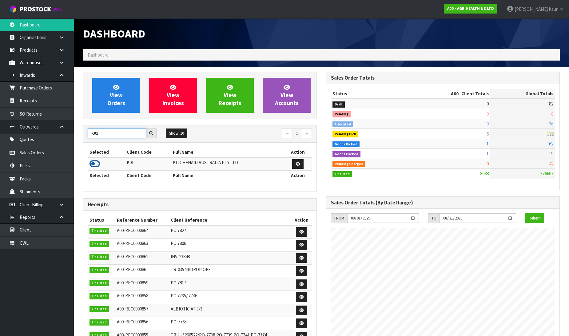
type input "K01"
click at [96, 163] on icon at bounding box center [94, 163] width 10 height 9
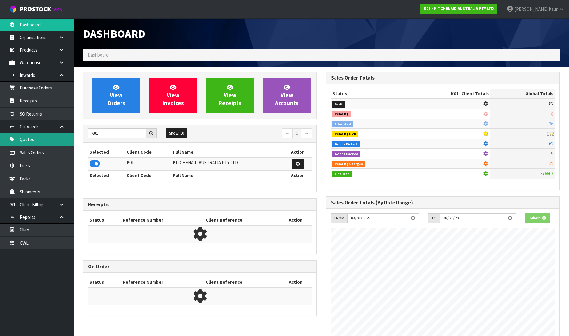
scroll to position [307040, 307180]
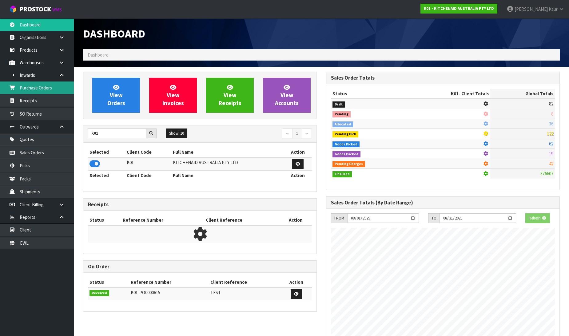
click at [38, 91] on link "Purchase Orders" at bounding box center [37, 87] width 74 height 13
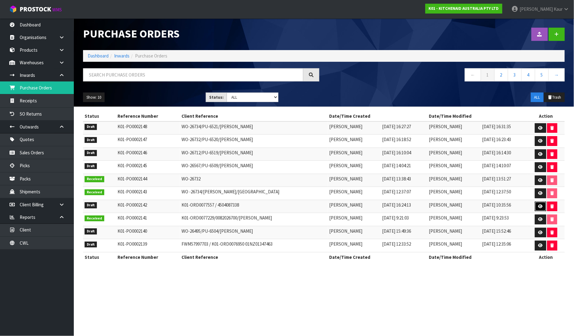
click at [539, 207] on icon at bounding box center [540, 206] width 5 height 4
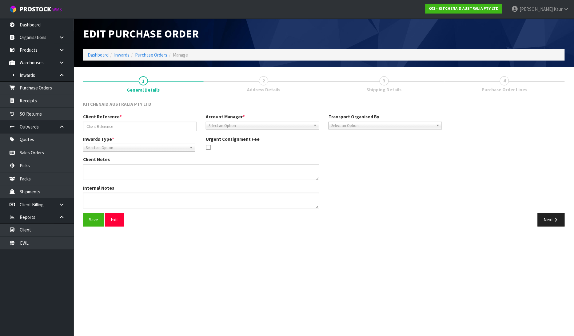
type input "K01-ORD0077557 / 4504087338"
type textarea "IT CAN BE COLLECTED FROM THE OFFICE. DC HAS SENT IT THROUGH TO [GEOGRAPHIC_DATA…"
type textarea "WE HAVE RECEIVED 2 CARTONS OF CODE 5KFE35T - FLEX EDGE BEATERS WHICH LOOKS LIKE…"
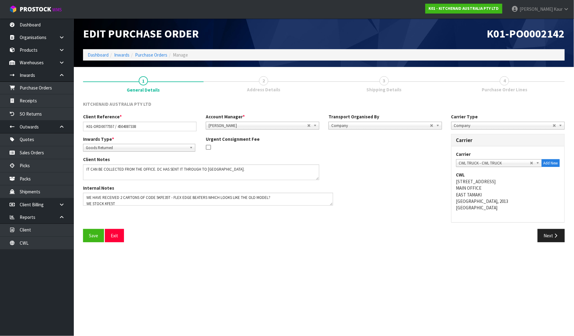
drag, startPoint x: 318, startPoint y: 205, endPoint x: 331, endPoint y: 202, distance: 13.8
click at [331, 202] on textarea at bounding box center [208, 199] width 250 height 13
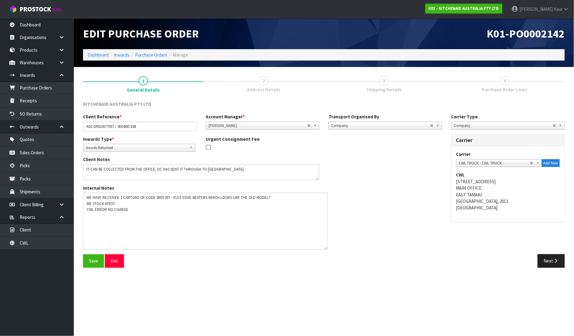
drag, startPoint x: 332, startPoint y: 204, endPoint x: 327, endPoint y: 248, distance: 44.3
click at [327, 248] on textarea at bounding box center [205, 221] width 245 height 57
click at [544, 255] on button "Next" at bounding box center [550, 260] width 27 height 13
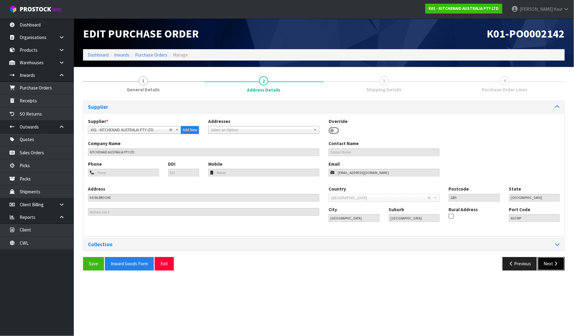
click at [545, 262] on button "Next" at bounding box center [550, 263] width 27 height 13
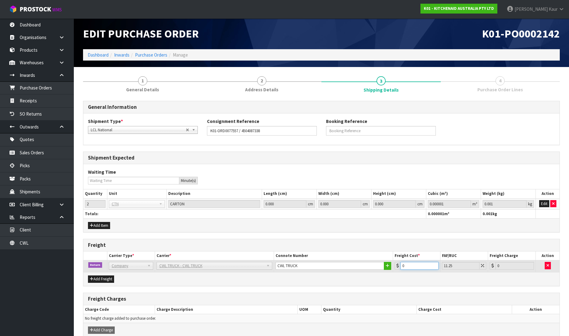
click at [409, 267] on input "0" at bounding box center [419, 266] width 38 height 8
type input "01"
type input "1.11"
type input "01"
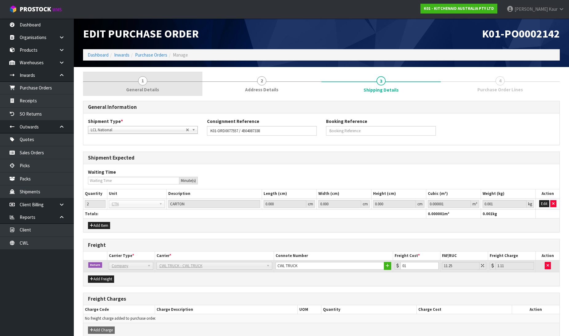
click at [141, 85] on span "1" at bounding box center [142, 80] width 9 height 9
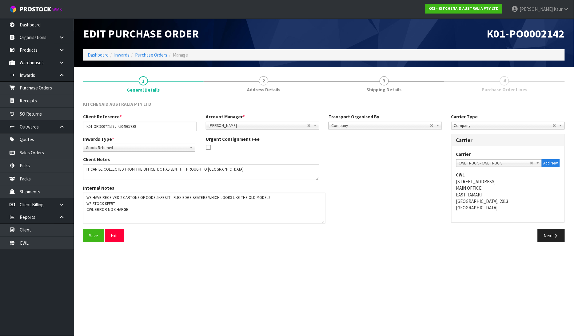
drag, startPoint x: 316, startPoint y: 205, endPoint x: 322, endPoint y: 220, distance: 16.3
click at [322, 220] on textarea at bounding box center [204, 208] width 242 height 31
click at [540, 237] on button "Next" at bounding box center [550, 235] width 27 height 13
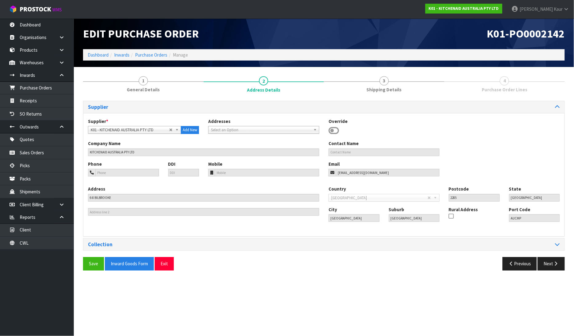
click at [557, 272] on div "Save Inward Goods Form Exit Previous Next" at bounding box center [323, 266] width 491 height 18
click at [557, 269] on button "Next" at bounding box center [550, 263] width 27 height 13
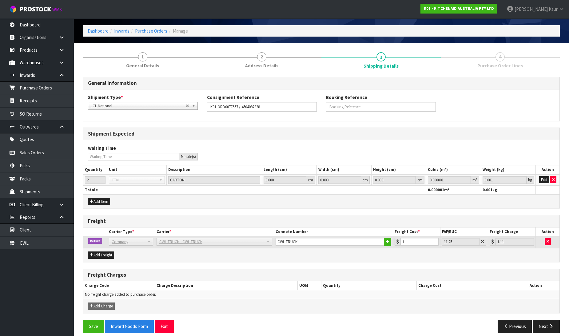
scroll to position [30, 0]
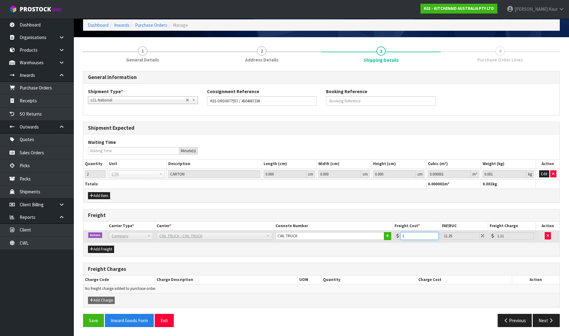
drag, startPoint x: 407, startPoint y: 235, endPoint x: 394, endPoint y: 235, distance: 13.5
click at [394, 235] on td "1" at bounding box center [417, 237] width 48 height 12
type input "0"
click at [548, 316] on button "Next" at bounding box center [545, 320] width 27 height 13
drag, startPoint x: 409, startPoint y: 235, endPoint x: 402, endPoint y: 235, distance: 7.4
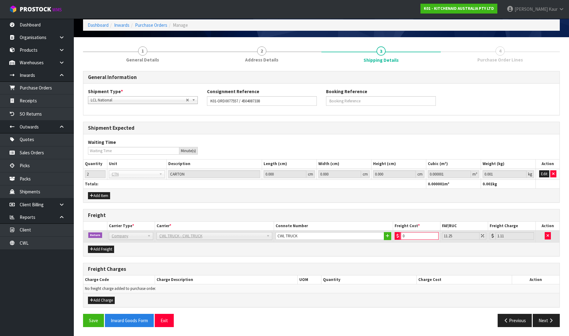
click at [402, 235] on input "0" at bounding box center [420, 236] width 38 height 8
click at [542, 318] on button "Next" at bounding box center [545, 320] width 27 height 13
drag, startPoint x: 416, startPoint y: 236, endPoint x: 389, endPoint y: 236, distance: 27.7
click at [389, 236] on tr "Return Company Bulk Courier Company [PERSON_NAME] CARRIERS - [PERSON_NAME] CARR…" at bounding box center [321, 237] width 476 height 12
type input "0.1"
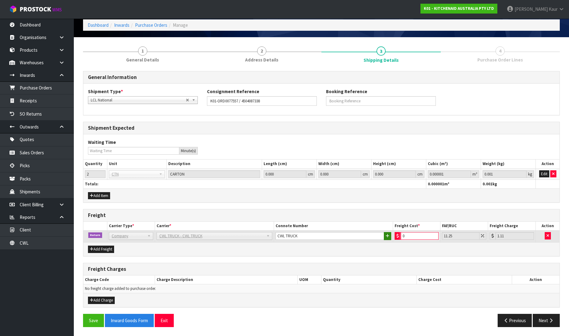
type input "0.11"
type input "0.1"
click at [543, 321] on button "Next" at bounding box center [545, 320] width 27 height 13
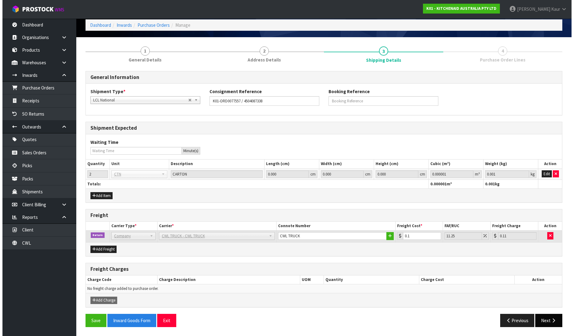
scroll to position [0, 0]
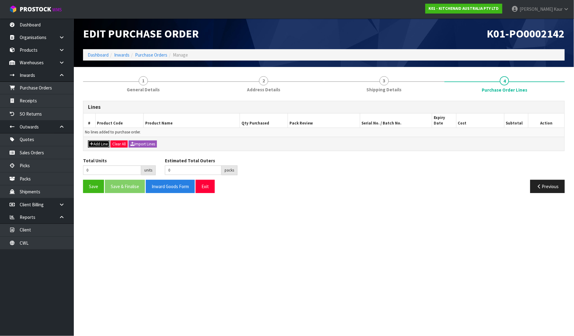
click at [93, 140] on button "Add Line" at bounding box center [99, 143] width 22 height 7
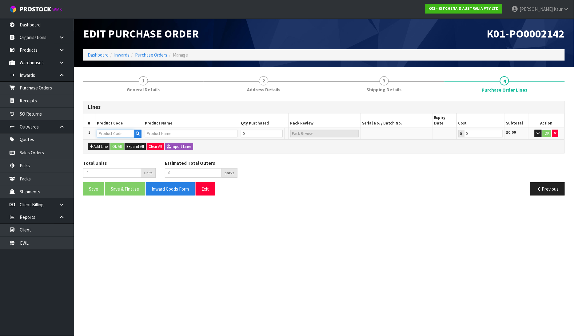
click at [110, 130] on input "text" at bounding box center [115, 134] width 37 height 8
type input "5KFE3"
drag, startPoint x: 119, startPoint y: 137, endPoint x: 200, endPoint y: 137, distance: 80.9
click at [120, 137] on link "5KFE3 5T" at bounding box center [121, 138] width 49 height 8
type input "5KFE35T"
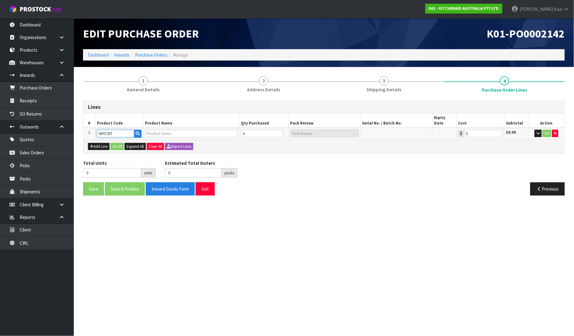
type input "ARTISAN MINI FLEX EDGE BEATER"
type input "0.00"
click at [235, 128] on tr "1 5KFE35T ARTISAN MINI FLEX EDGE BEATER 0 [MEDICAL_DATA] 0.00 $0.00 OK" at bounding box center [323, 133] width 481 height 11
type input "2"
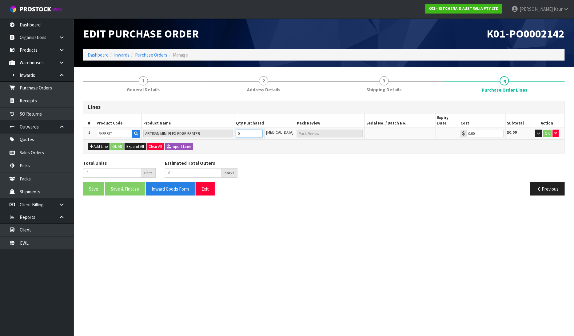
type input "2 [MEDICAL_DATA]"
type input "2"
click at [537, 131] on icon "button" at bounding box center [538, 133] width 3 height 4
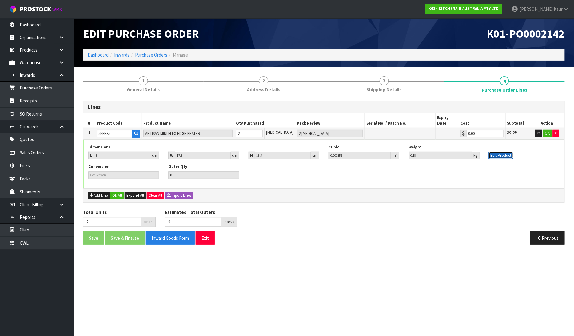
click at [495, 152] on button "Edit Product" at bounding box center [500, 155] width 25 height 7
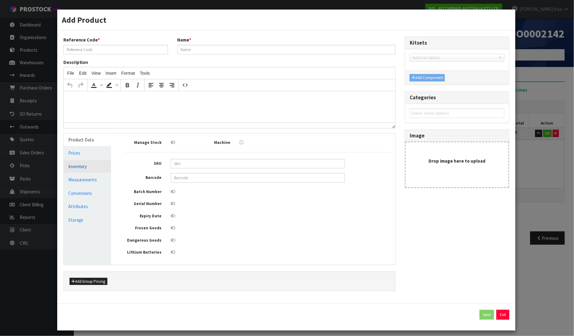
type input "5KFE35T"
type input "ARTISAN MINI FLEX EDGE BEATER"
type input "5413184101978"
click at [88, 181] on link "Measurements" at bounding box center [88, 179] width 48 height 13
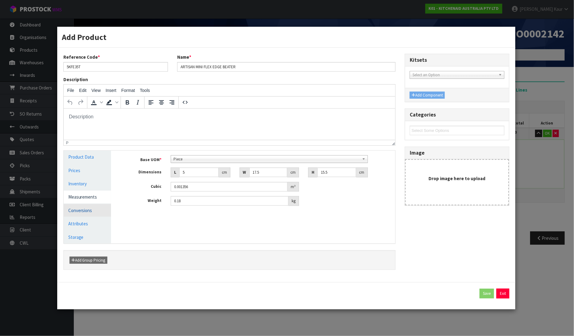
click at [75, 207] on link "Conversions" at bounding box center [88, 210] width 48 height 13
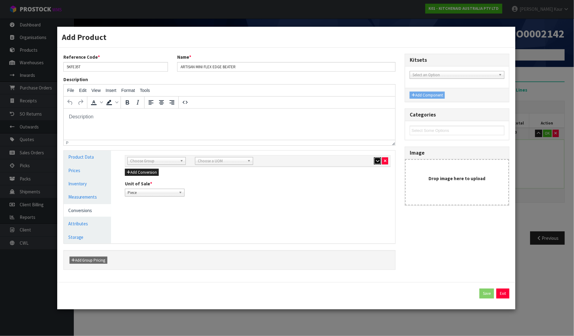
click at [374, 164] on button "button" at bounding box center [377, 160] width 7 height 7
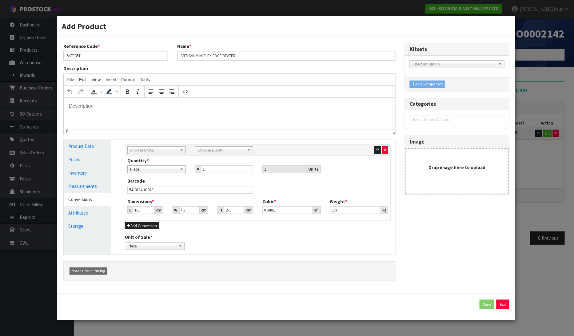
click at [156, 153] on span "Choose Group" at bounding box center [153, 150] width 47 height 7
drag, startPoint x: 146, startPoint y: 180, endPoint x: 164, endPoint y: 174, distance: 19.3
click at [146, 181] on li "Outer" at bounding box center [156, 183] width 55 height 8
click at [206, 151] on span "Choose a UOM" at bounding box center [221, 150] width 47 height 7
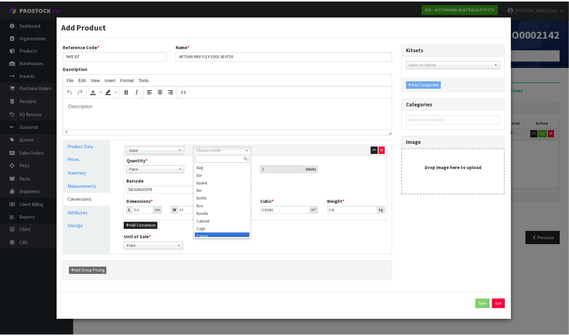
scroll to position [3, 0]
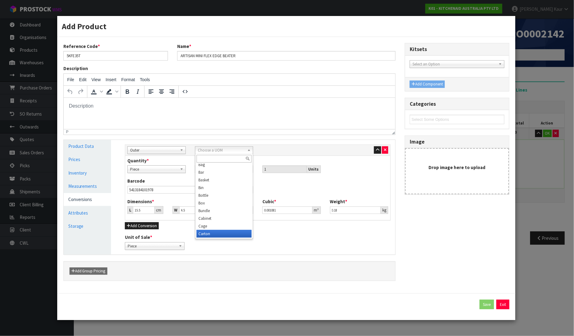
click at [210, 235] on li "Carton" at bounding box center [223, 234] width 55 height 8
drag, startPoint x: 205, startPoint y: 167, endPoint x: 178, endPoint y: 179, distance: 29.1
click at [178, 179] on div "Quantity * Piece Carton Piece 1 1 Units Barcode 5413184101978 Dimensions * L 15…" at bounding box center [257, 188] width 265 height 64
type input "6"
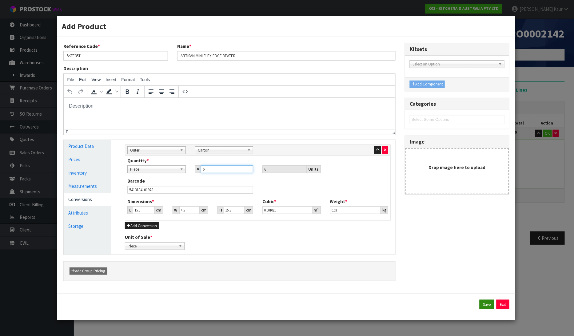
type input "6"
click at [487, 305] on button "Save" at bounding box center [486, 305] width 14 height 10
type input "15.5"
type input "4.5"
type input "0.001081"
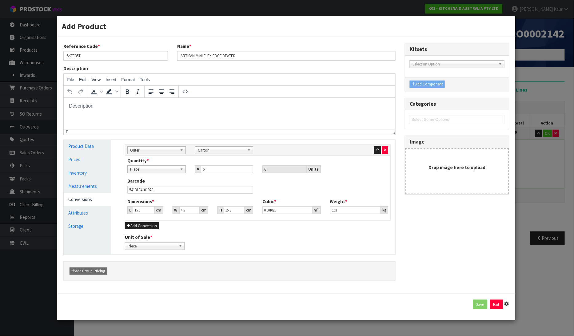
type input "6 [MEDICAL_DATA] x CTN"
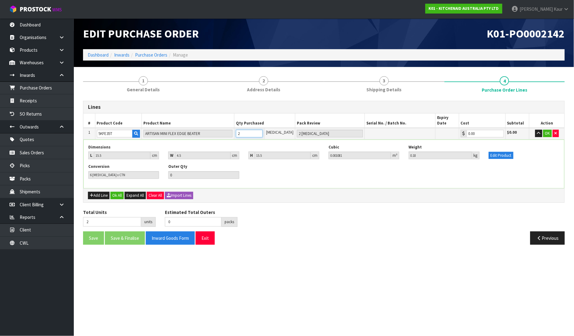
drag, startPoint x: 250, startPoint y: 128, endPoint x: 240, endPoint y: 128, distance: 9.8
click at [240, 130] on input "2" at bounding box center [249, 134] width 27 height 8
type input "1"
type input "1 [MEDICAL_DATA]"
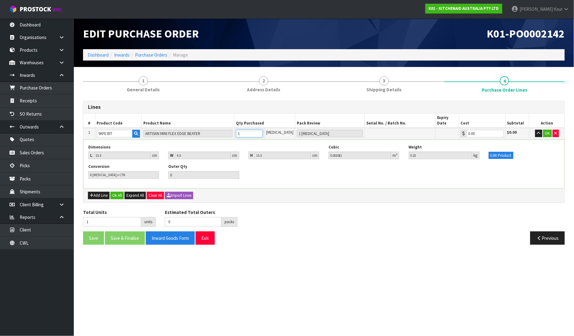
type input "12"
type input "2"
type input "12"
type input "2 CTN"
type input "2"
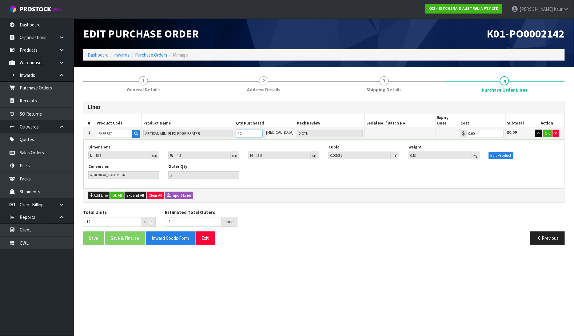
type input "12"
click at [538, 131] on icon "button" at bounding box center [538, 133] width 3 height 4
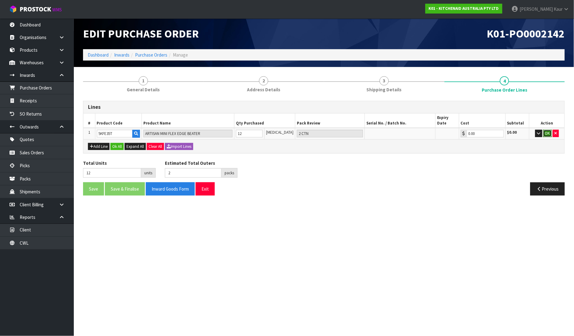
click at [546, 130] on button "OK" at bounding box center [547, 133] width 9 height 7
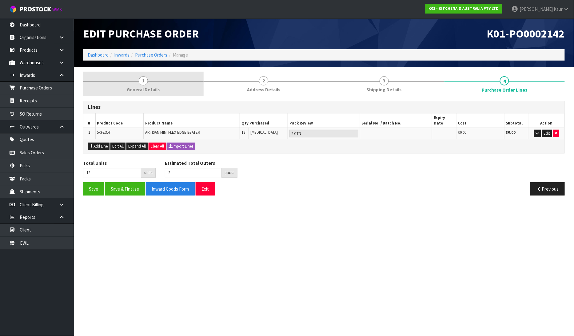
drag, startPoint x: 143, startPoint y: 82, endPoint x: 183, endPoint y: 82, distance: 40.0
click at [147, 82] on span "1" at bounding box center [143, 80] width 9 height 9
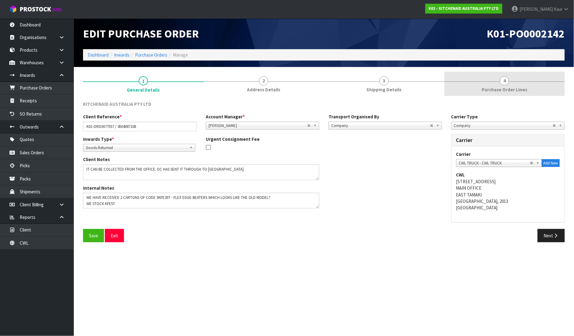
click at [510, 87] on span "Purchase Order Lines" at bounding box center [503, 89] width 45 height 6
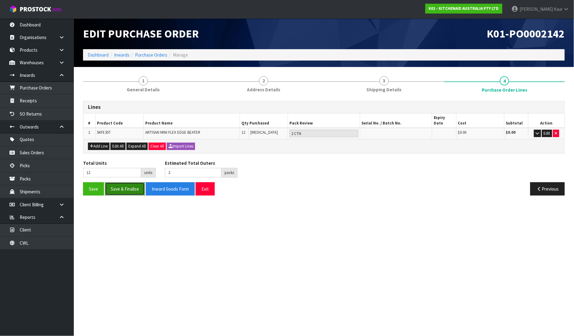
click at [126, 184] on button "Save & Finalise" at bounding box center [125, 188] width 40 height 13
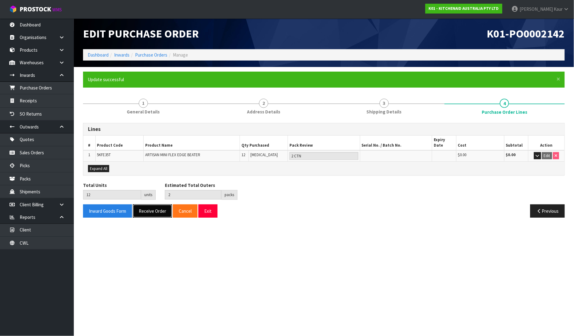
click at [155, 205] on button "Receive Order" at bounding box center [152, 210] width 39 height 13
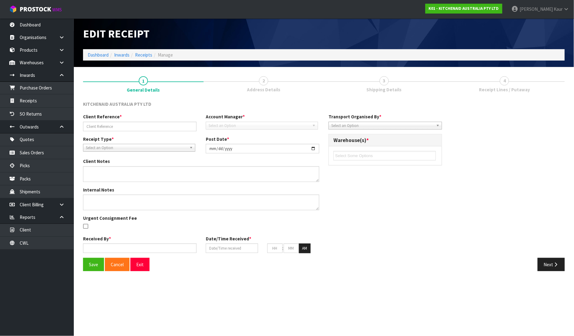
type input "K01-ORD0077557 / 4504087338"
type input "[DATE]"
type textarea "IT CAN BE COLLECTED FROM THE OFFICE. DC HAS SENT IT THROUGH TO [GEOGRAPHIC_DATA…"
type textarea "WE HAVE RECEIVED 2 CARTONS OF CODE 5KFE35T - FLEX EDGE BEATERS WHICH LOOKS LIKE…"
type input "[PERSON_NAME]"
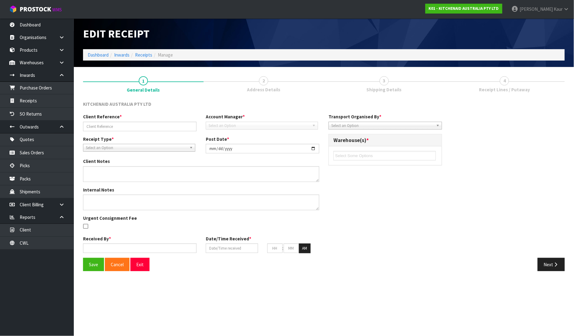
type input "[DATE]"
type input "11"
type input "02"
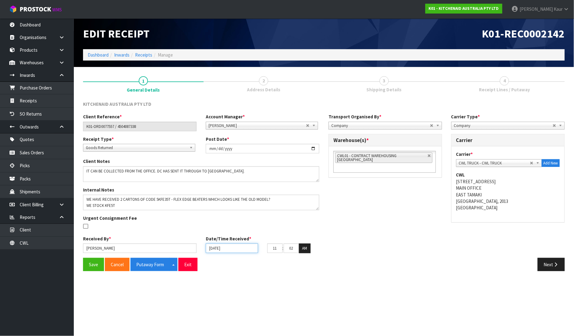
click at [214, 250] on input "[DATE]" at bounding box center [232, 248] width 52 height 10
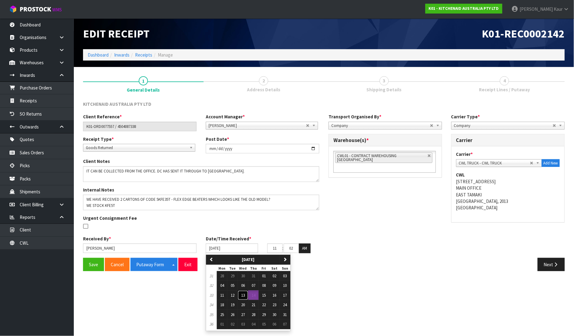
click at [246, 297] on button "13" at bounding box center [243, 296] width 10 height 10
type input "[DATE]"
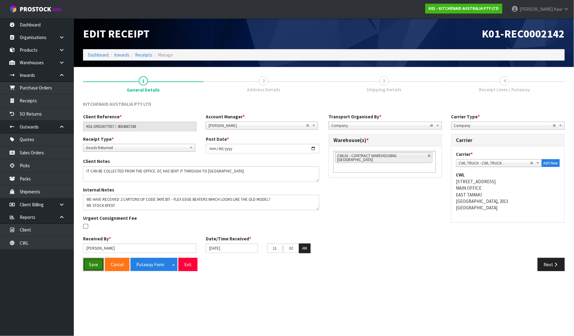
click at [92, 263] on button "Save" at bounding box center [93, 264] width 21 height 13
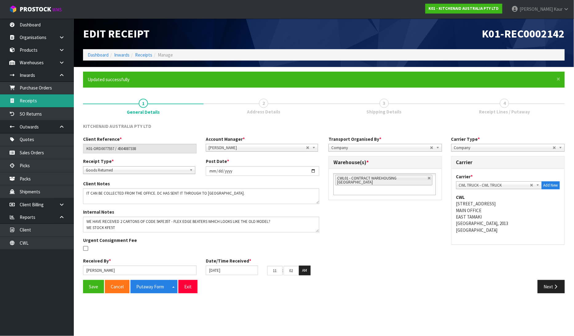
click at [49, 99] on link "Receipts" at bounding box center [37, 100] width 74 height 13
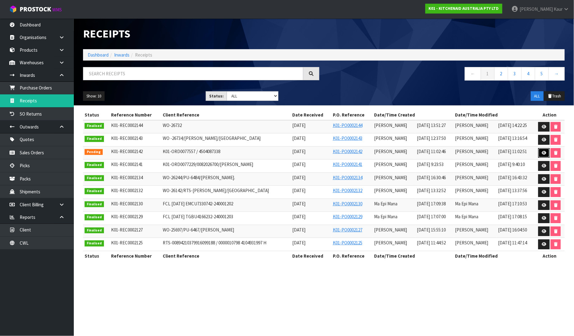
click at [543, 154] on icon at bounding box center [543, 153] width 5 height 4
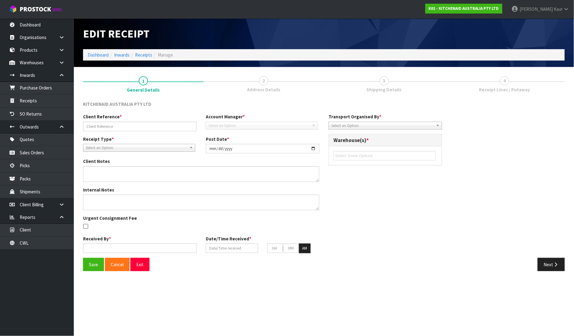
type input "K01-ORD0077557 / 4504087338"
type input "[DATE]"
type textarea "IT CAN BE COLLECTED FROM THE OFFICE. DC HAS SENT IT THROUGH TO [GEOGRAPHIC_DATA…"
type textarea "WE HAVE RECEIVED 2 CARTONS OF CODE 5KFE35T - FLEX EDGE BEATERS WHICH LOOKS LIKE…"
type input "[PERSON_NAME]"
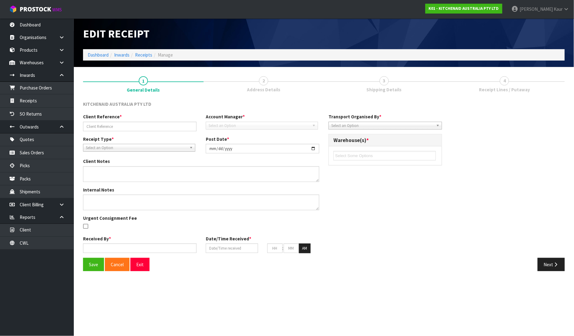
type input "[DATE]"
type input "11"
type input "02"
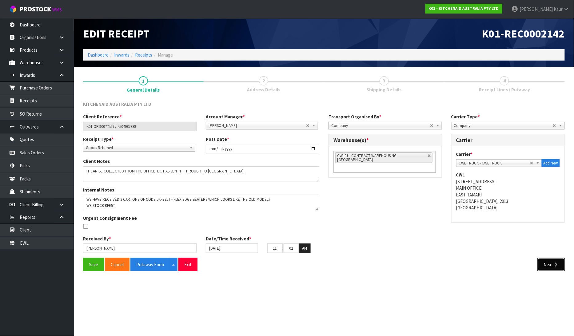
click at [562, 258] on button "Next" at bounding box center [550, 264] width 27 height 13
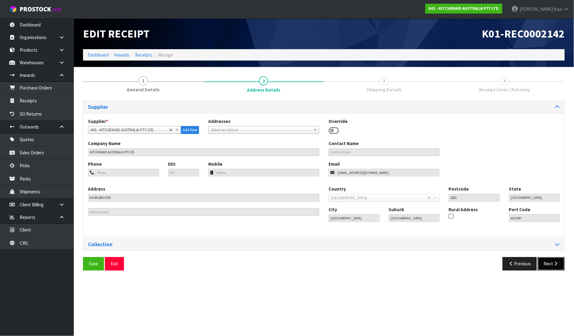
click at [551, 262] on button "Next" at bounding box center [550, 263] width 27 height 13
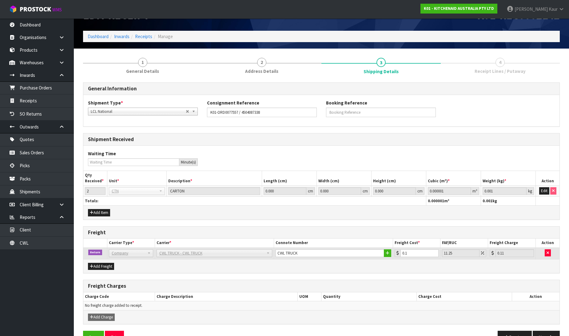
scroll to position [36, 0]
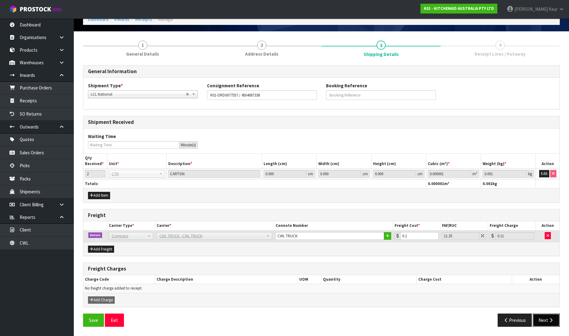
click at [542, 318] on button "Next" at bounding box center [545, 320] width 27 height 13
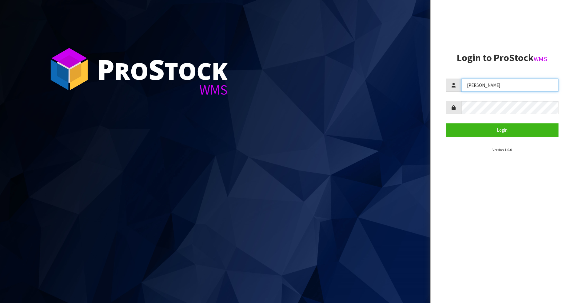
click at [532, 88] on input "[PERSON_NAME]" at bounding box center [509, 85] width 97 height 13
click at [532, 87] on input "[PERSON_NAME]" at bounding box center [509, 85] width 97 height 13
drag, startPoint x: 496, startPoint y: 85, endPoint x: 382, endPoint y: 81, distance: 113.5
click at [382, 81] on div "P ro S tock WMS Login to ProStock WMS [PERSON_NAME] Login Version 1.0.0" at bounding box center [287, 151] width 574 height 303
type input "[PERSON_NAME]"
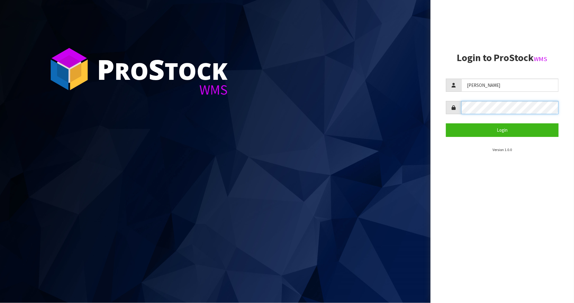
click at [341, 112] on div "P ro S tock WMS Login to ProStock WMS [PERSON_NAME] Login Version 1.0.0" at bounding box center [287, 151] width 574 height 303
click at [446, 124] on button "Login" at bounding box center [502, 130] width 113 height 13
